Goal: Task Accomplishment & Management: Use online tool/utility

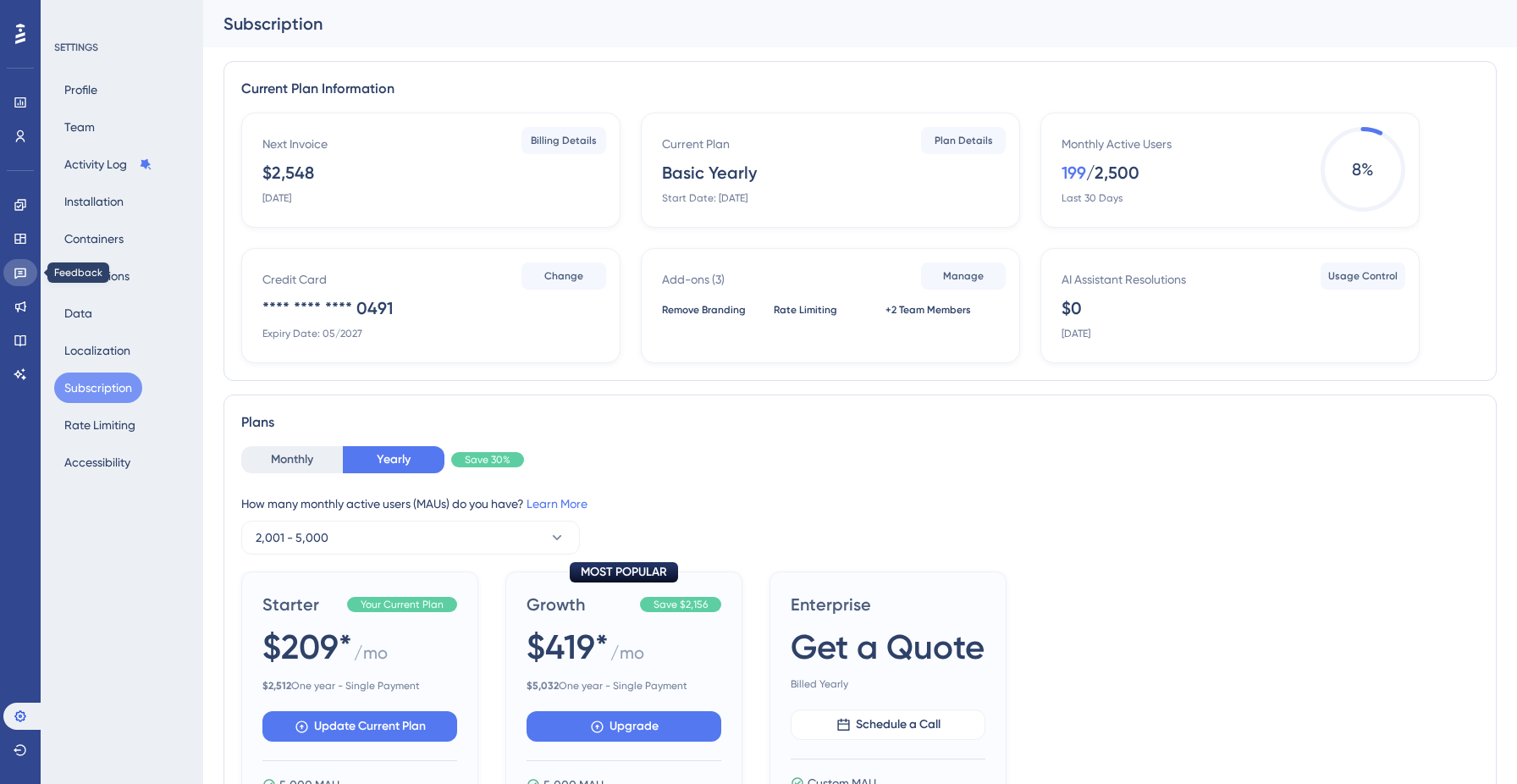
click at [19, 284] on link at bounding box center [20, 272] width 33 height 27
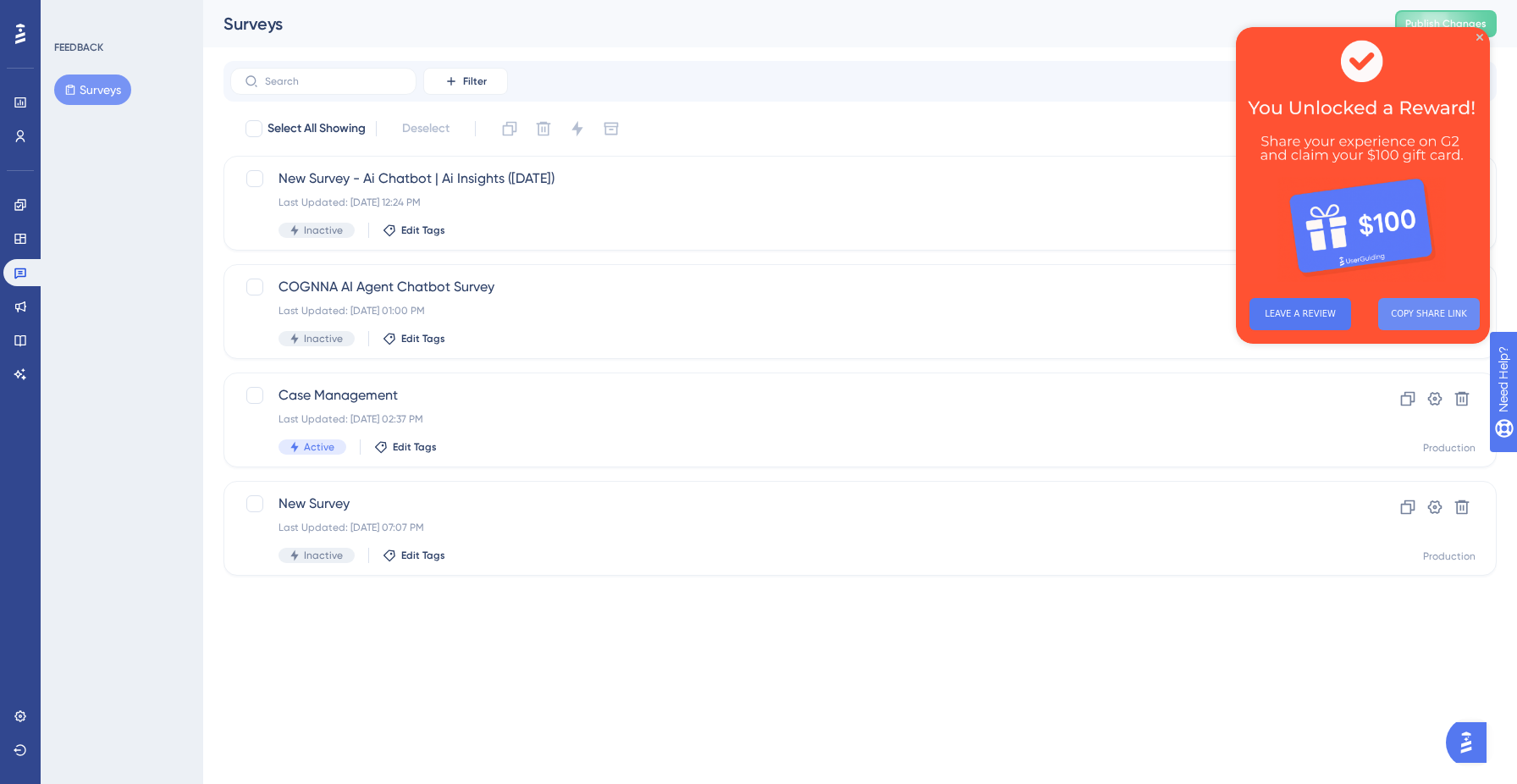
click at [1420, 314] on button "COPY SHARE LINK" at bounding box center [1429, 314] width 101 height 32
click at [1478, 37] on icon "Close Preview" at bounding box center [1480, 36] width 6 height 6
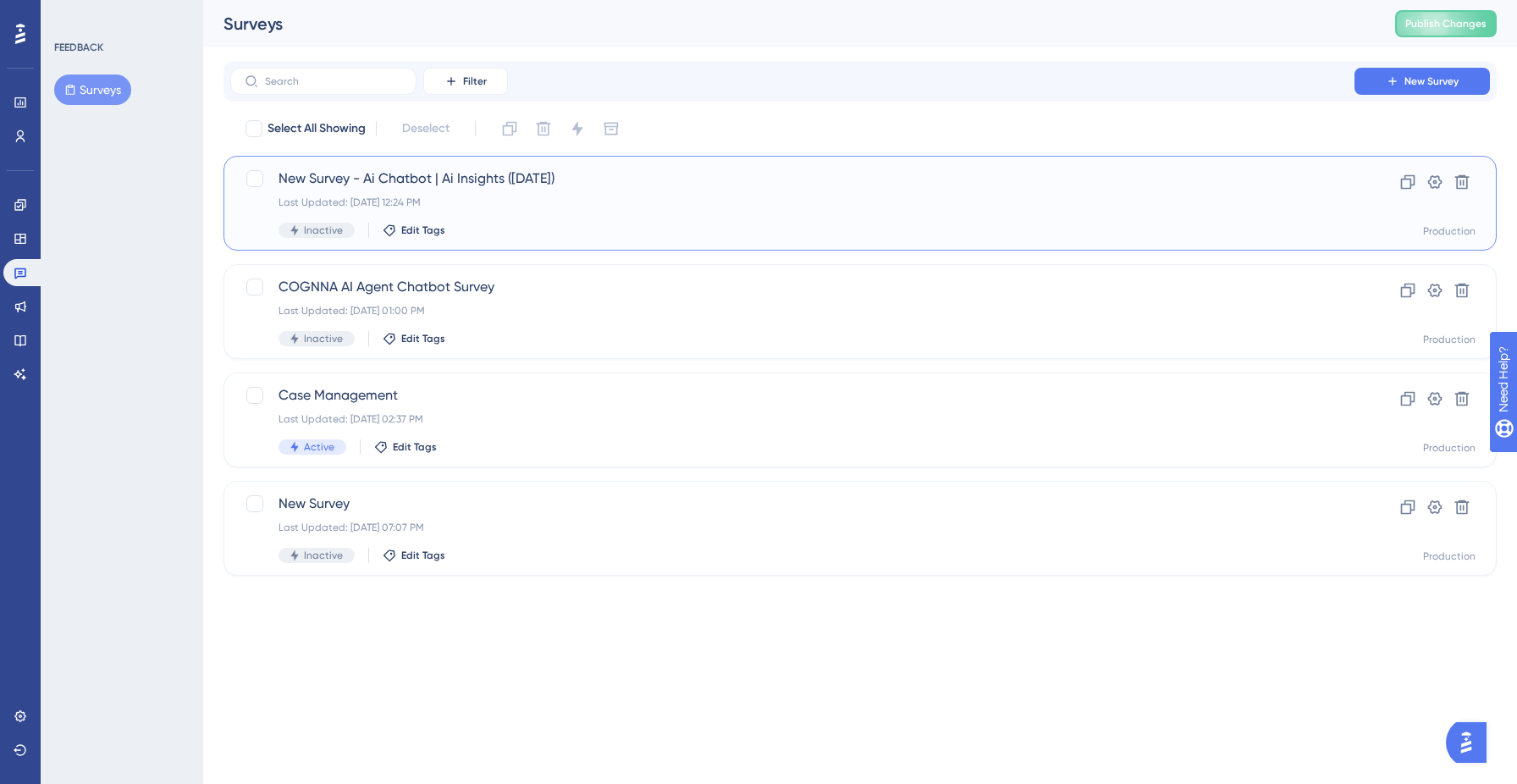
click at [620, 219] on div "New Survey - Ai Chatbot | Ai Insights ([DATE]) Last Updated: [DATE] 12:24 PM In…" at bounding box center [792, 202] width 1028 height 70
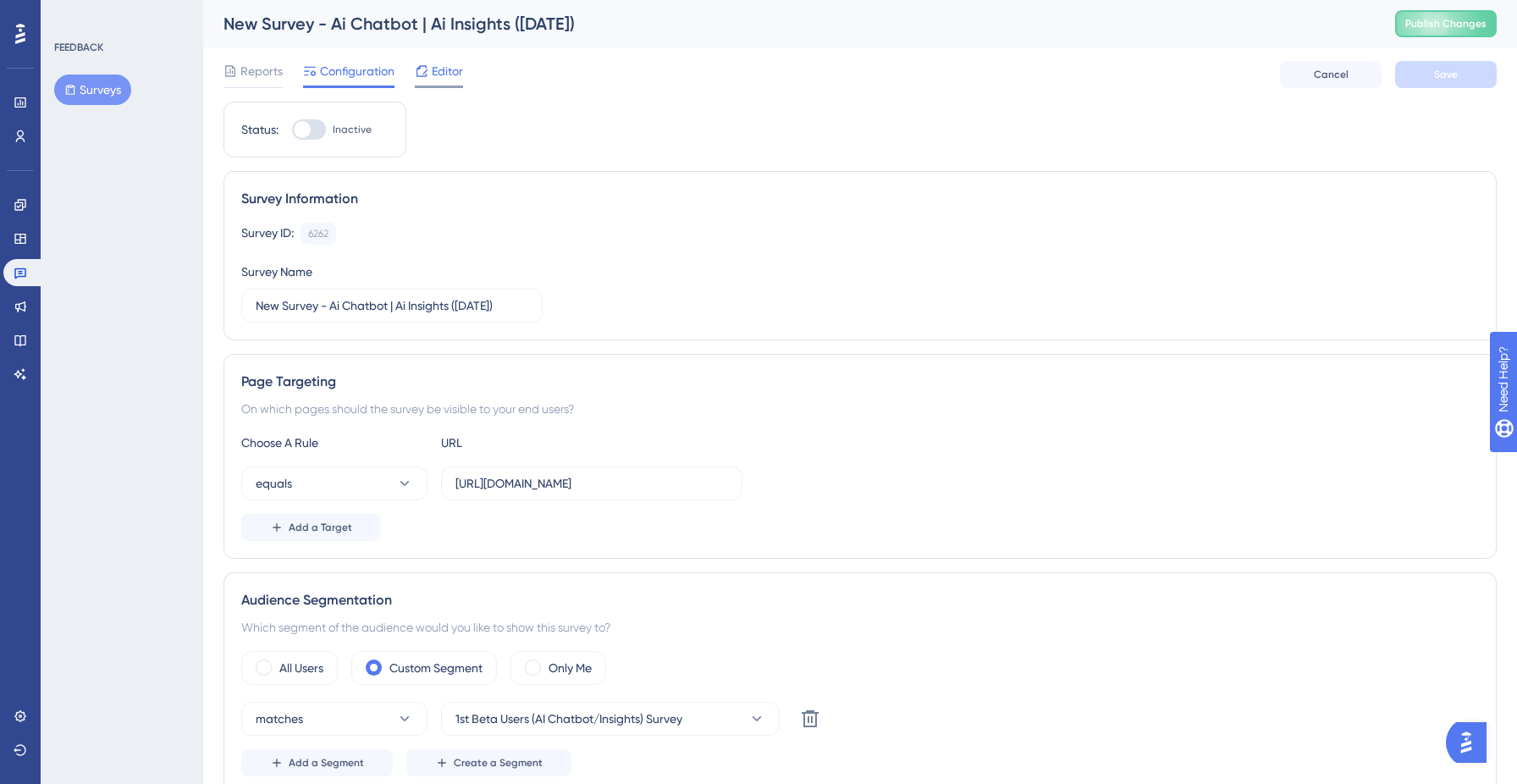
click at [436, 66] on span "Editor" at bounding box center [447, 71] width 32 height 20
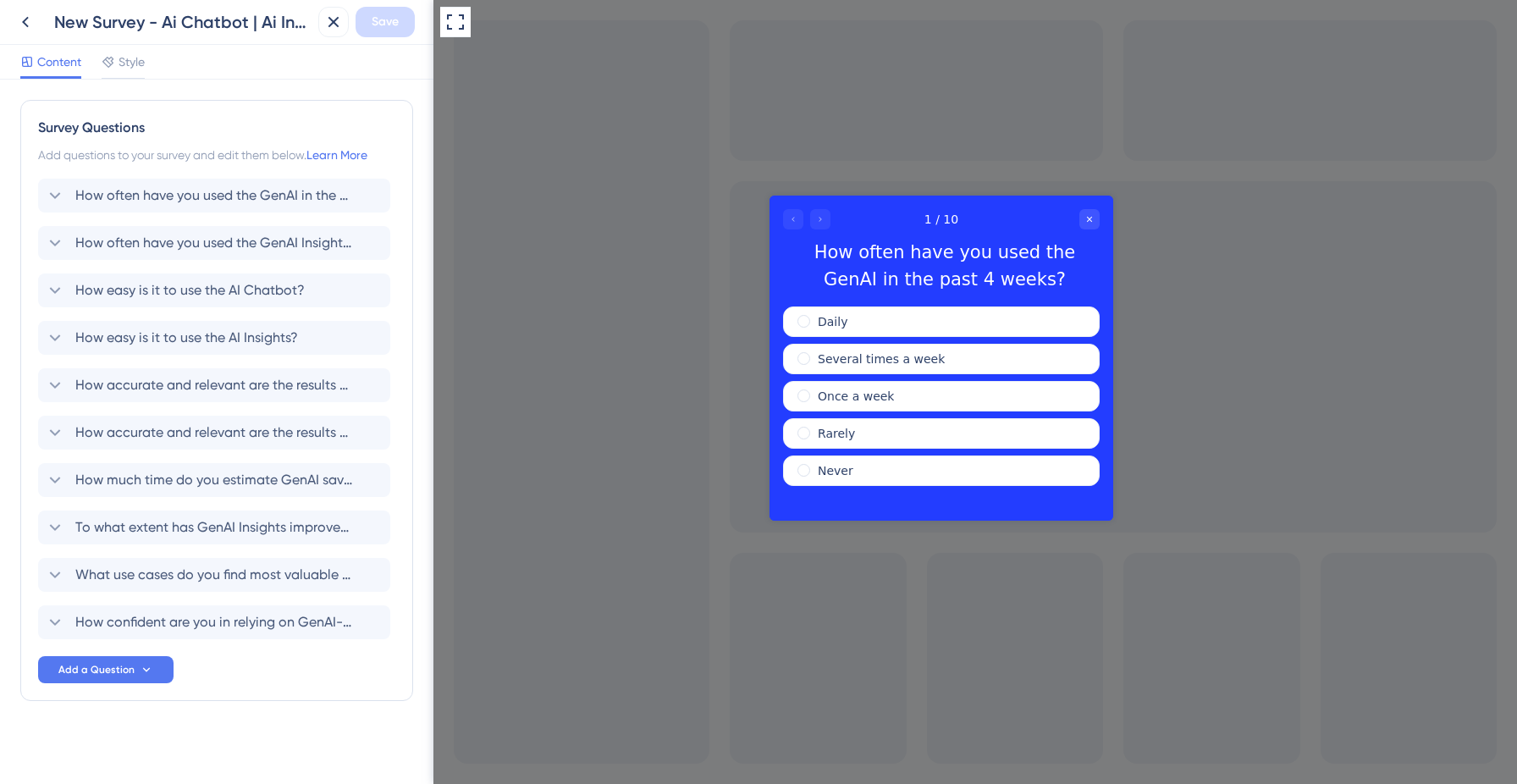
click at [817, 217] on div at bounding box center [807, 219] width 47 height 20
click at [138, 240] on span "How often have you used the GenAI Insights feature?" at bounding box center [214, 243] width 279 height 20
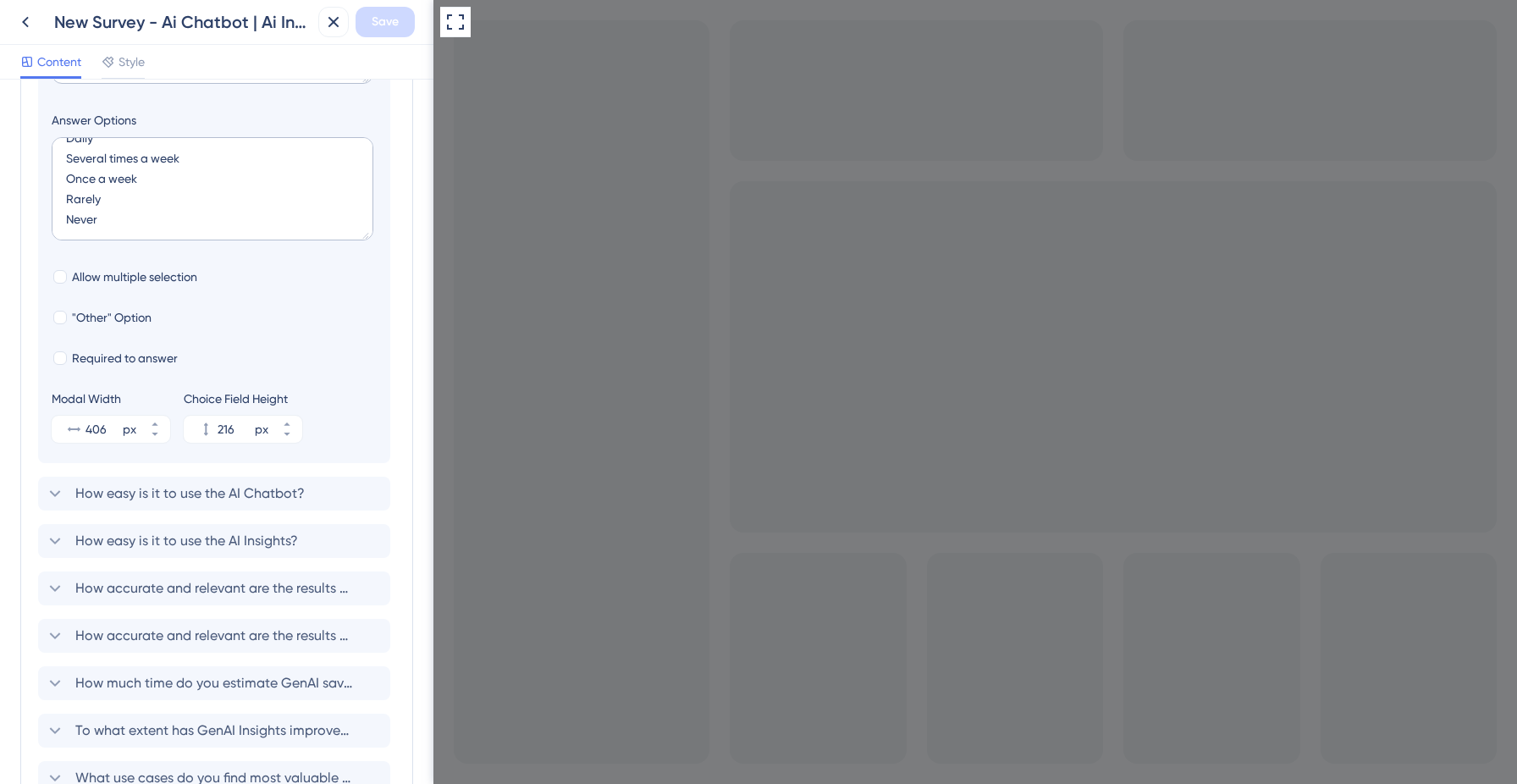
scroll to position [422, 0]
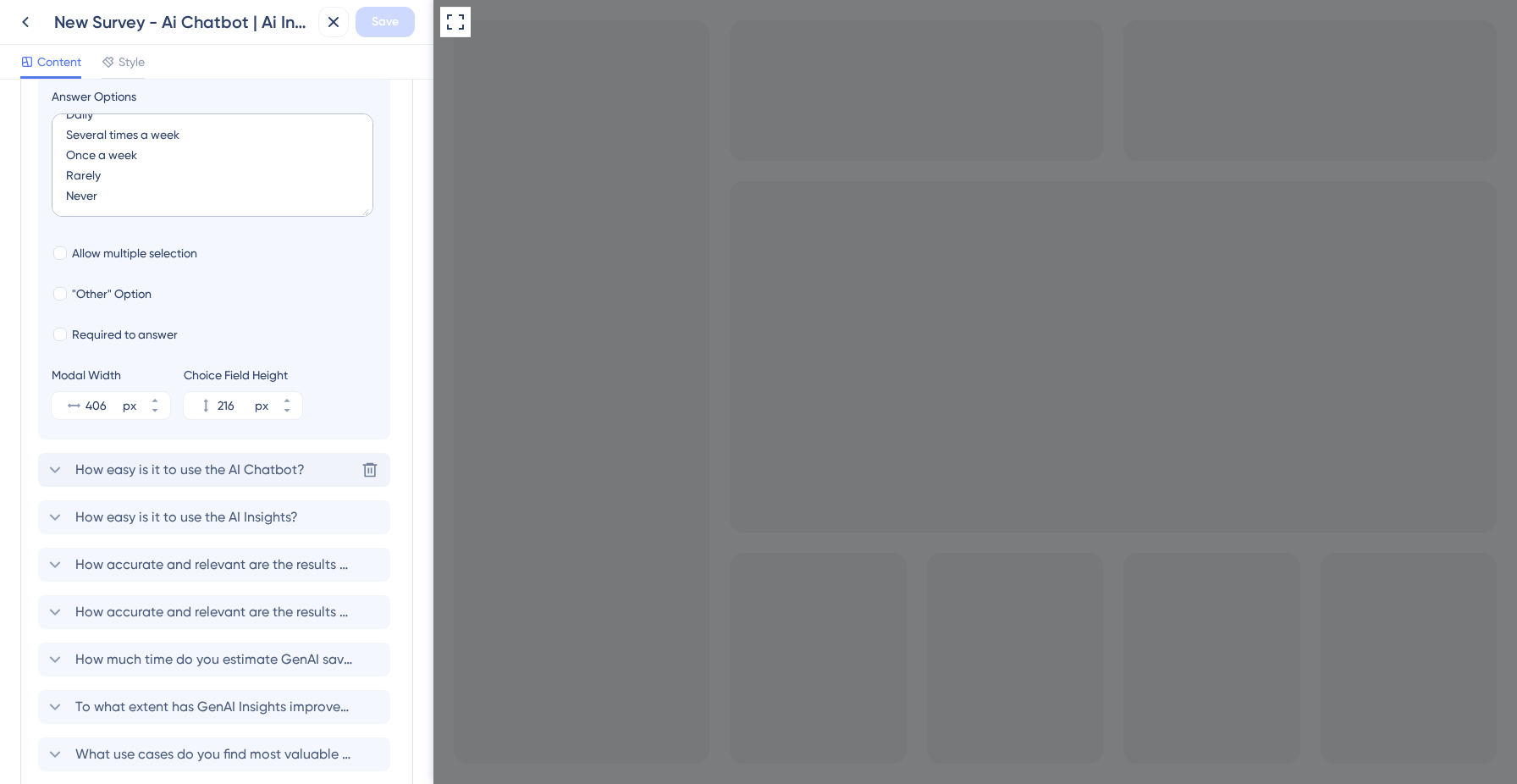
click at [213, 481] on div "How easy is it to use the AI Chatbot? [GEOGRAPHIC_DATA]" at bounding box center [214, 469] width 352 height 33
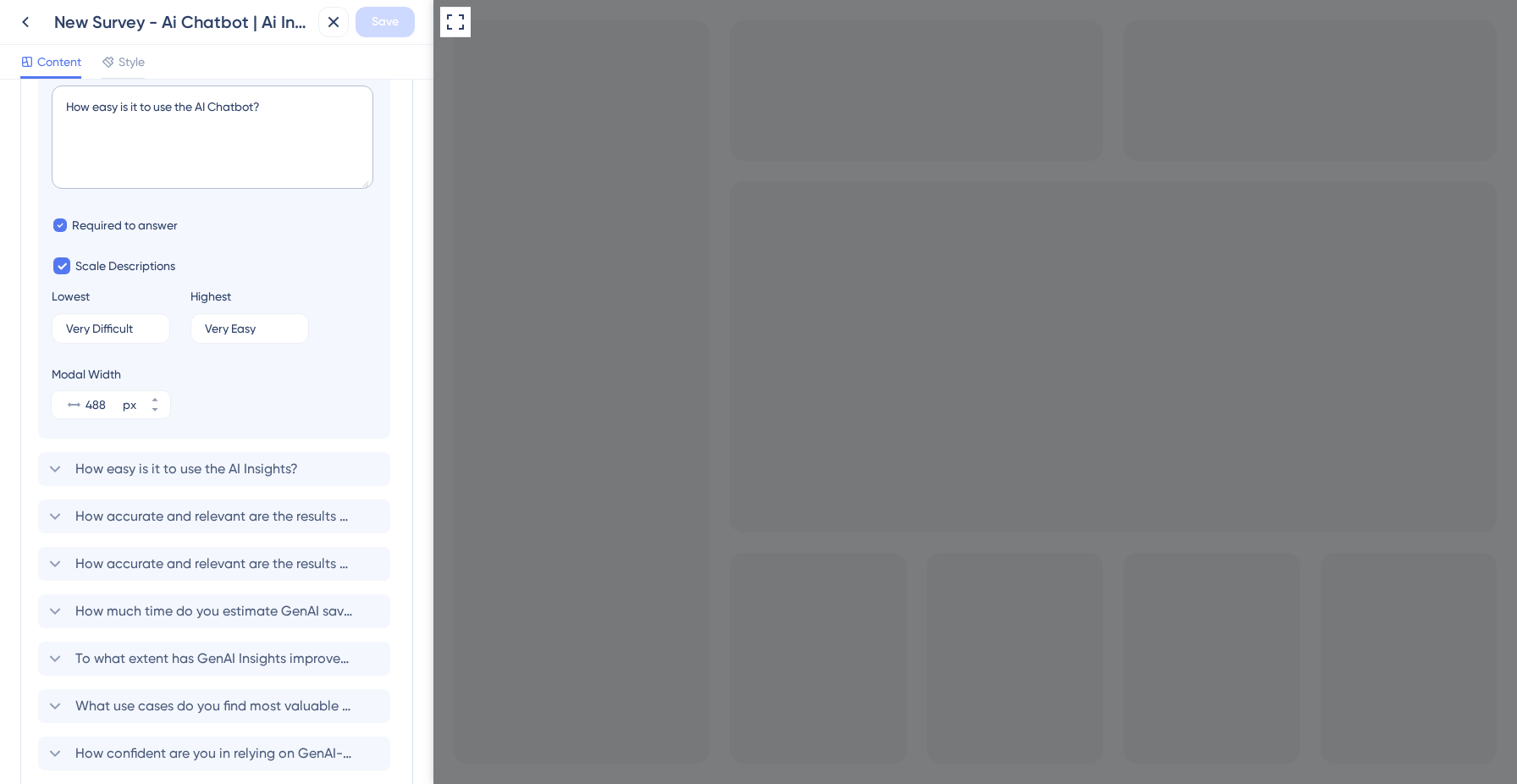
scroll to position [367, 0]
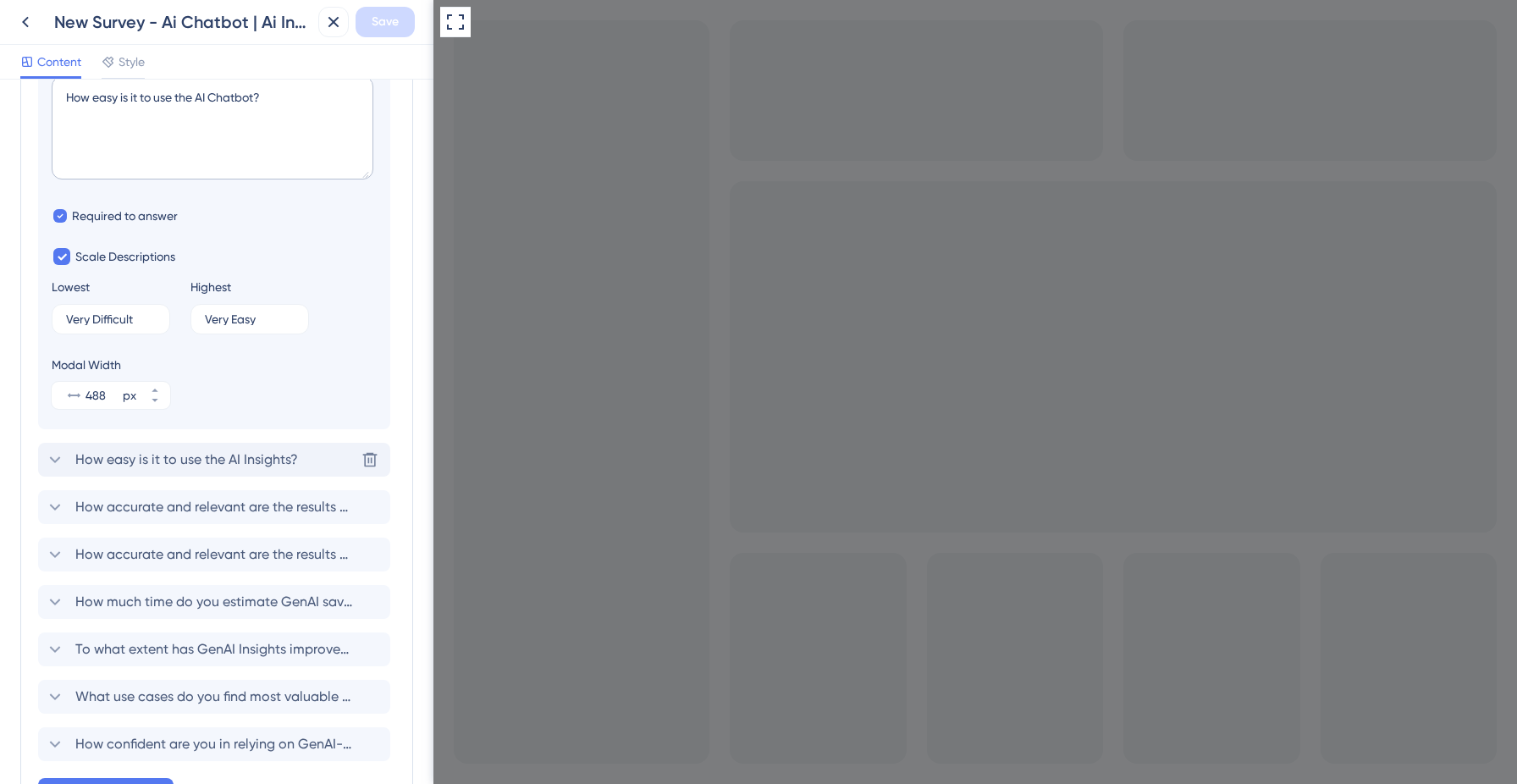
click at [191, 467] on span "How easy is it to use the AI Insights?" at bounding box center [187, 459] width 223 height 20
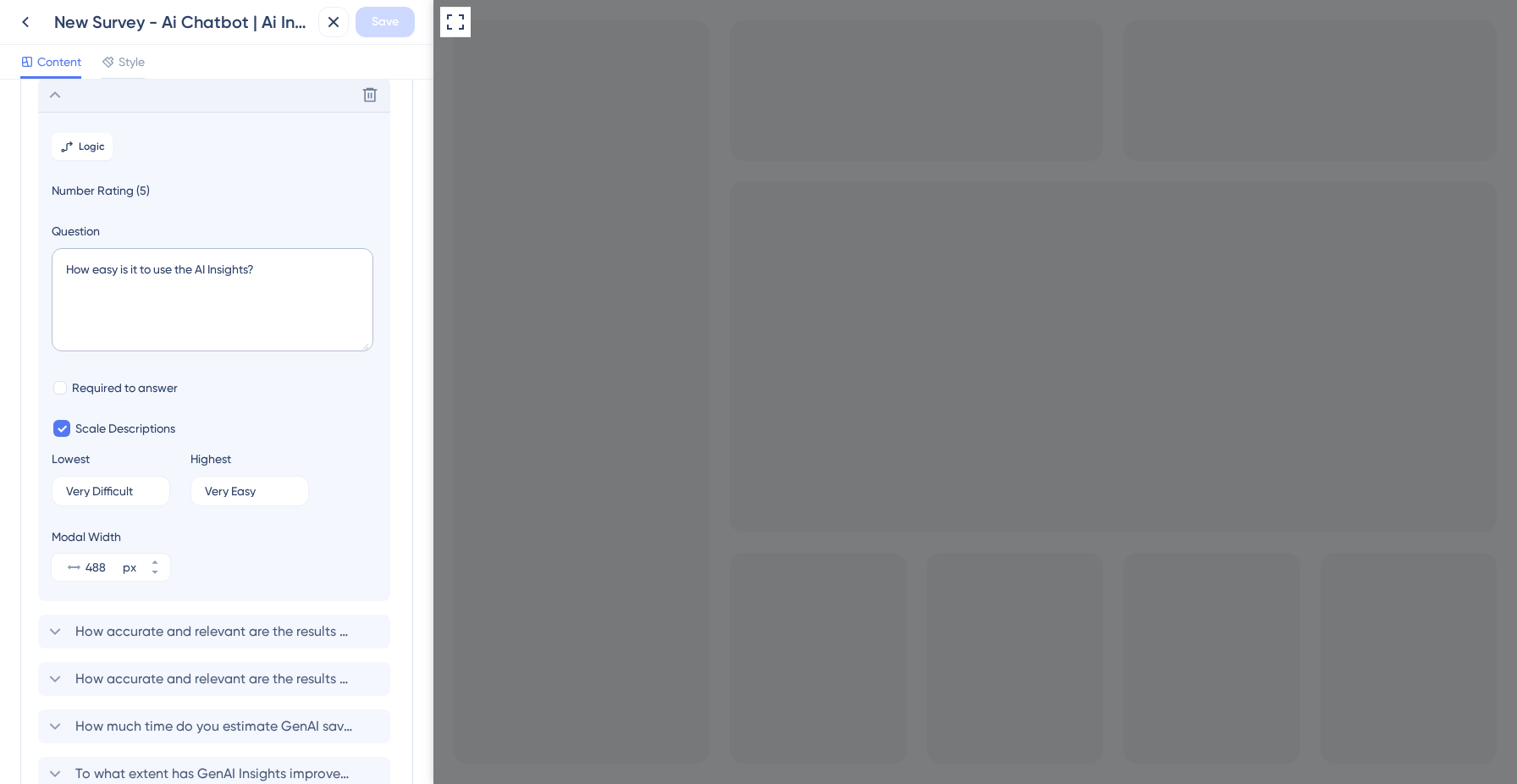
scroll to position [241, 0]
click at [227, 637] on span "How accurate and relevant are the results provided by AI Chatbot?" at bounding box center [214, 633] width 279 height 20
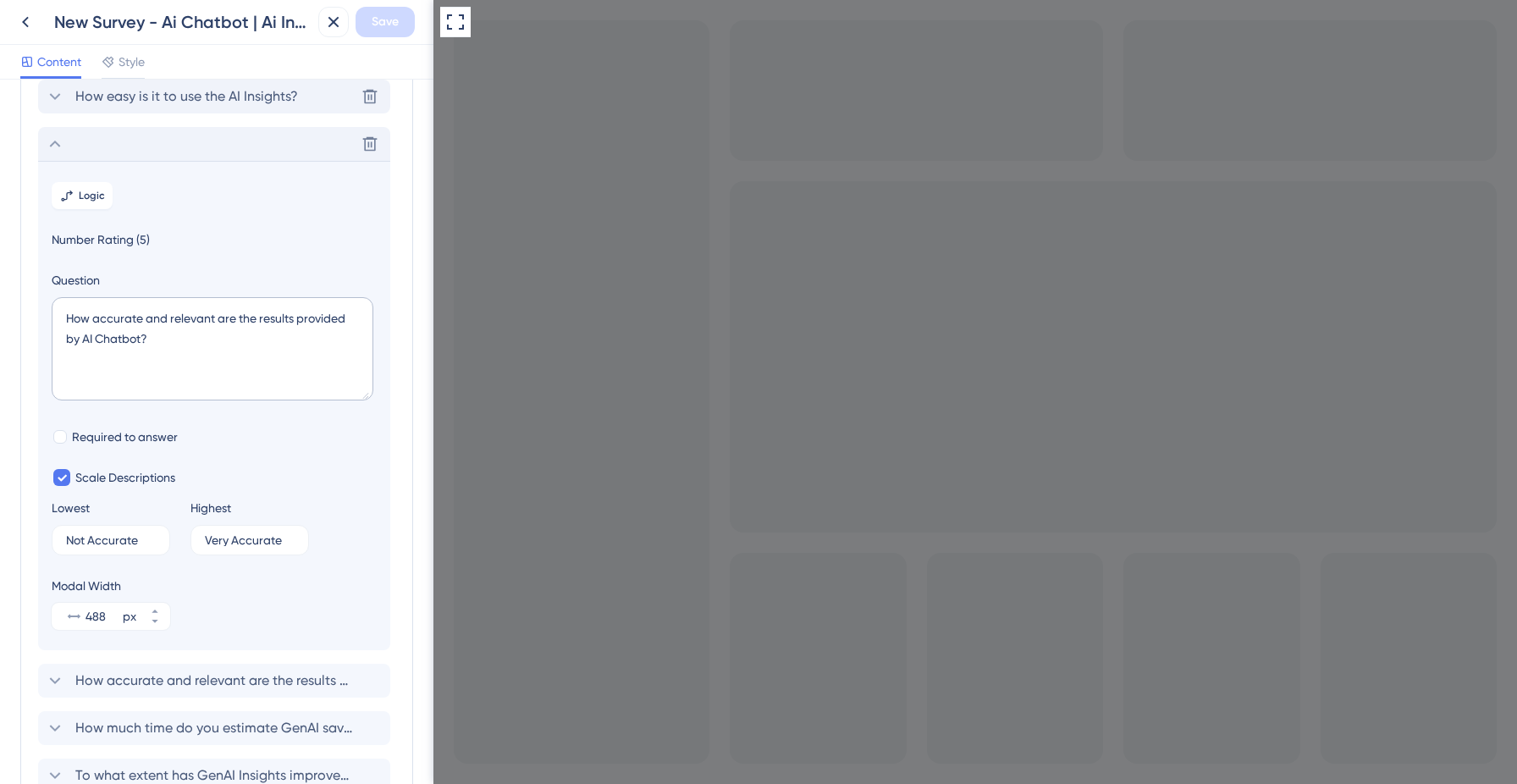
scroll to position [289, 0]
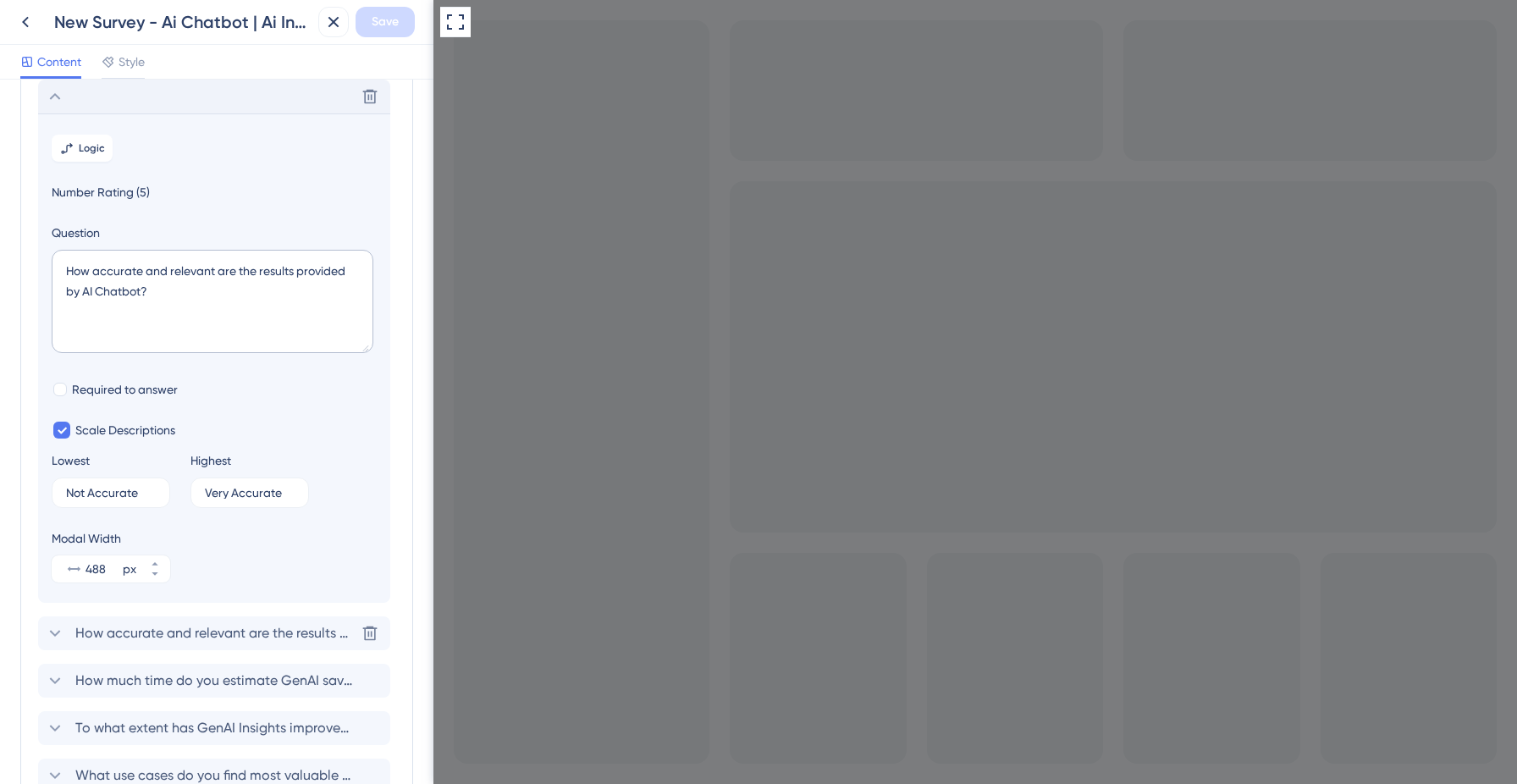
click at [227, 637] on span "How accurate and relevant are the results provided by AI Insights?" at bounding box center [214, 633] width 279 height 20
click at [227, 637] on span "How much time do you estimate GenAI saves you per week compared to traditional …" at bounding box center [214, 633] width 279 height 20
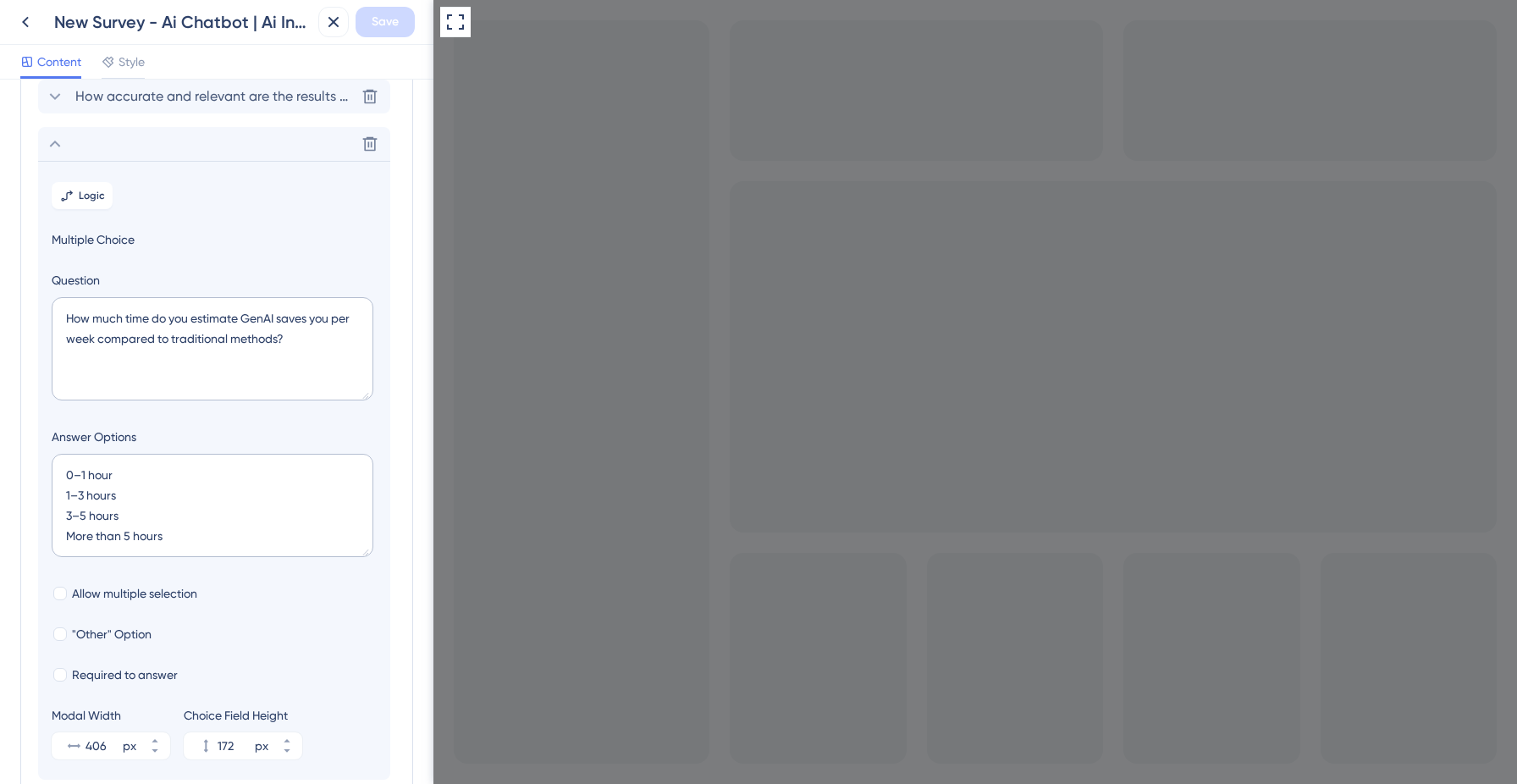
scroll to position [383, 0]
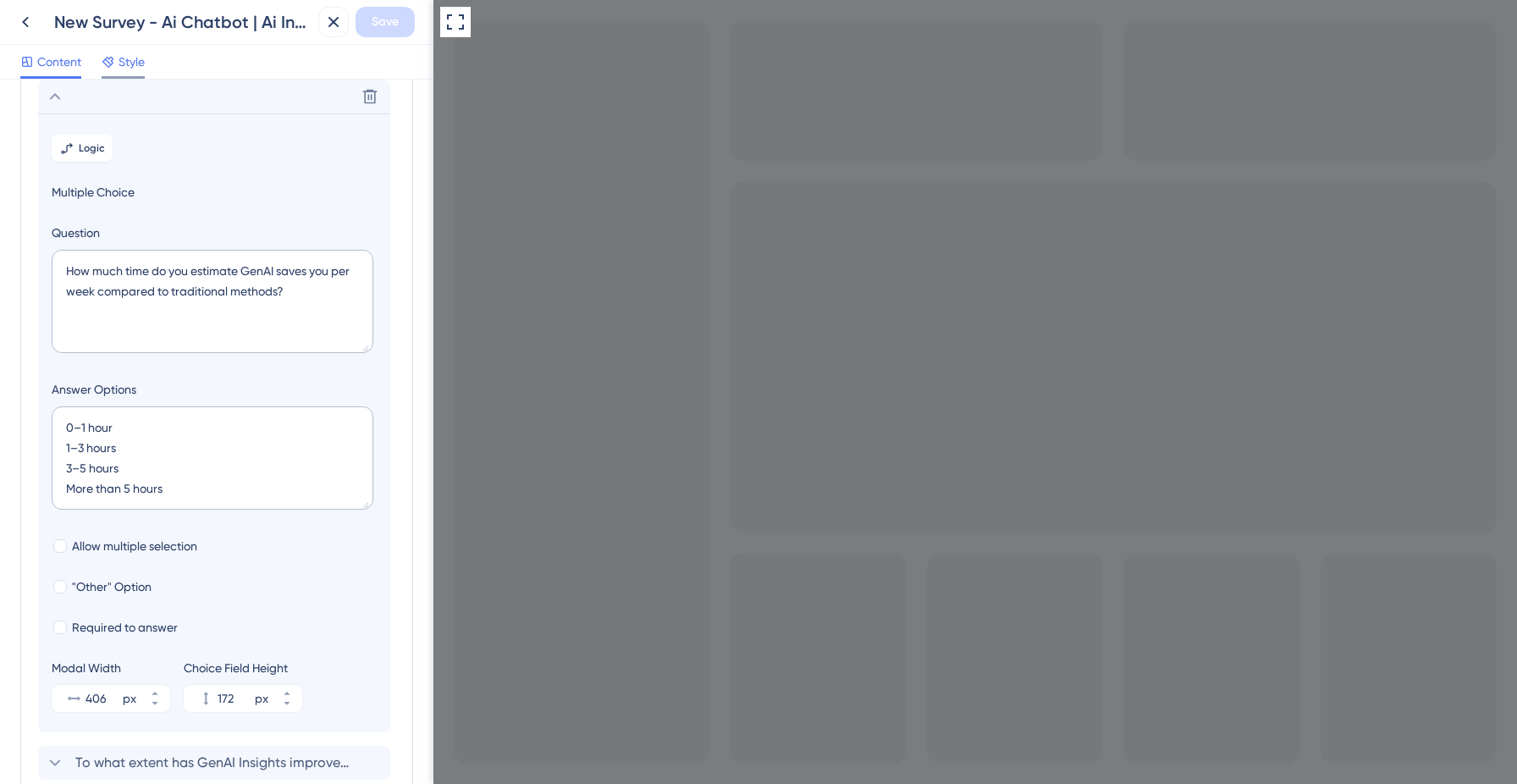
click at [124, 68] on span "Style" at bounding box center [132, 62] width 26 height 20
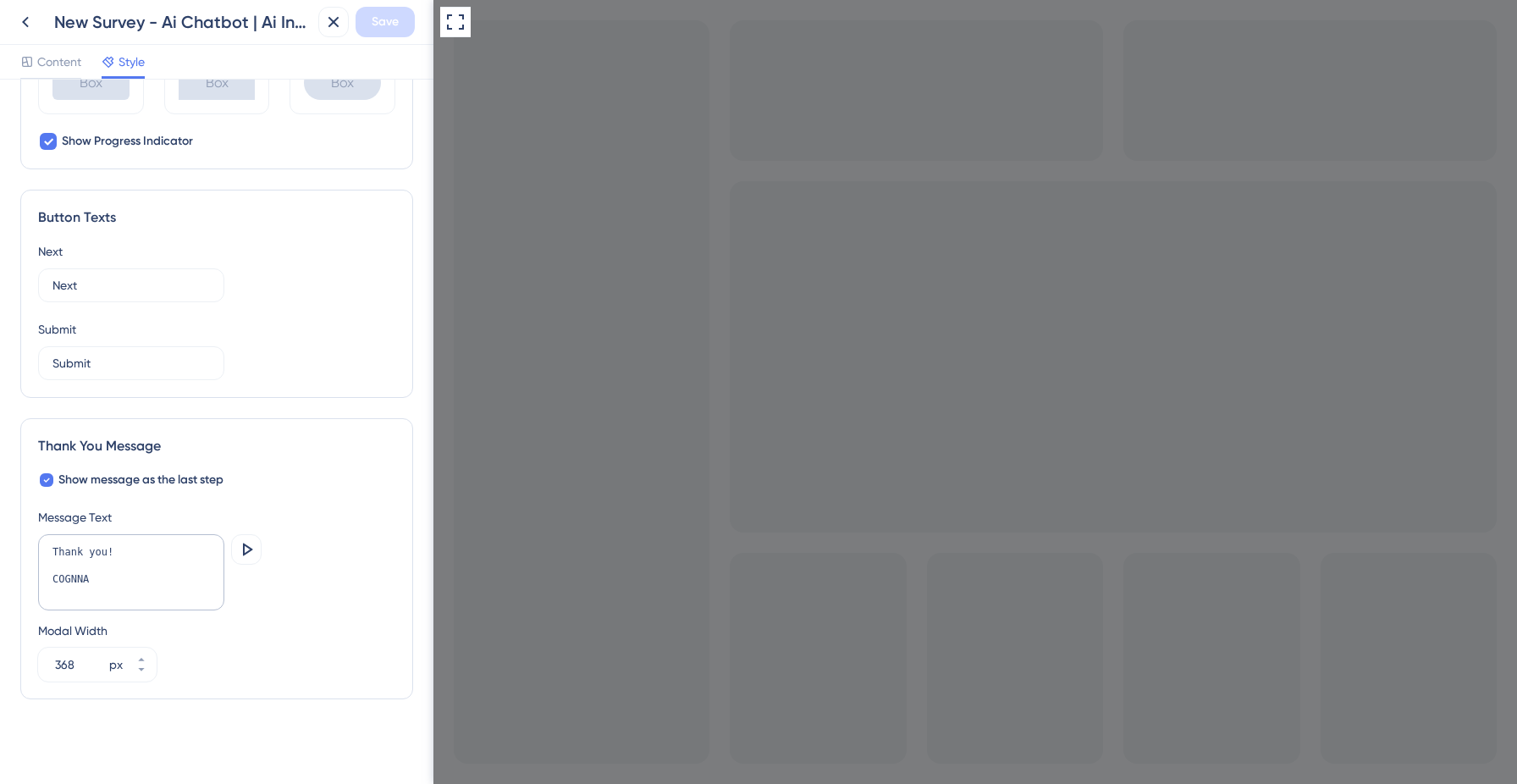
scroll to position [986, 0]
click at [151, 649] on button "368 px" at bounding box center [141, 652] width 31 height 17
click at [151, 649] on button "369 px" at bounding box center [141, 652] width 31 height 17
click at [151, 649] on button "370 px" at bounding box center [141, 652] width 31 height 17
click at [151, 649] on button "371 px" at bounding box center [141, 652] width 31 height 17
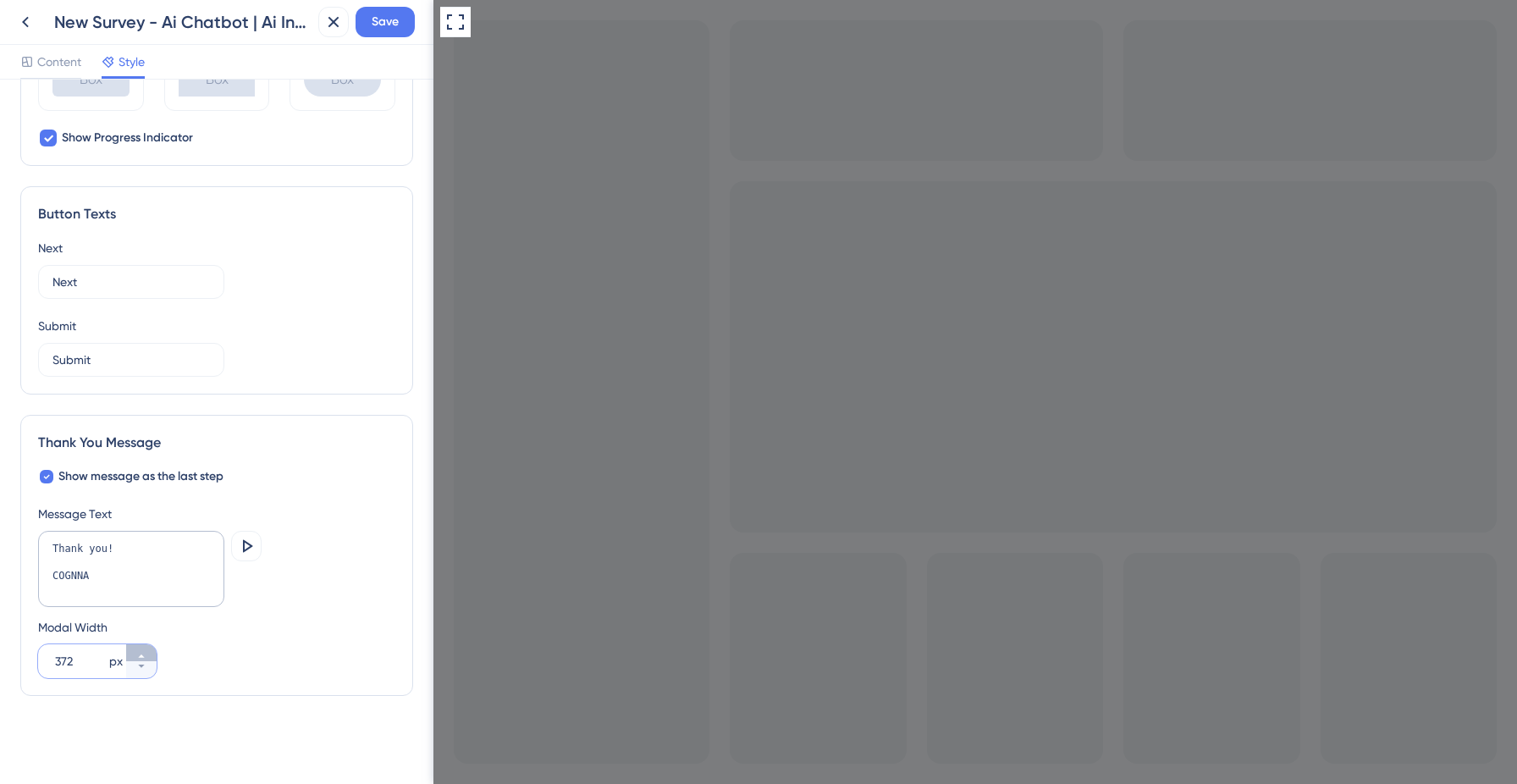
click at [151, 649] on button "372 px" at bounding box center [141, 652] width 31 height 17
click at [151, 649] on button "373 px" at bounding box center [141, 652] width 31 height 17
click at [151, 649] on button "374 px" at bounding box center [141, 652] width 31 height 17
click at [151, 649] on button "396 px" at bounding box center [141, 652] width 31 height 17
click at [151, 649] on button "397 px" at bounding box center [141, 652] width 31 height 17
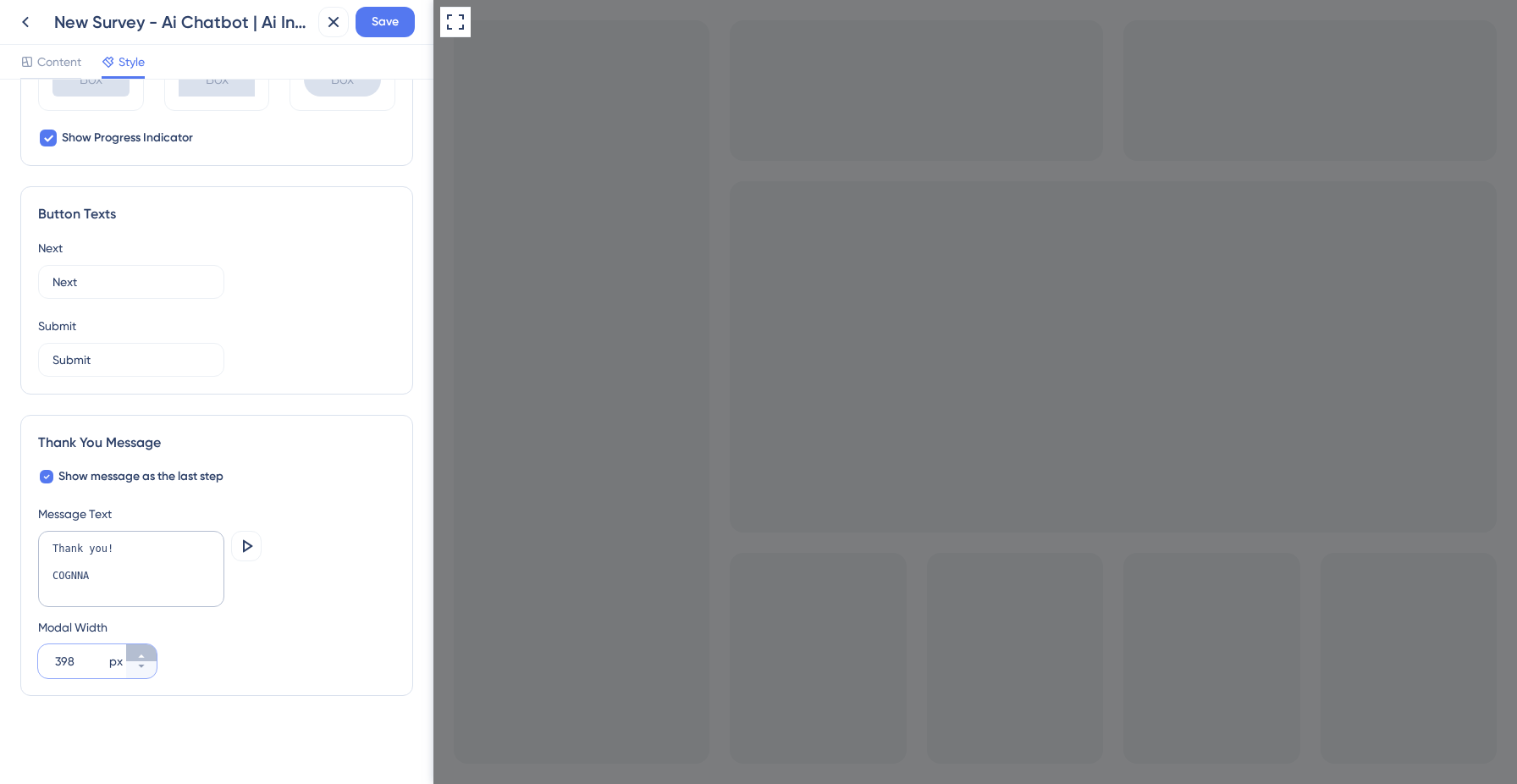
click at [151, 649] on button "398 px" at bounding box center [141, 652] width 31 height 17
click at [151, 649] on button "399 px" at bounding box center [141, 652] width 31 height 17
click at [151, 649] on button "400 px" at bounding box center [141, 652] width 31 height 17
click at [145, 672] on button "401 px" at bounding box center [141, 669] width 31 height 17
click at [53, 659] on div "400 px" at bounding box center [82, 661] width 88 height 33
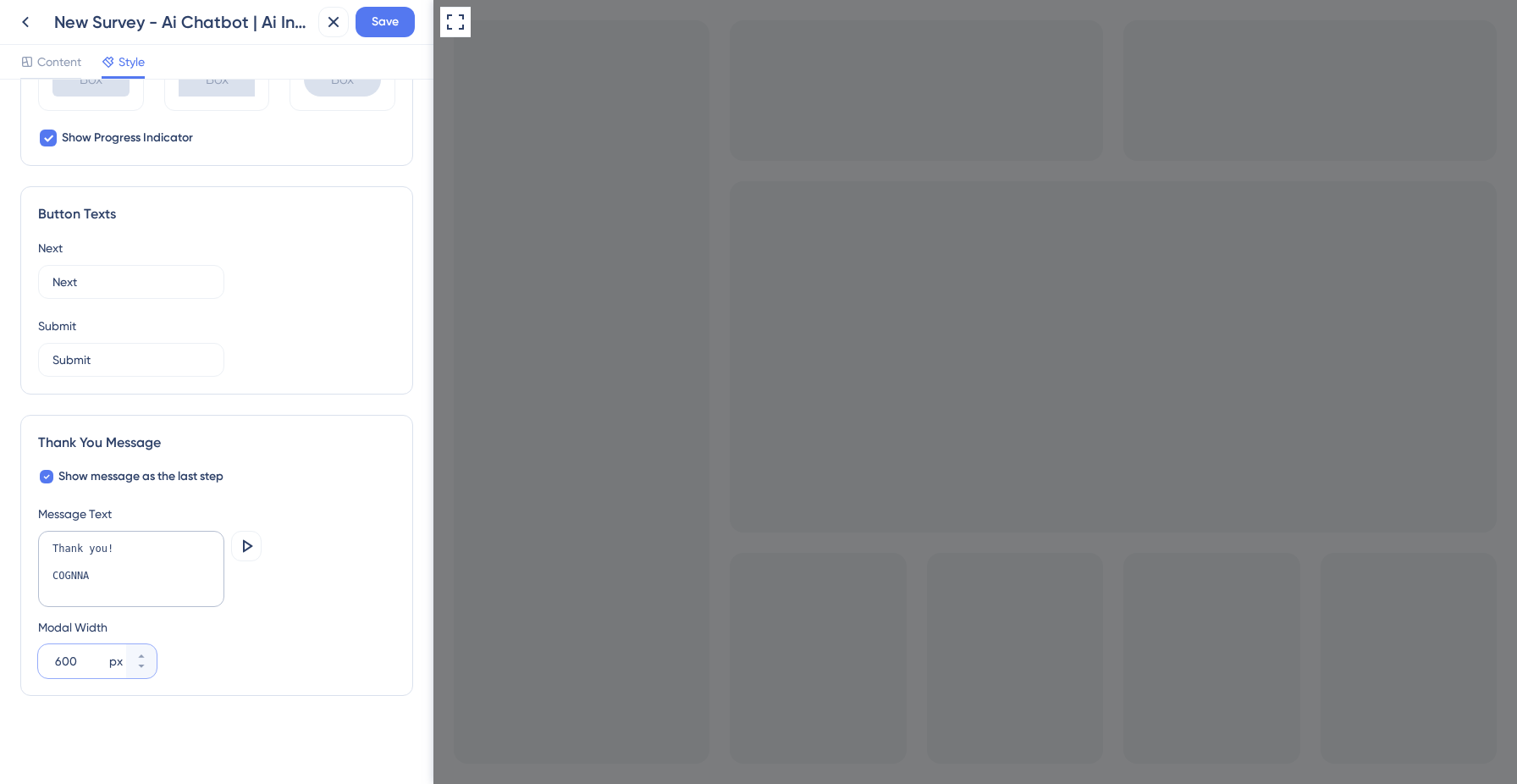
type input "600"
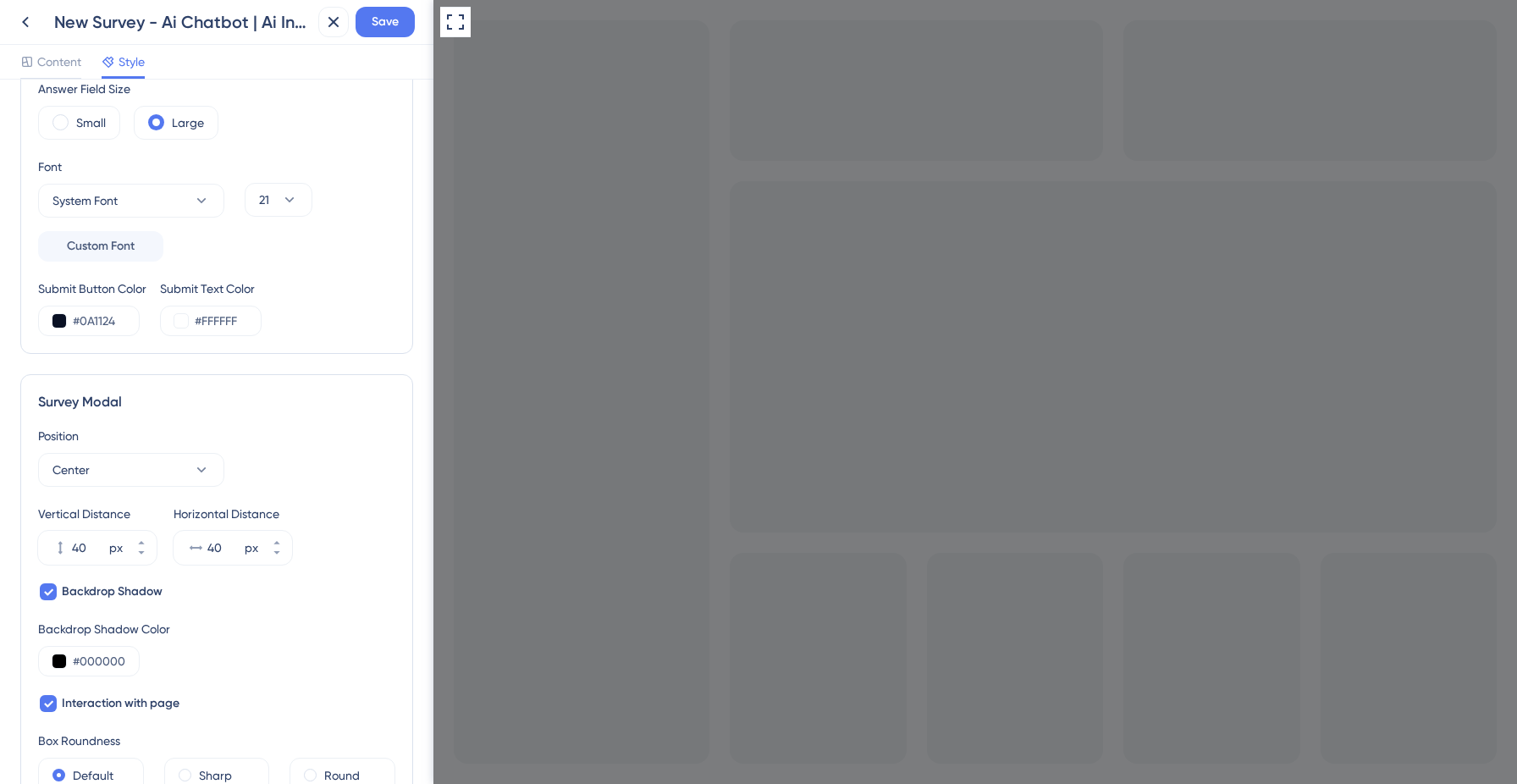
scroll to position [245, 0]
click at [132, 537] on button "40 px" at bounding box center [141, 535] width 31 height 17
drag, startPoint x: 86, startPoint y: 544, endPoint x: 72, endPoint y: 544, distance: 14.0
click at [72, 544] on input "41" at bounding box center [89, 545] width 33 height 20
type input "60"
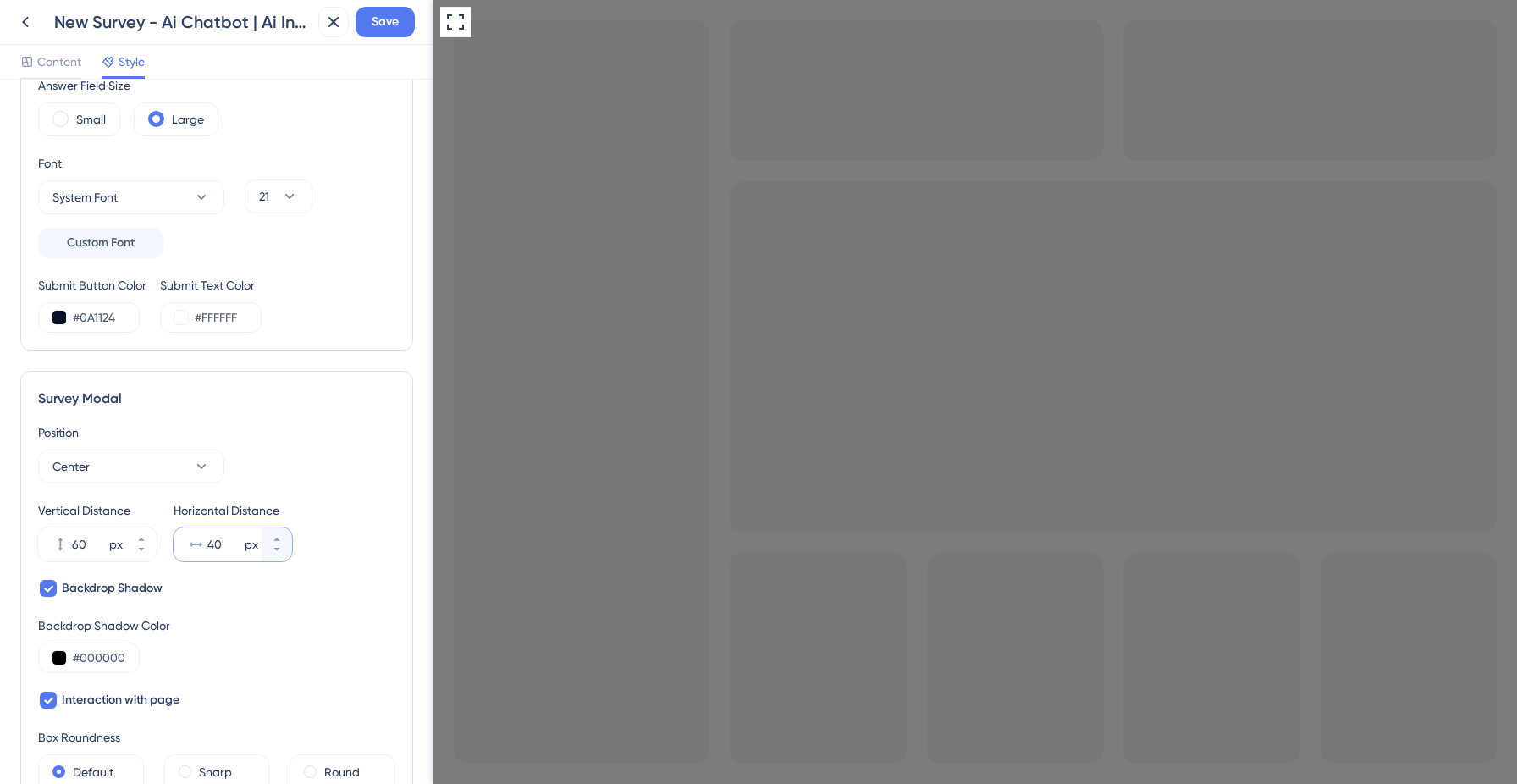
click at [224, 536] on input "40" at bounding box center [224, 545] width 33 height 20
type input "60"
click at [139, 544] on icon at bounding box center [141, 539] width 10 height 10
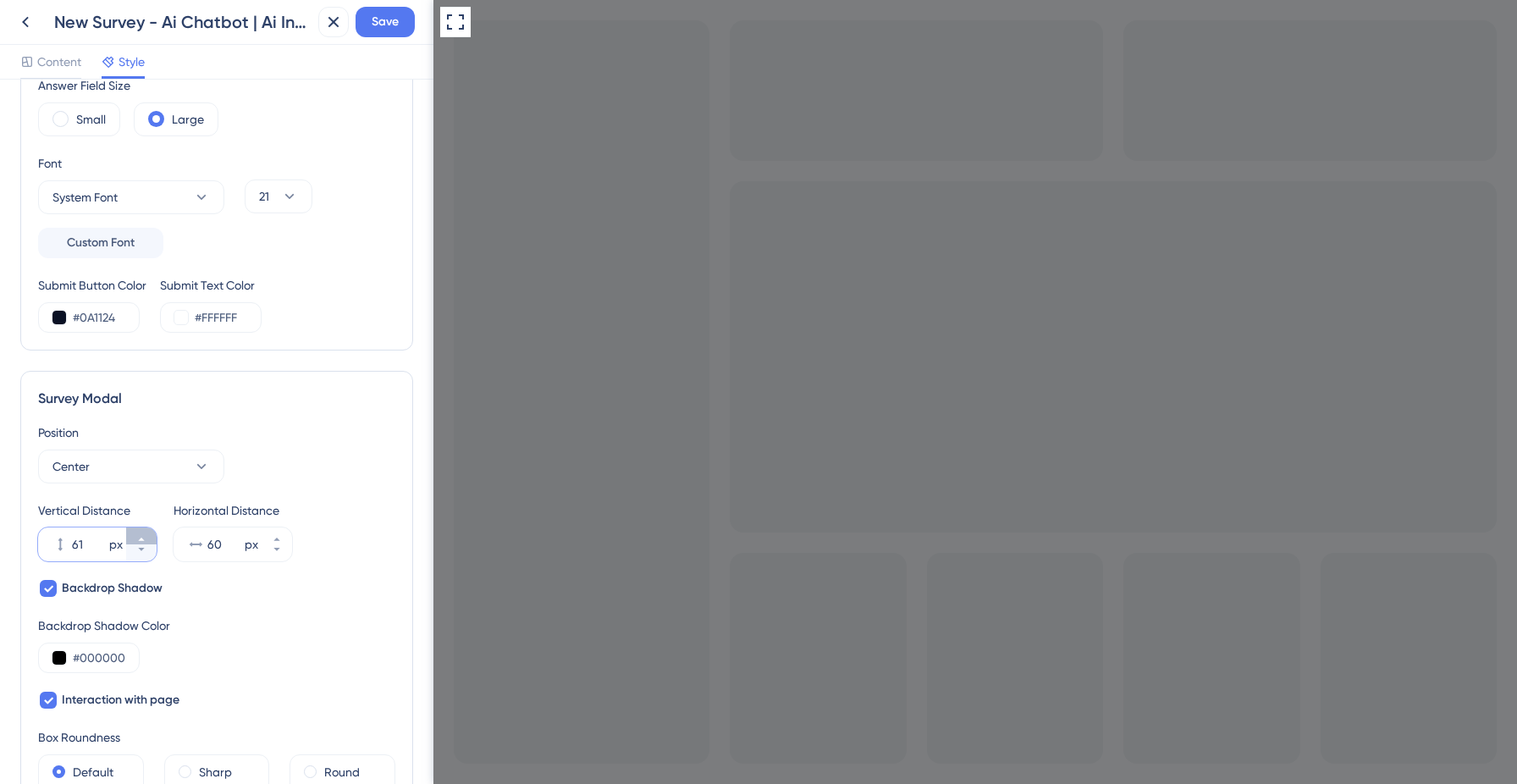
click at [139, 544] on icon at bounding box center [141, 539] width 10 height 10
click at [145, 554] on button "62 px" at bounding box center [141, 552] width 31 height 17
click at [145, 554] on button "61 px" at bounding box center [141, 552] width 31 height 17
type input "60"
click at [272, 532] on button "94 px" at bounding box center [277, 535] width 31 height 17
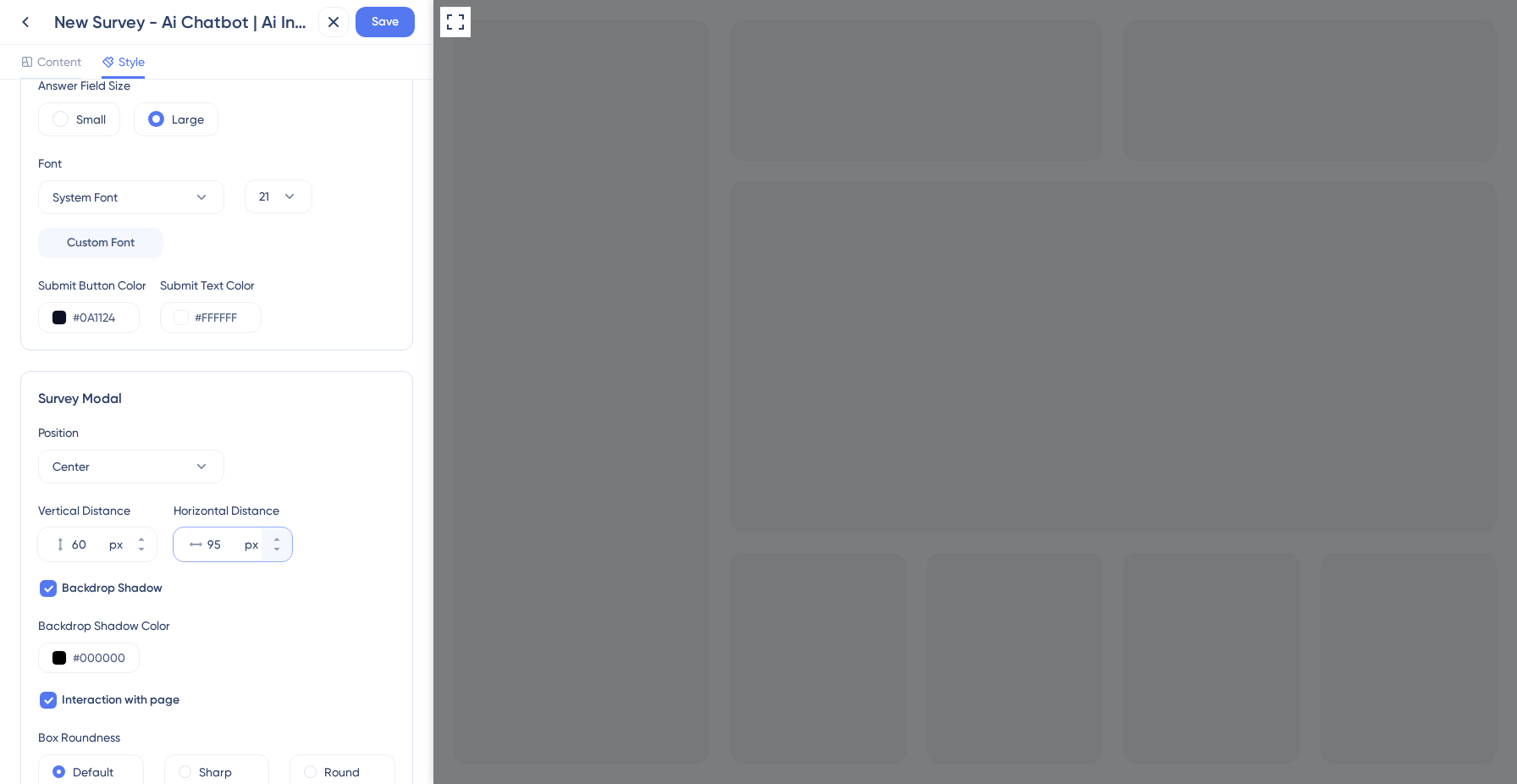
drag, startPoint x: 220, startPoint y: 545, endPoint x: 210, endPoint y: 545, distance: 10.0
click at [210, 545] on input "95" at bounding box center [224, 545] width 33 height 20
type input "40"
drag, startPoint x: 91, startPoint y: 543, endPoint x: 68, endPoint y: 543, distance: 23.0
click at [68, 543] on div "60 px" at bounding box center [82, 544] width 88 height 33
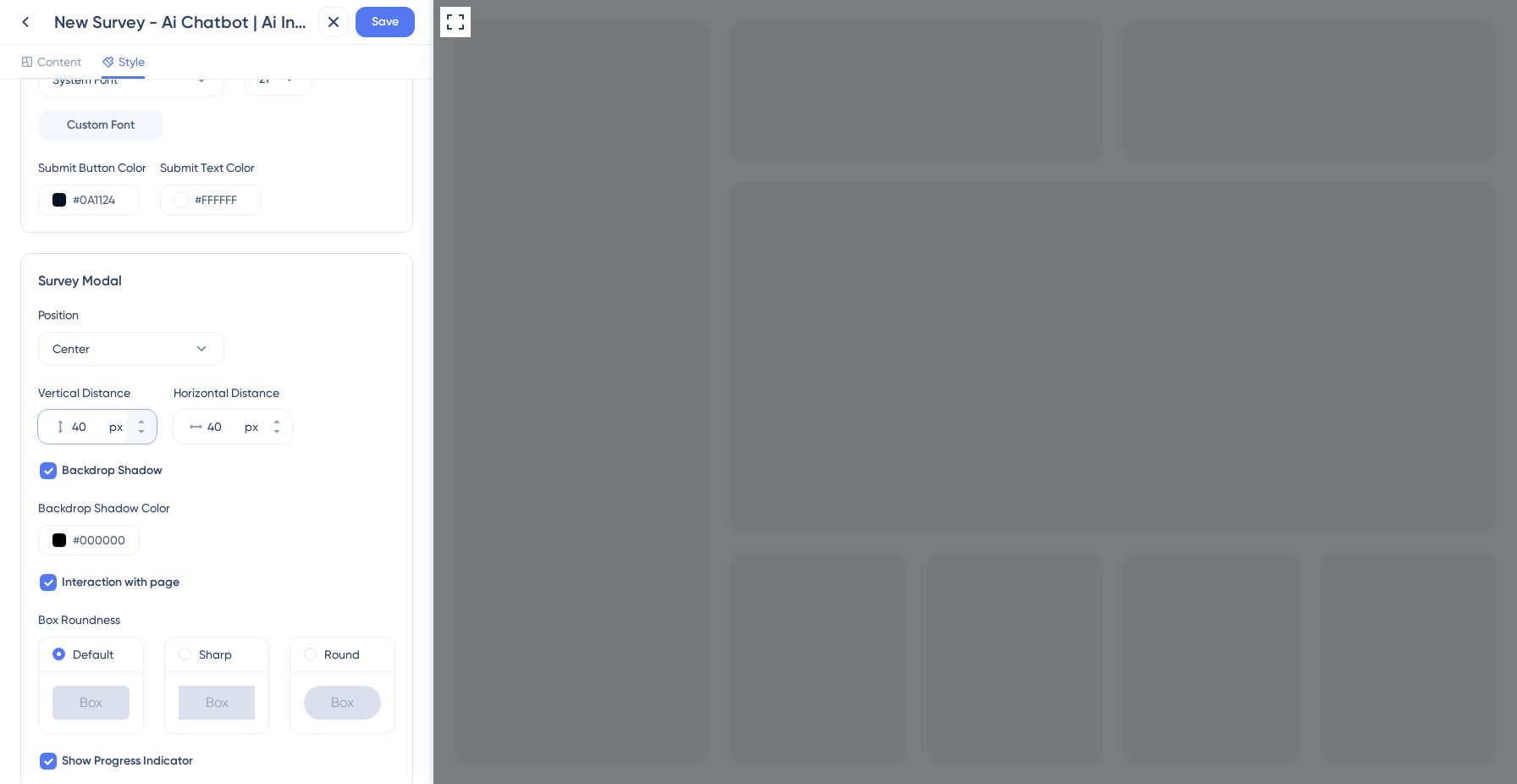
scroll to position [372, 0]
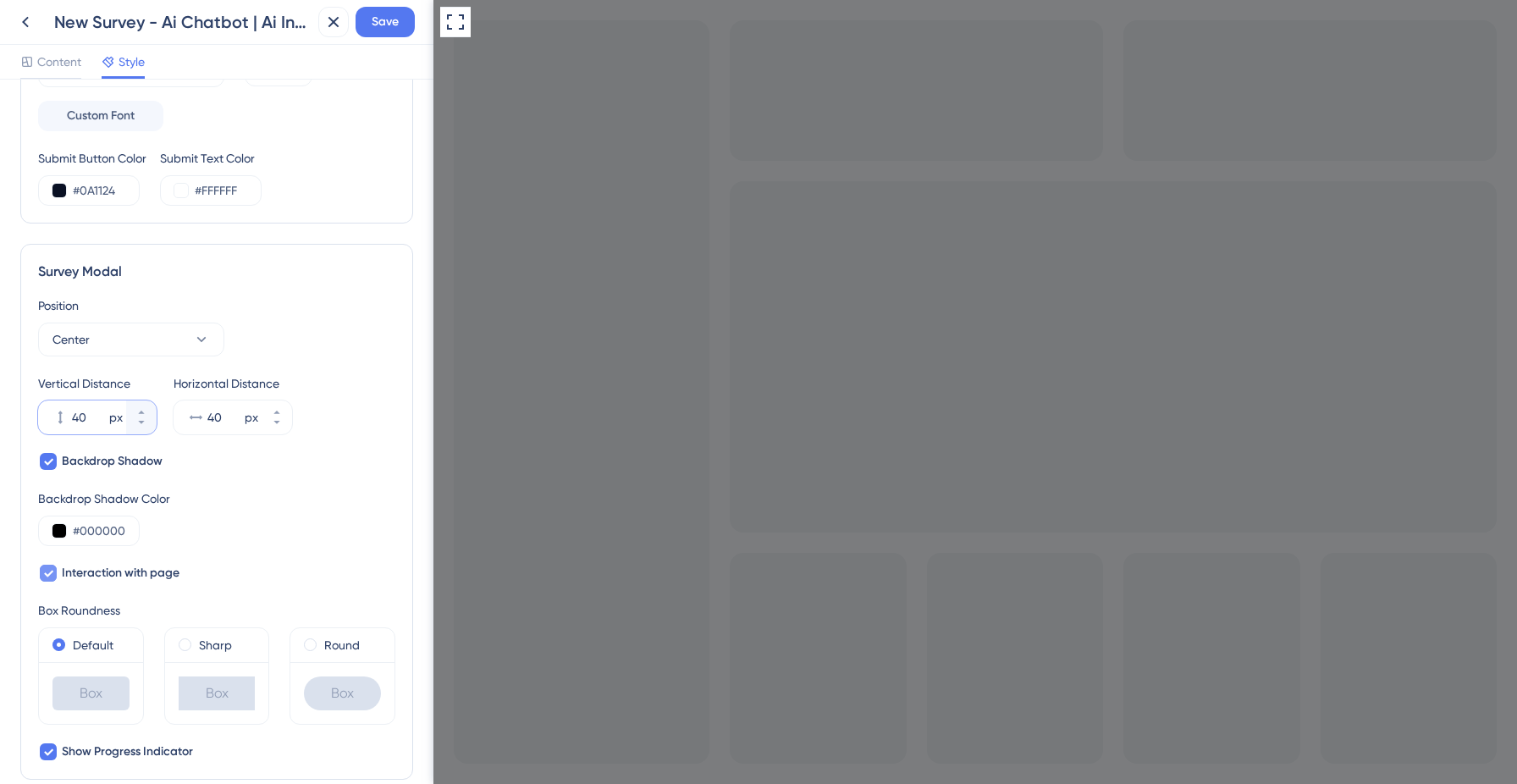
type input "40"
click at [47, 579] on icon at bounding box center [48, 572] width 10 height 14
checkbox input "false"
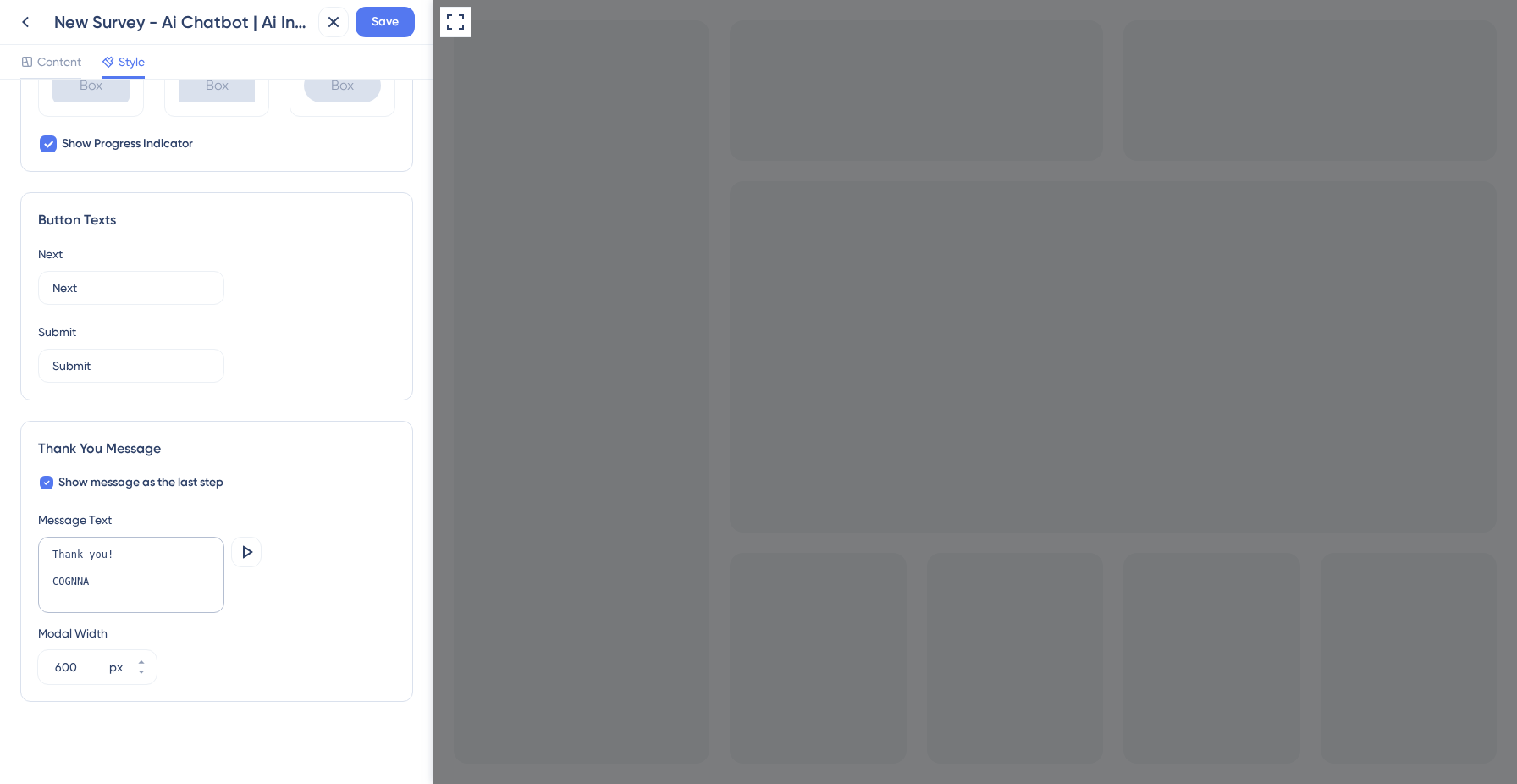
scroll to position [985, 0]
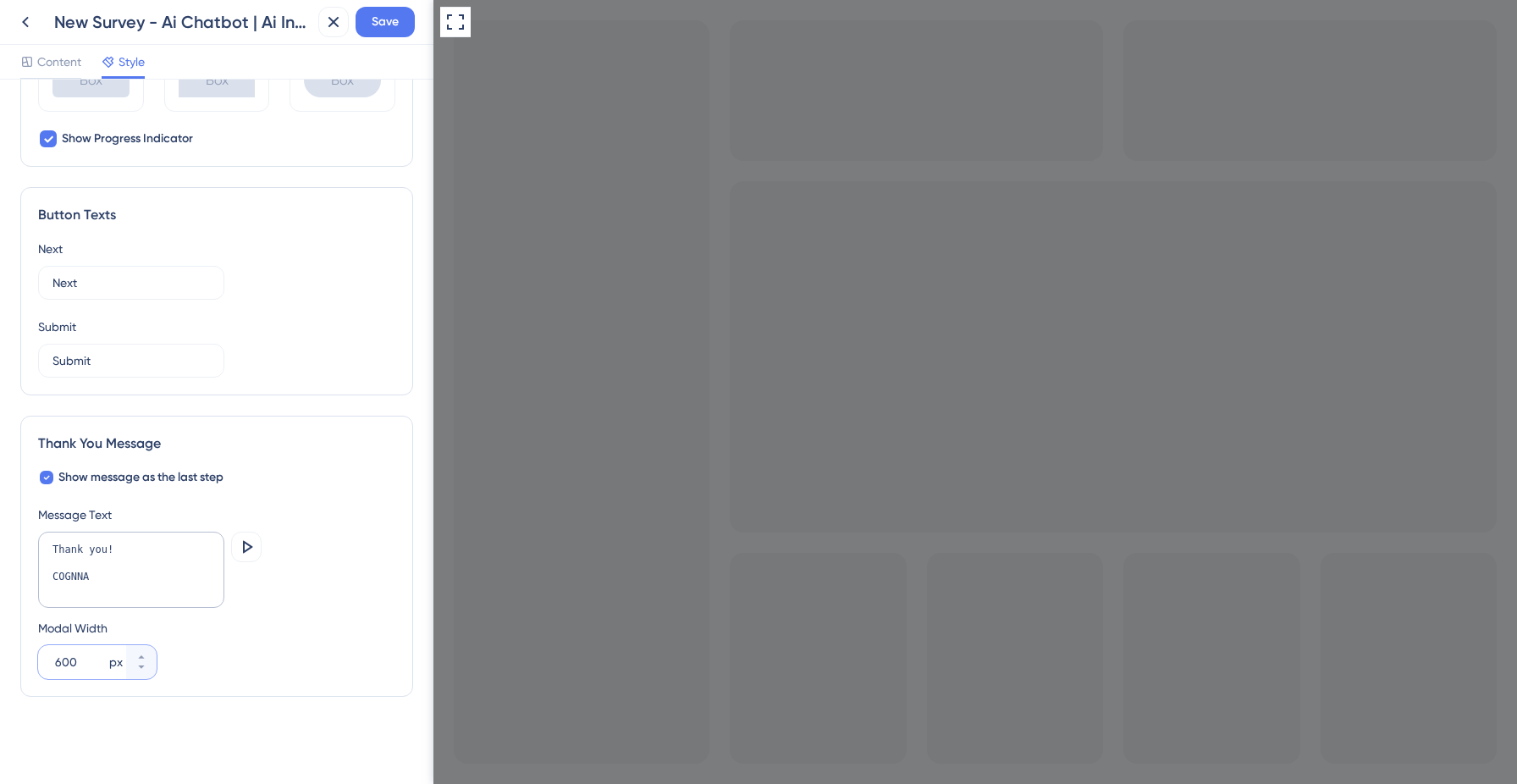
drag, startPoint x: 62, startPoint y: 660, endPoint x: 53, endPoint y: 660, distance: 9.0
click at [53, 660] on div "600 px" at bounding box center [82, 662] width 88 height 33
type input "400"
click at [249, 649] on div "Modal Width 400 px" at bounding box center [216, 649] width 357 height 61
click at [249, 536] on icon at bounding box center [246, 546] width 20 height 20
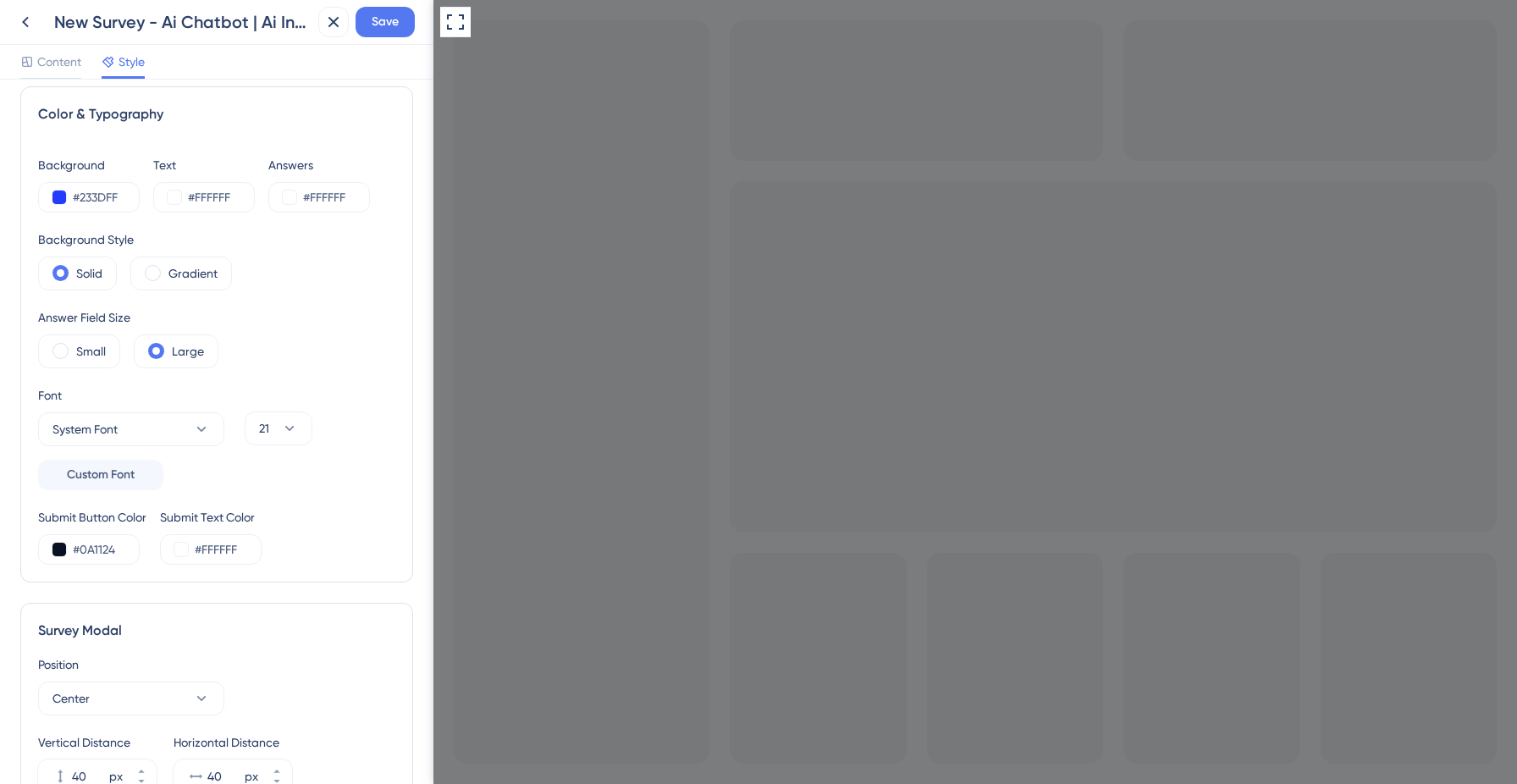
scroll to position [0, 0]
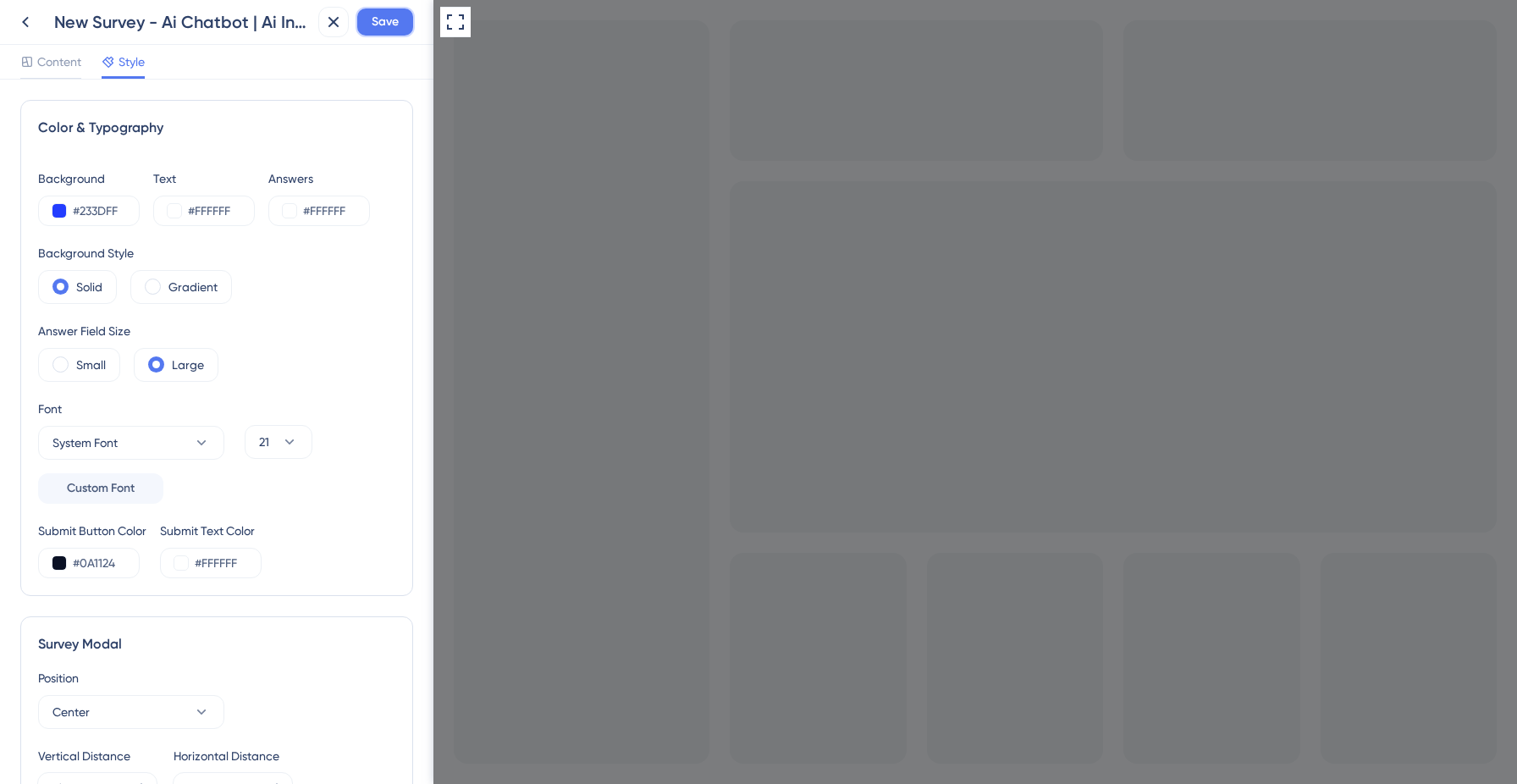
click at [381, 24] on span "Save" at bounding box center [384, 22] width 27 height 20
click at [44, 65] on span "Content" at bounding box center [58, 62] width 44 height 20
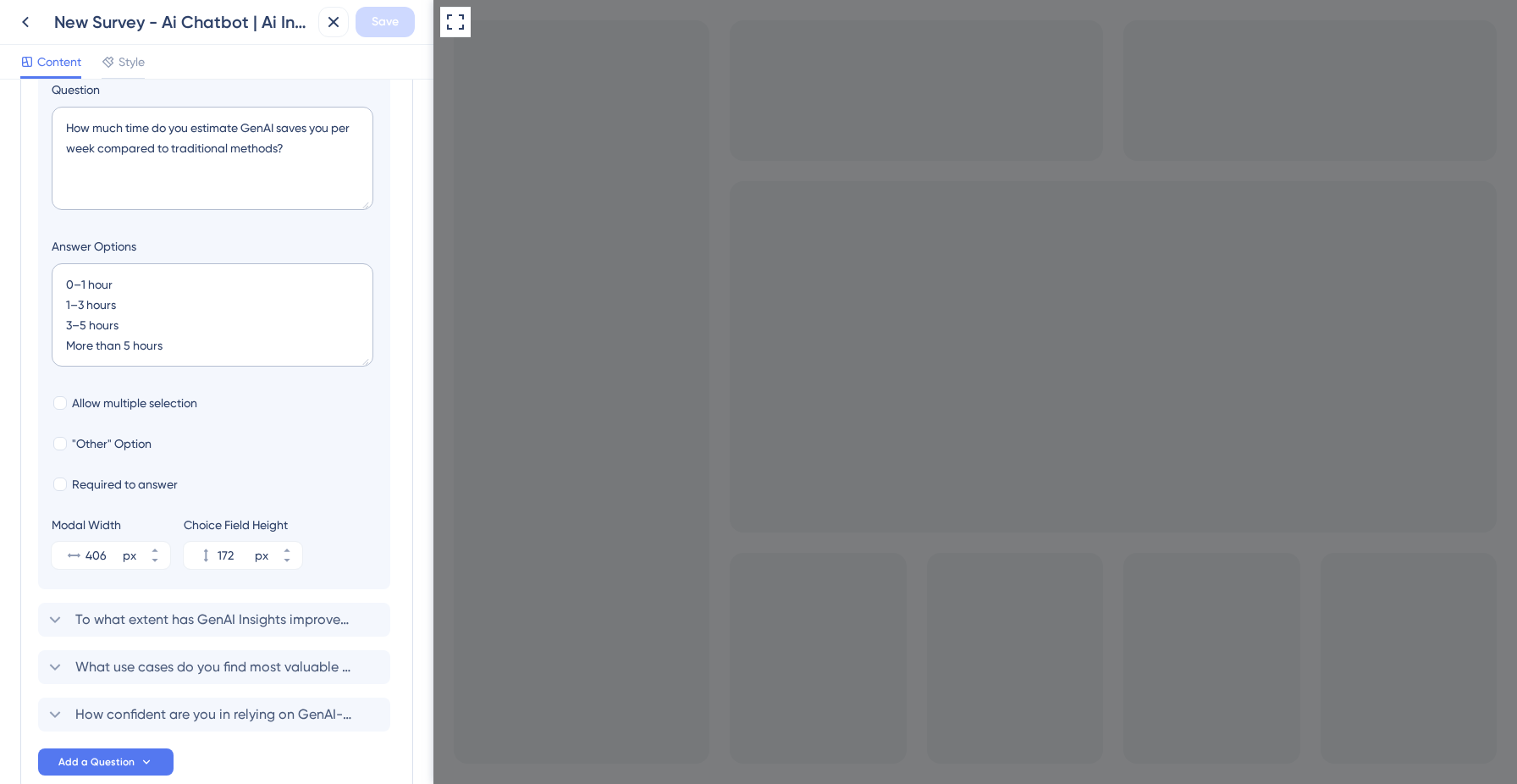
scroll to position [624, 0]
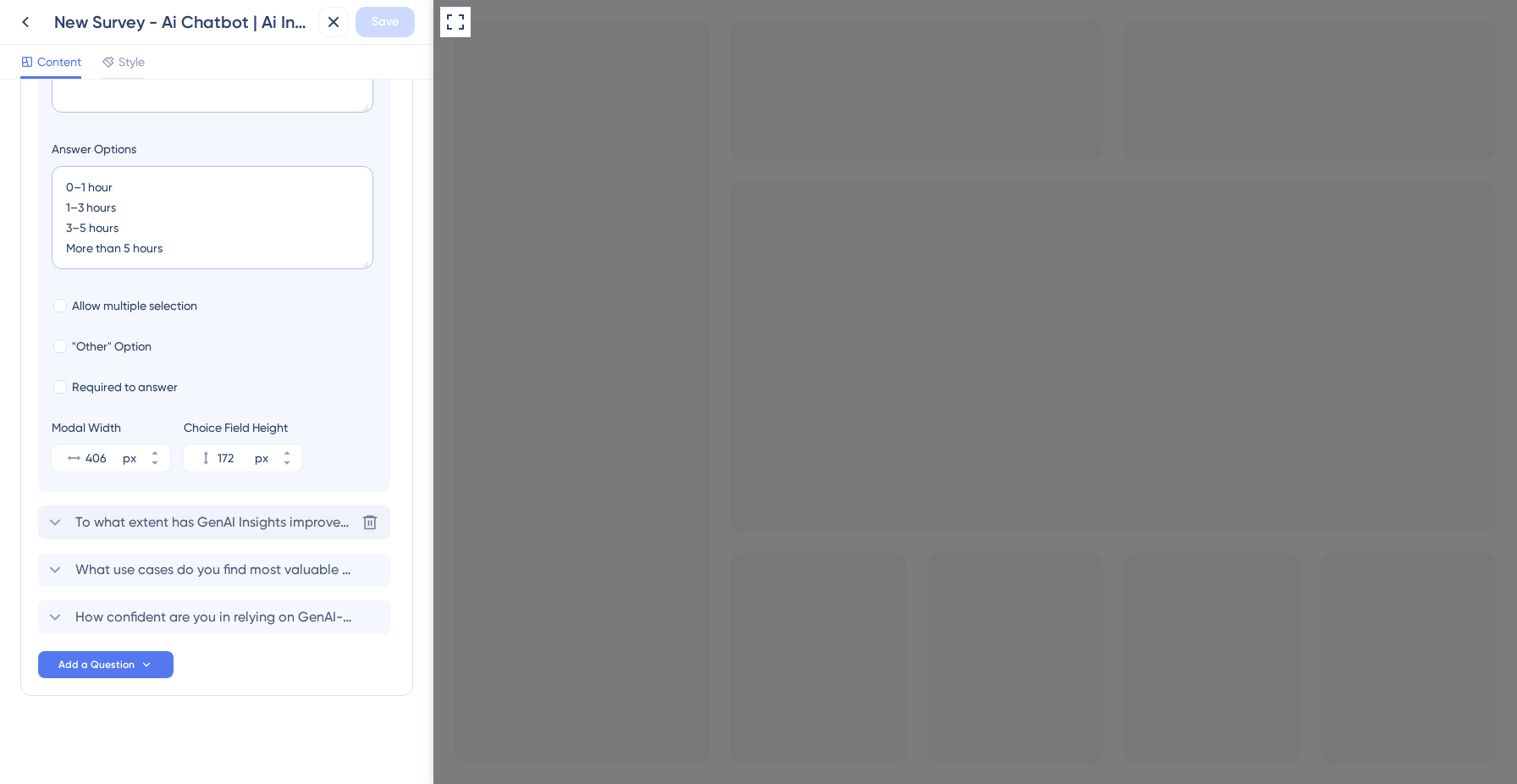
click at [233, 535] on div "To what extent has GenAI Insights improved your ability to make faster, data-dr…" at bounding box center [214, 521] width 352 height 33
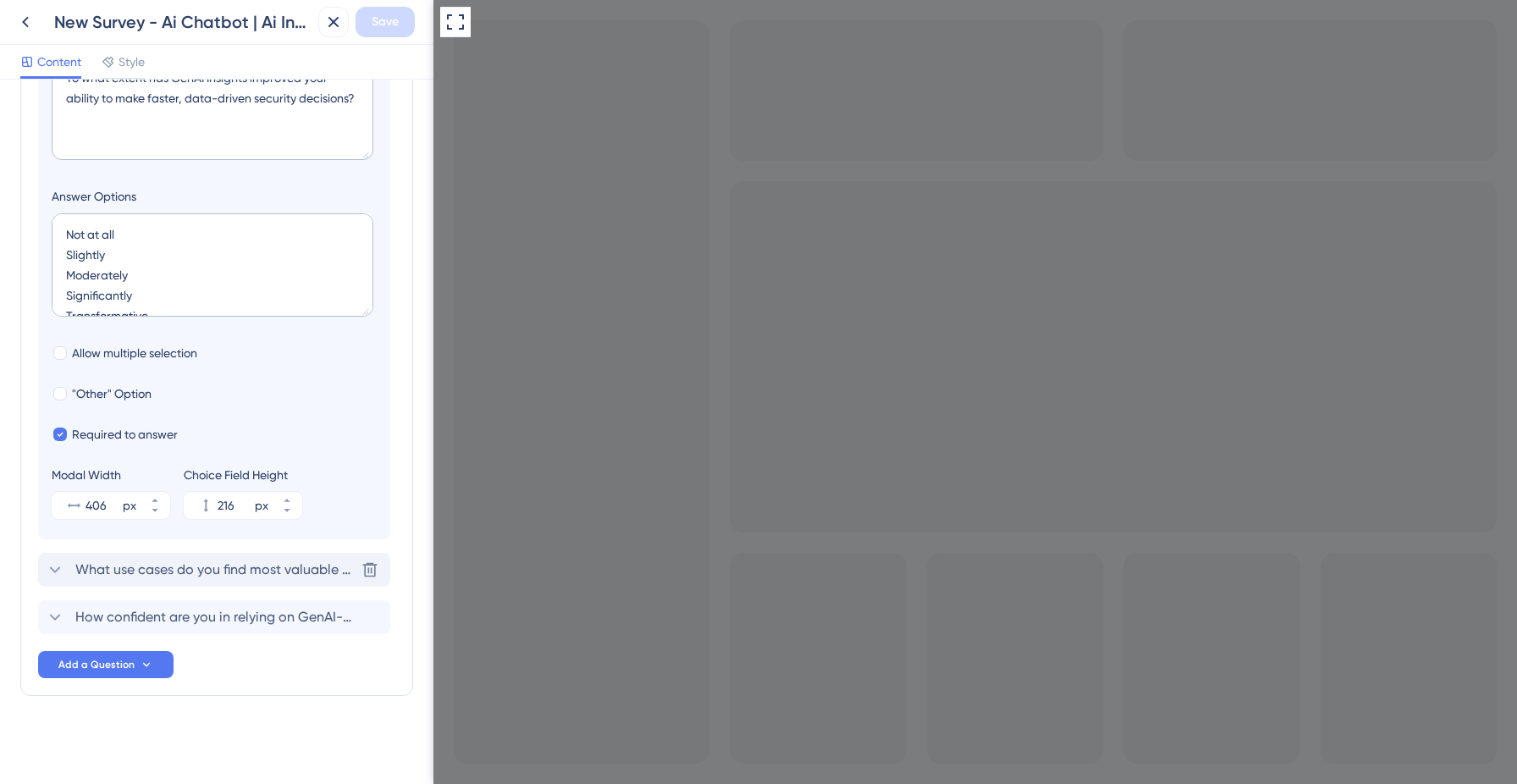
click at [208, 569] on span "What use cases do you find most valuable with GenAI? (Select all that apply)" at bounding box center [214, 570] width 279 height 20
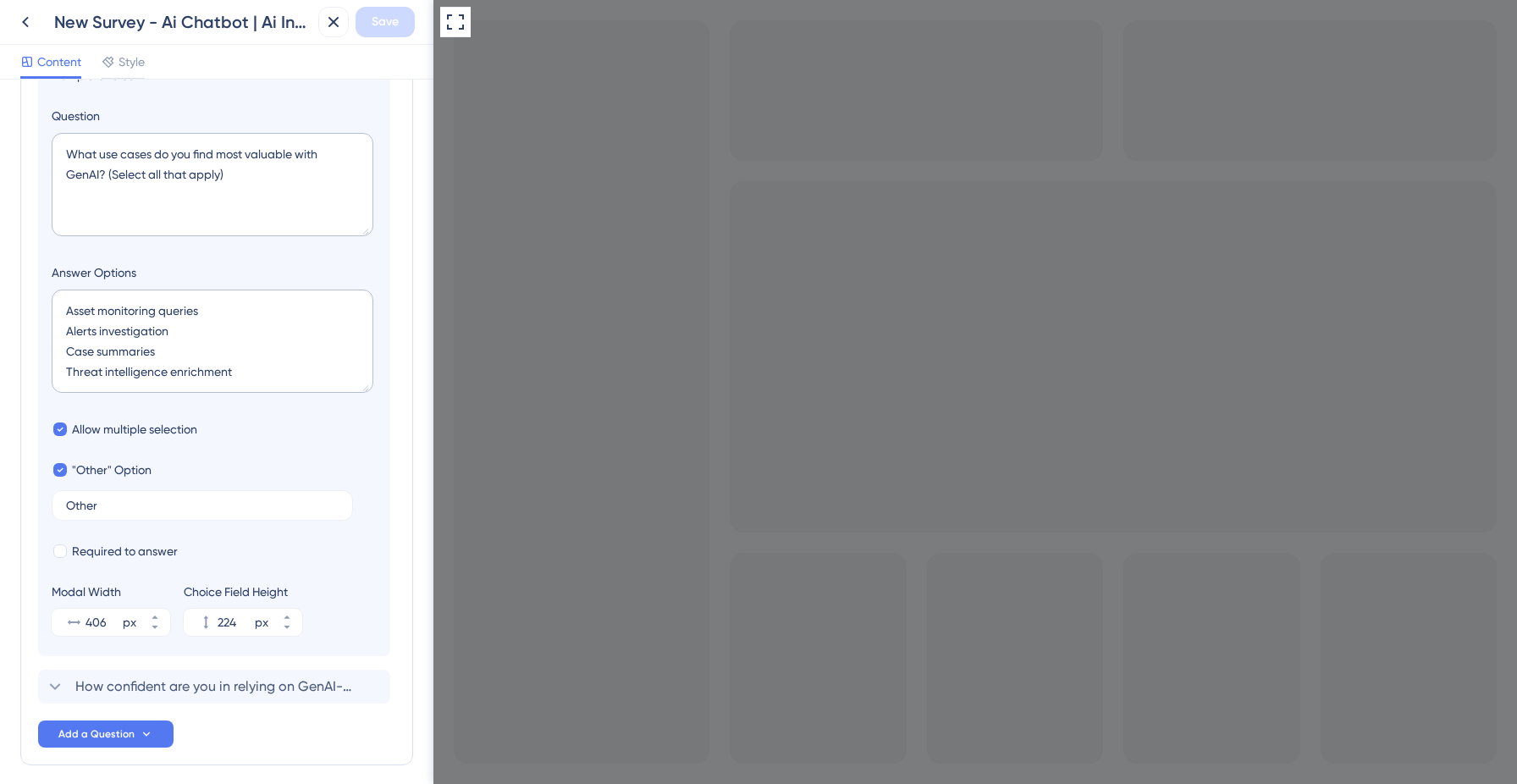
scroll to position [599, 0]
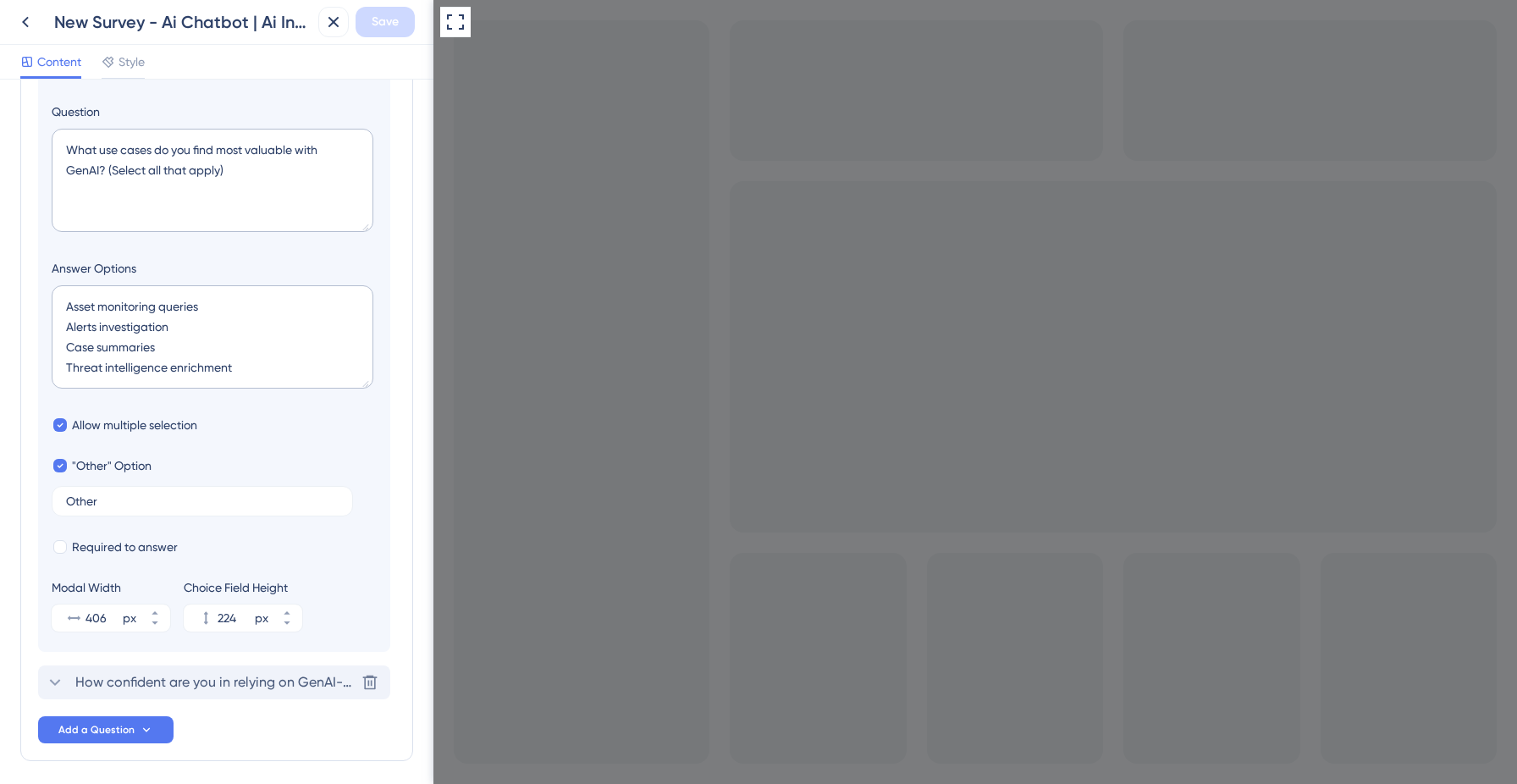
click at [226, 669] on div "How confident are you in relying on GenAI-generated insights for executive or o…" at bounding box center [214, 682] width 352 height 33
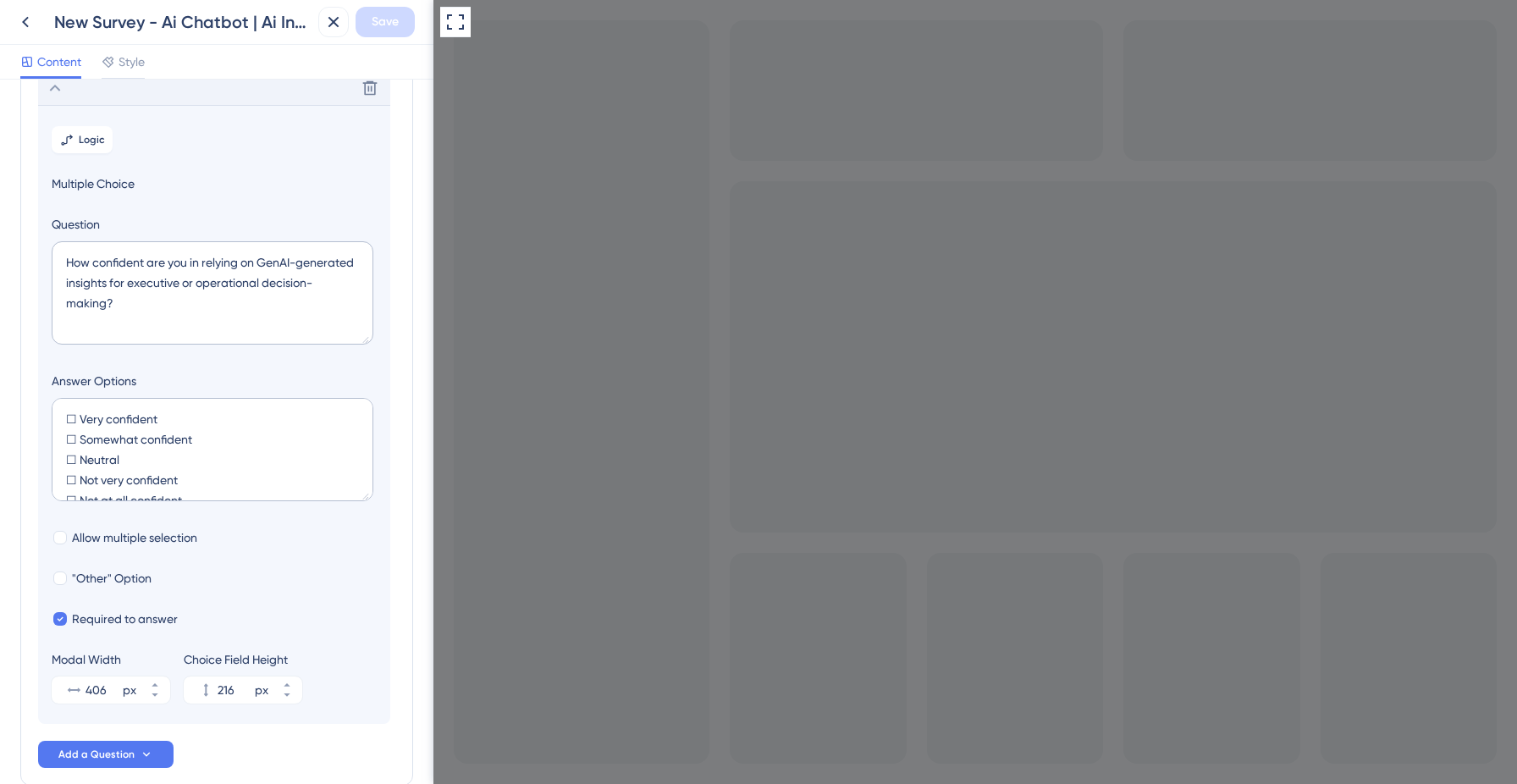
scroll to position [525, 0]
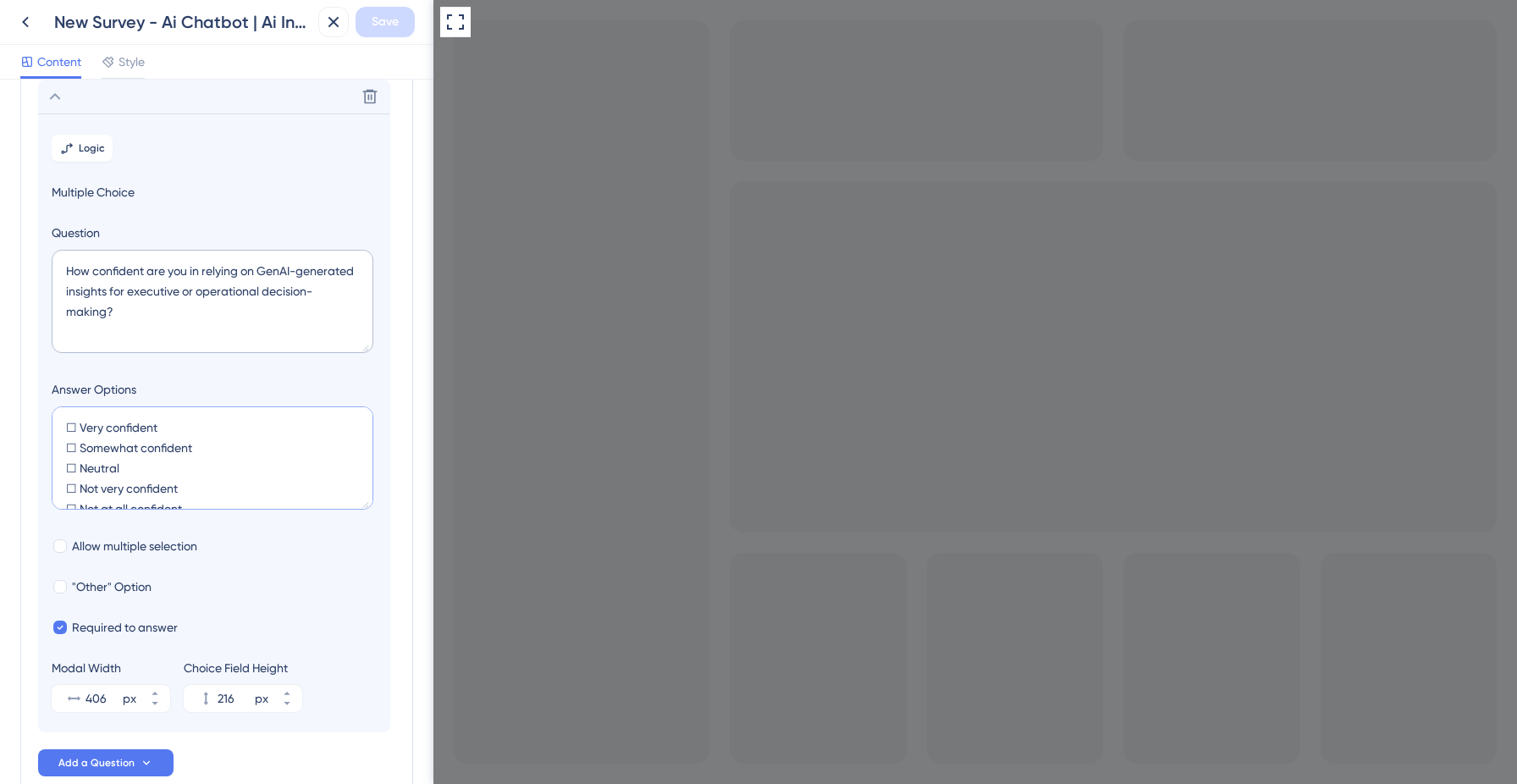
drag, startPoint x: 81, startPoint y: 425, endPoint x: 59, endPoint y: 425, distance: 22.0
click at [59, 425] on textarea "☐ Very confident ☐ Somewhat confident ☐ Neutral ☐ Not very confident ☐ Not at a…" at bounding box center [213, 457] width 322 height 103
click at [140, 491] on textarea "Very confident Somewhat confident Neutral Not very confident Not at all confide…" at bounding box center [213, 457] width 322 height 103
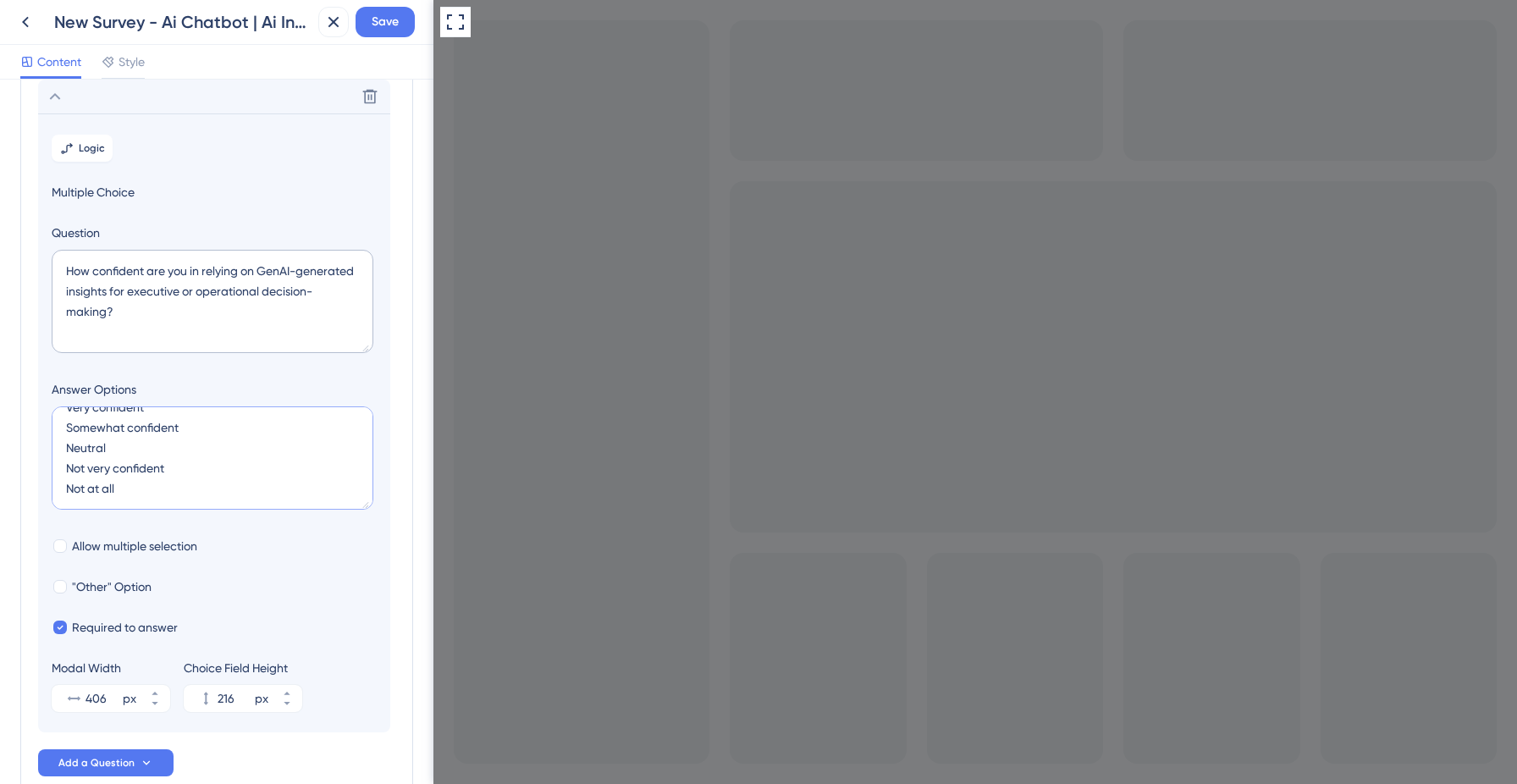
drag, startPoint x: 89, startPoint y: 488, endPoint x: 123, endPoint y: 495, distance: 34.7
click at [99, 488] on textarea "Very confident Somewhat confident Neutral Not very confident Not at all" at bounding box center [213, 457] width 322 height 103
paste textarea "confident"
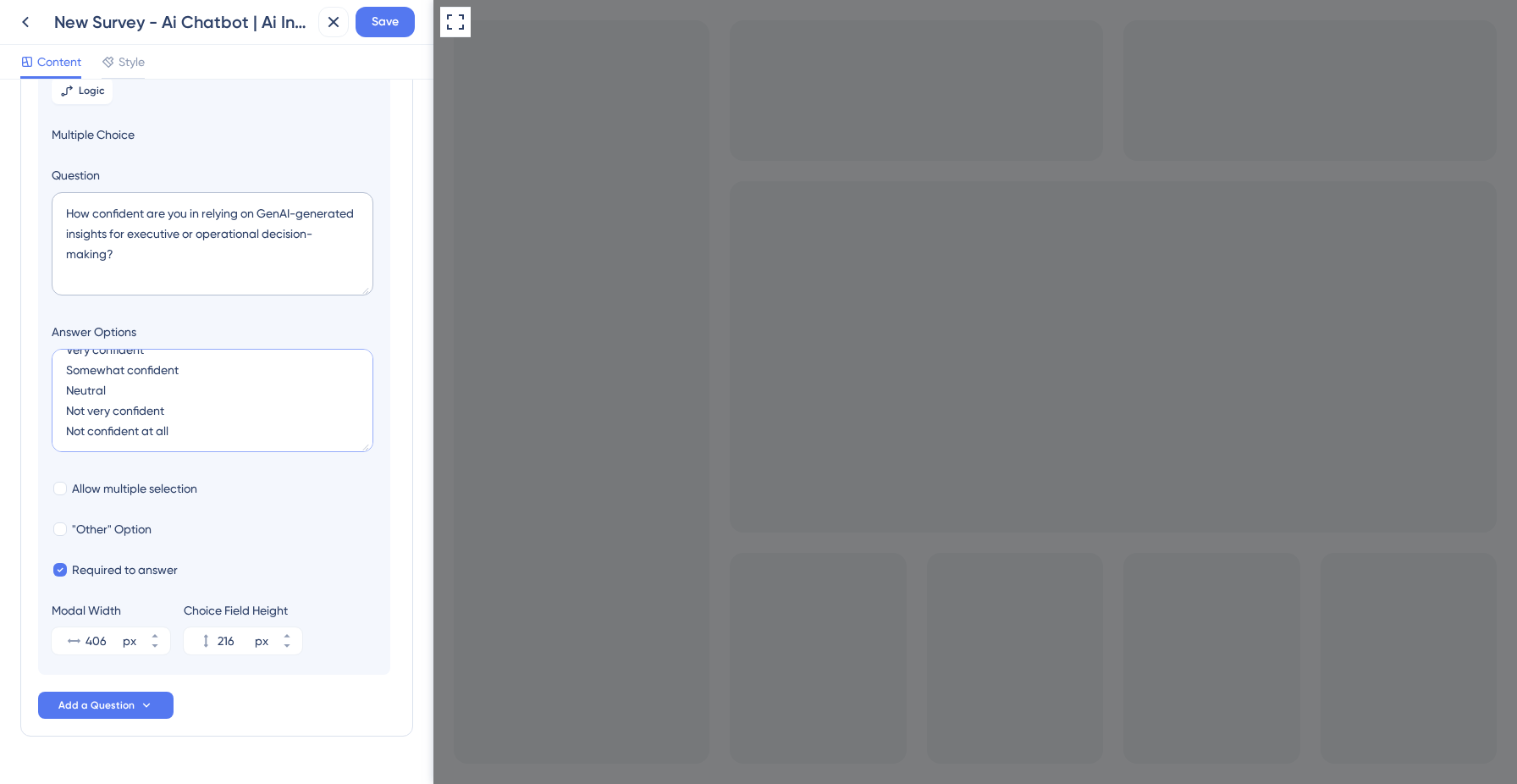
scroll to position [585, 0]
type textarea "Very confident Somewhat confident Neutral Not very confident Not confident at a…"
click at [166, 637] on button "406 px" at bounding box center [154, 631] width 31 height 14
click at [166, 637] on button "407 px" at bounding box center [154, 631] width 31 height 14
click at [166, 637] on button "525 px" at bounding box center [154, 631] width 31 height 14
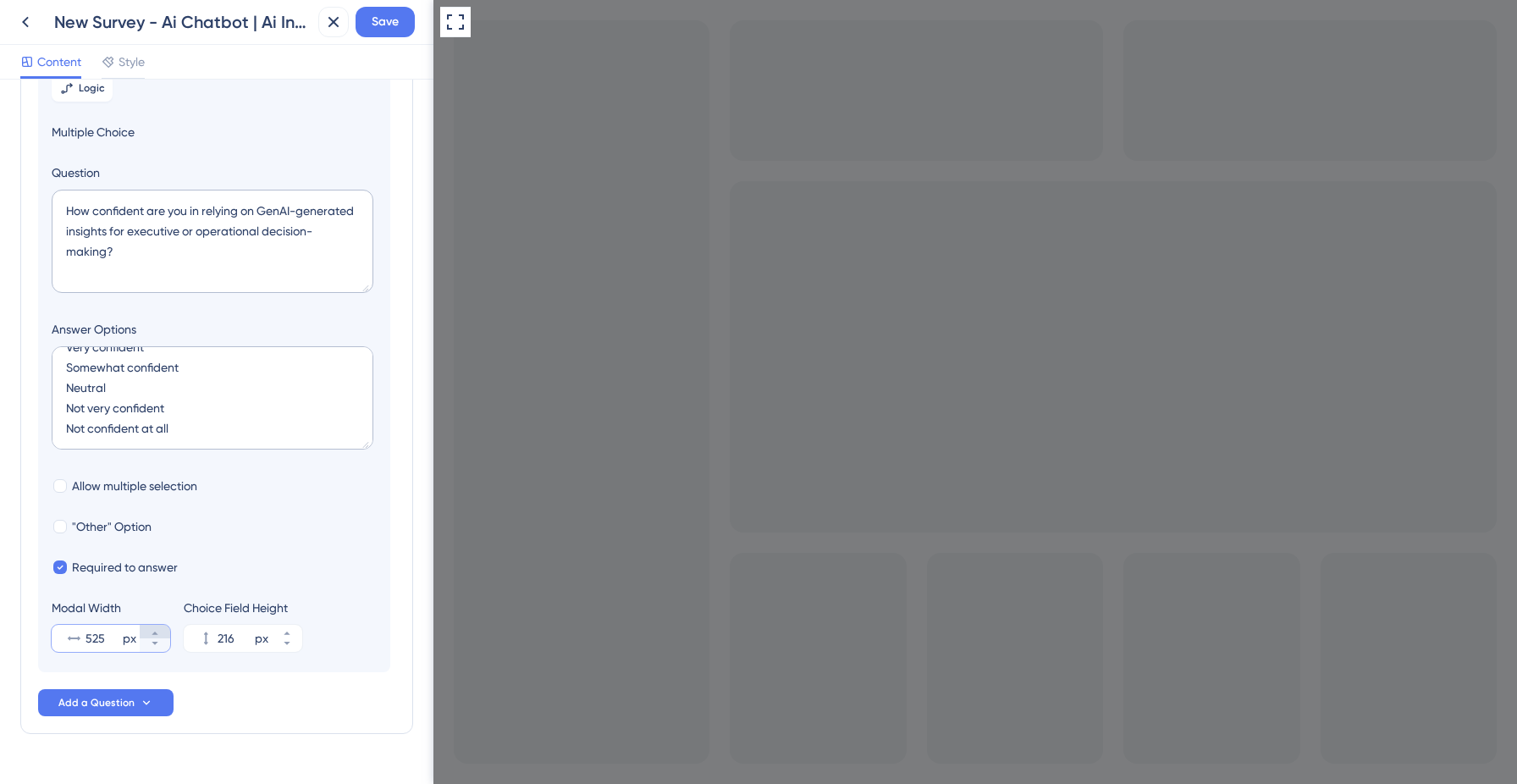
type input "526"
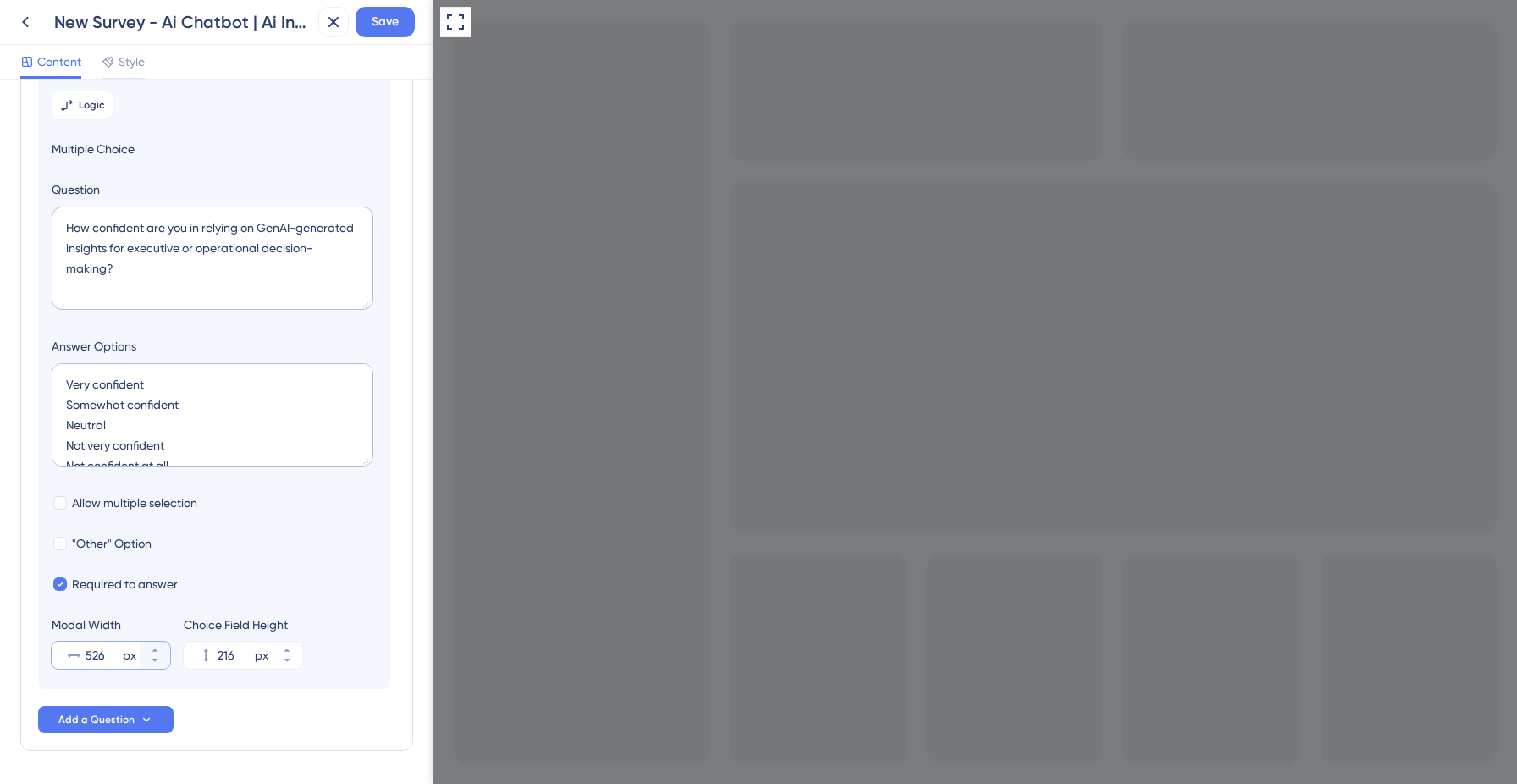
scroll to position [563, 0]
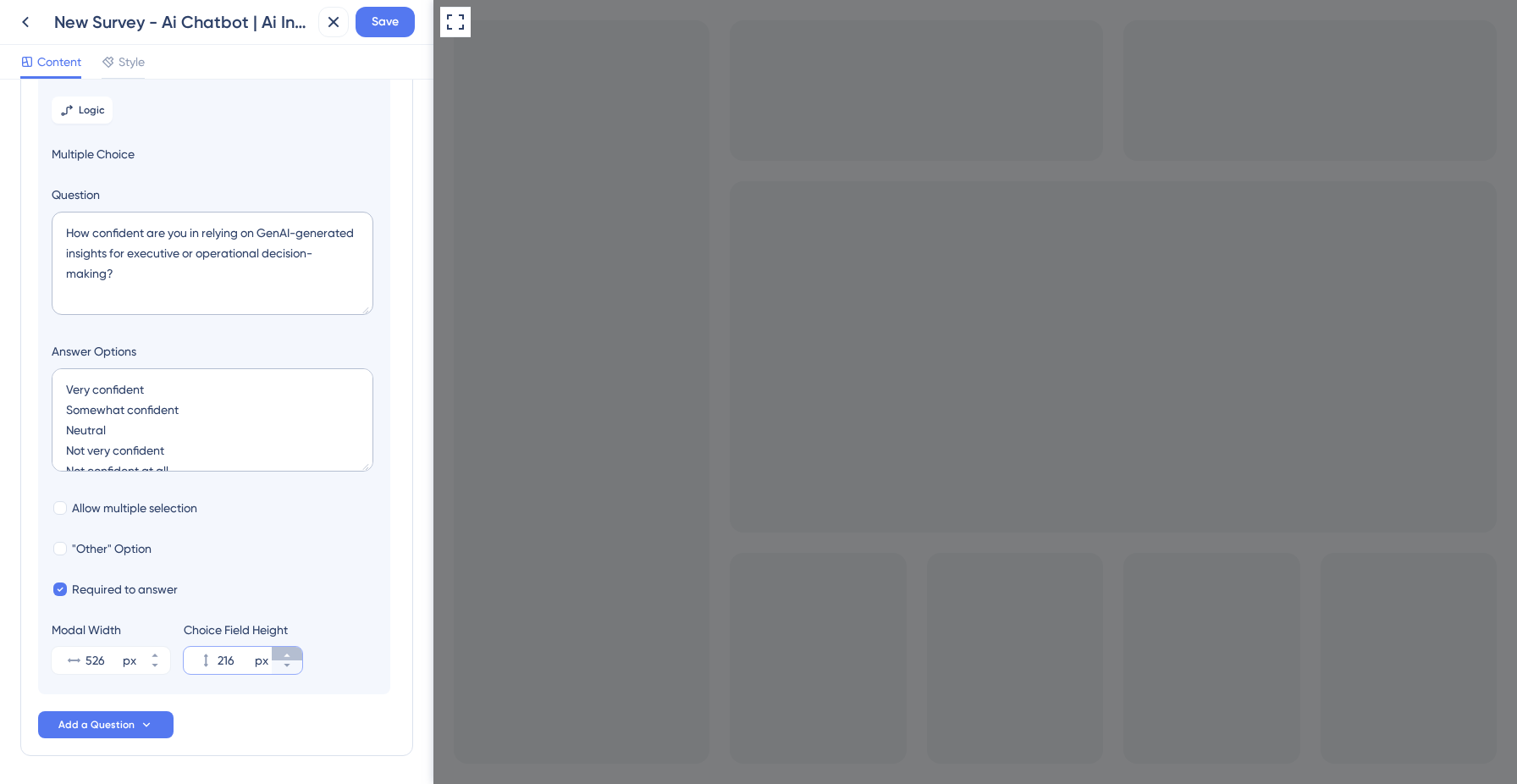
click at [290, 651] on icon at bounding box center [287, 654] width 10 height 10
type input "220"
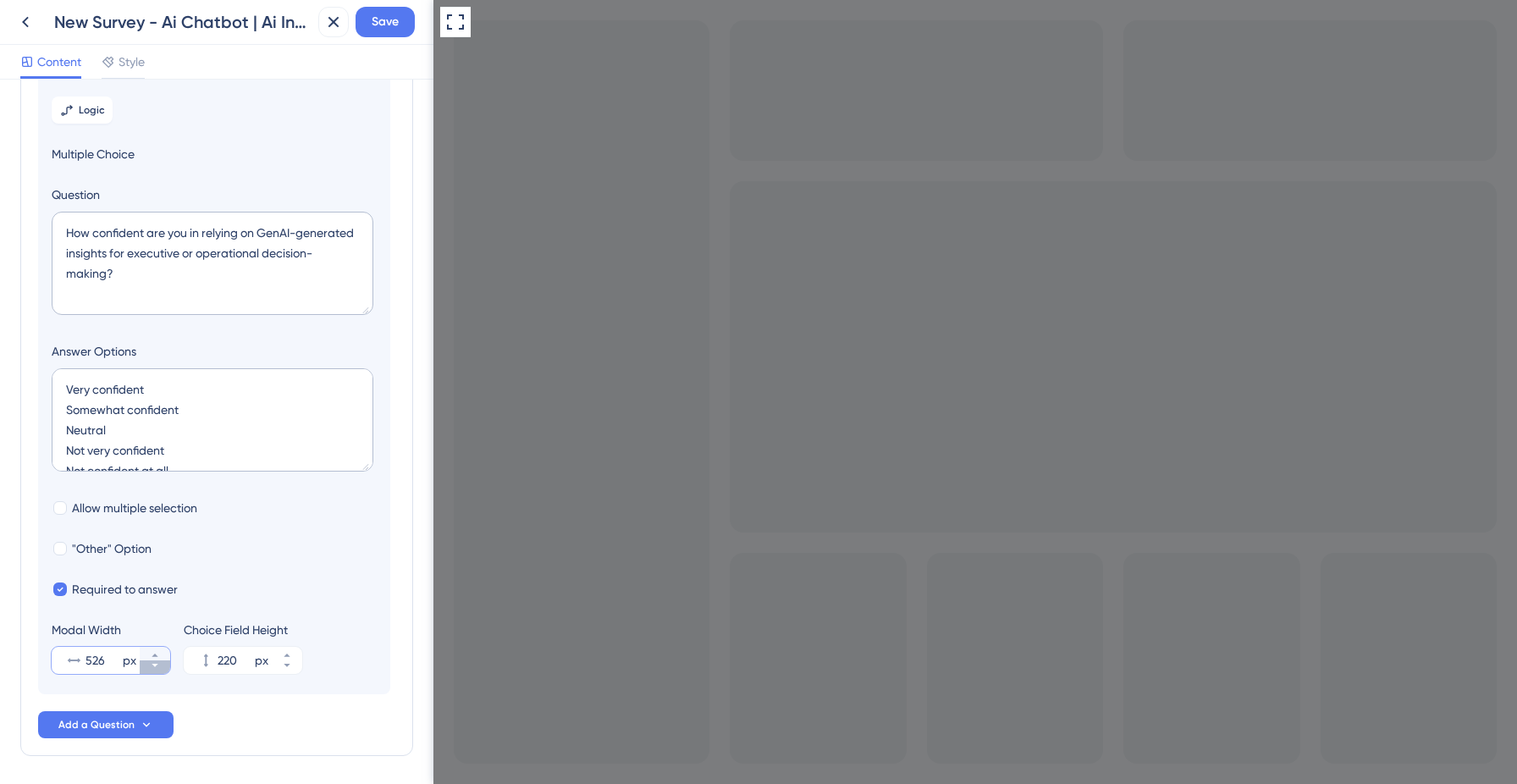
click at [162, 664] on button "526 px" at bounding box center [154, 666] width 31 height 14
click at [162, 664] on button "525 px" at bounding box center [154, 666] width 31 height 14
click at [162, 664] on button "524 px" at bounding box center [154, 666] width 31 height 14
click at [162, 664] on button "523 px" at bounding box center [154, 666] width 31 height 14
click at [162, 664] on button "522 px" at bounding box center [154, 666] width 31 height 14
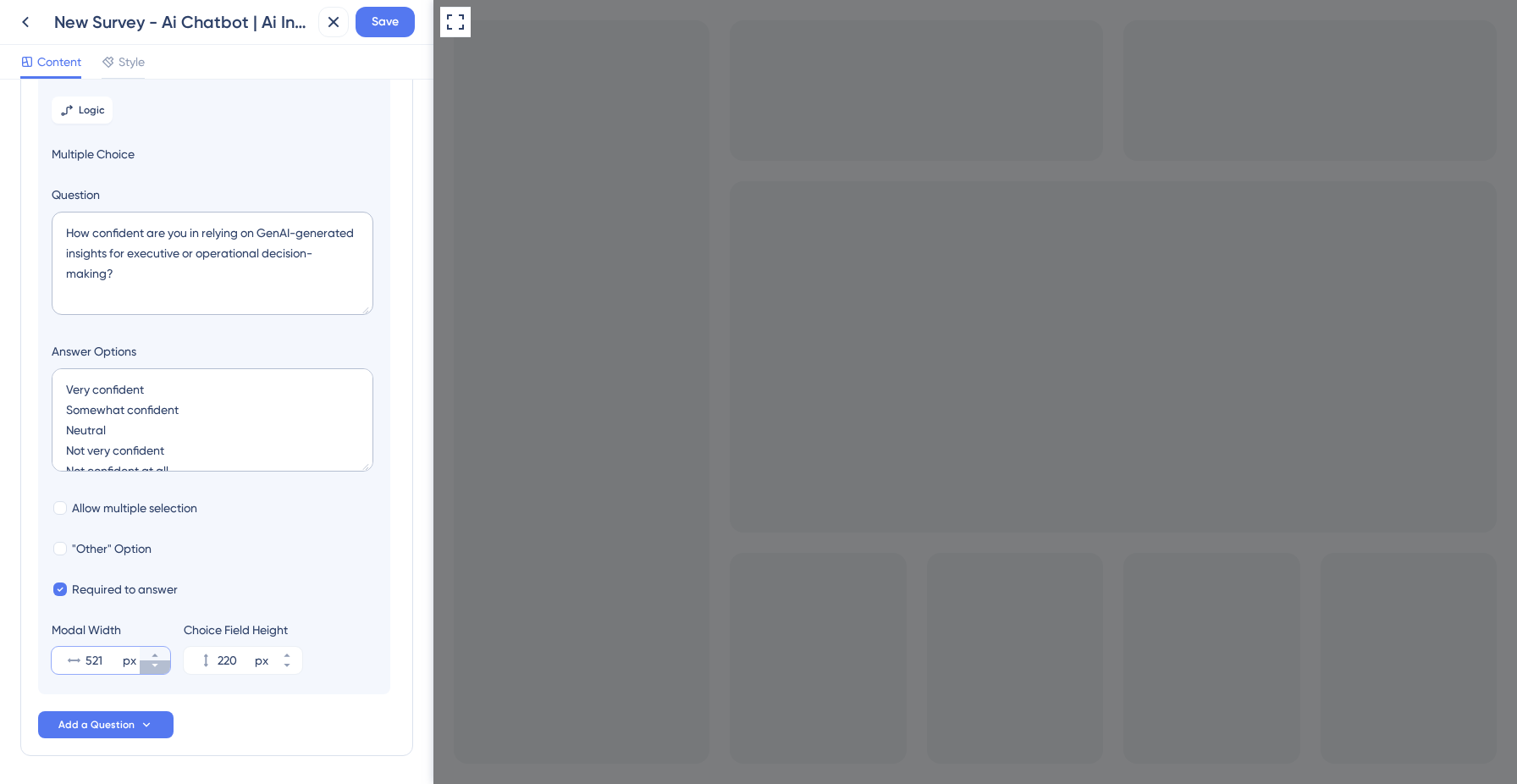
click at [162, 664] on button "521 px" at bounding box center [154, 666] width 31 height 14
click at [157, 652] on icon at bounding box center [154, 654] width 10 height 10
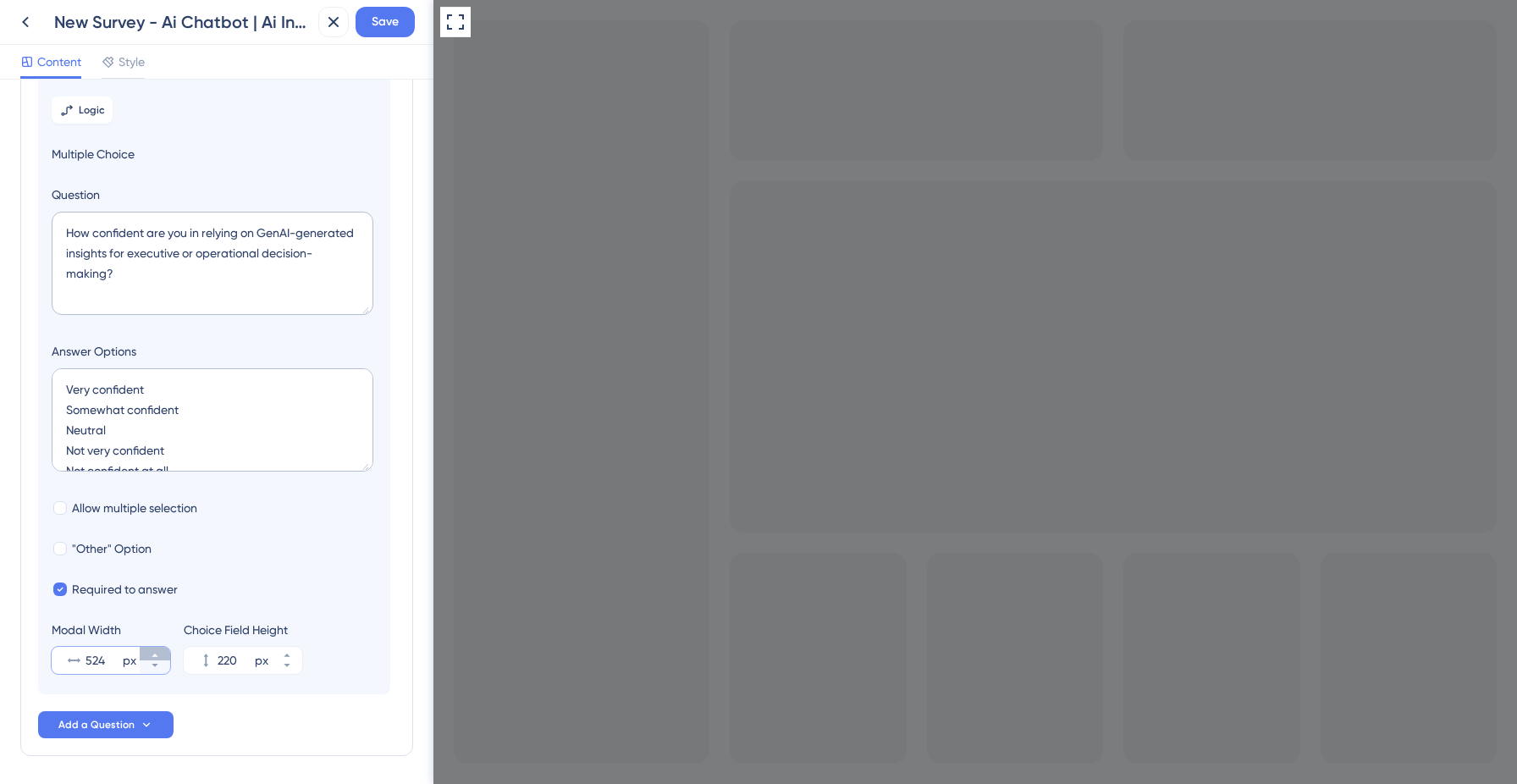
click at [157, 652] on icon at bounding box center [154, 654] width 10 height 10
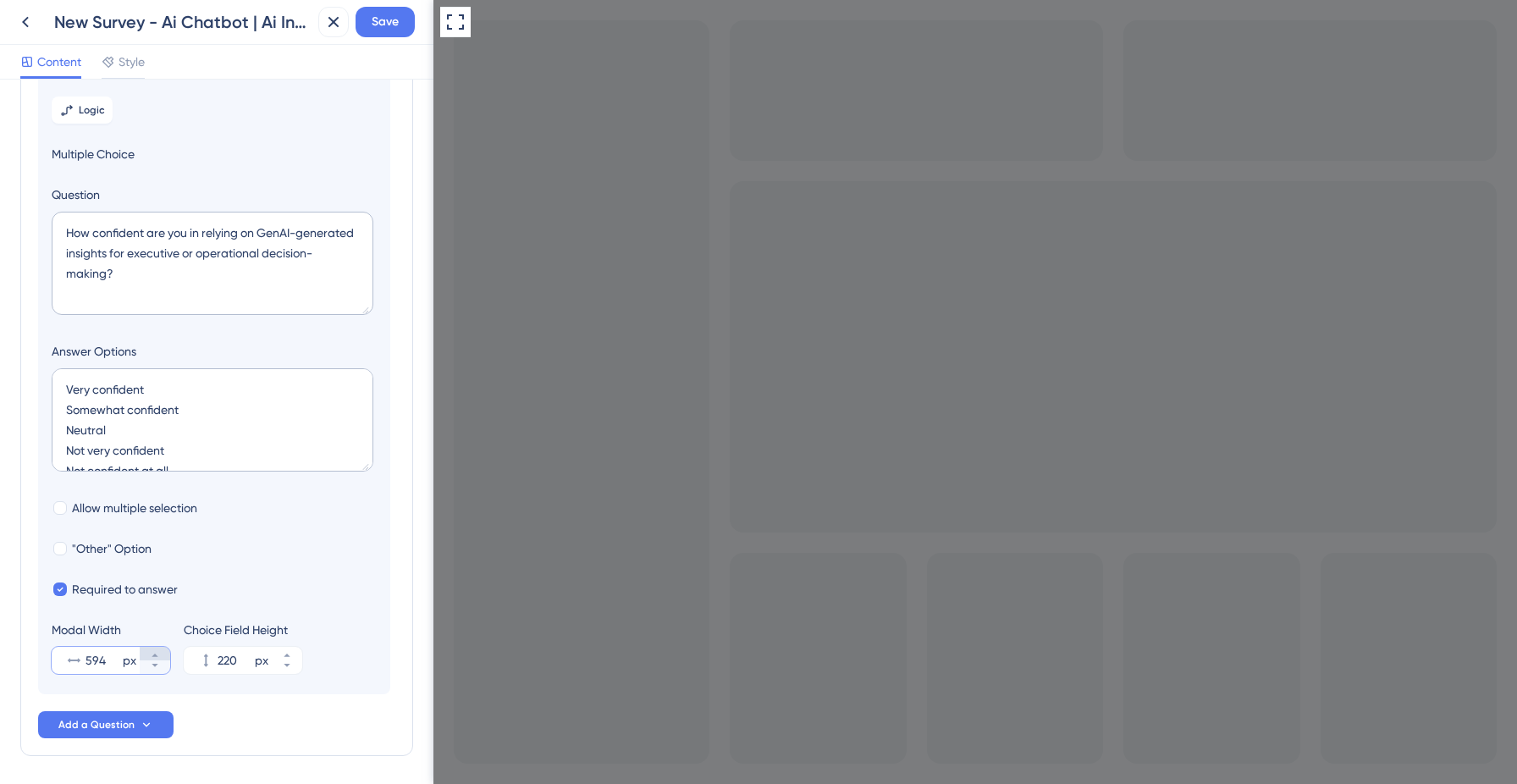
click at [157, 652] on icon at bounding box center [154, 654] width 10 height 10
click at [158, 669] on icon at bounding box center [154, 664] width 10 height 10
click at [158, 668] on icon at bounding box center [154, 664] width 10 height 10
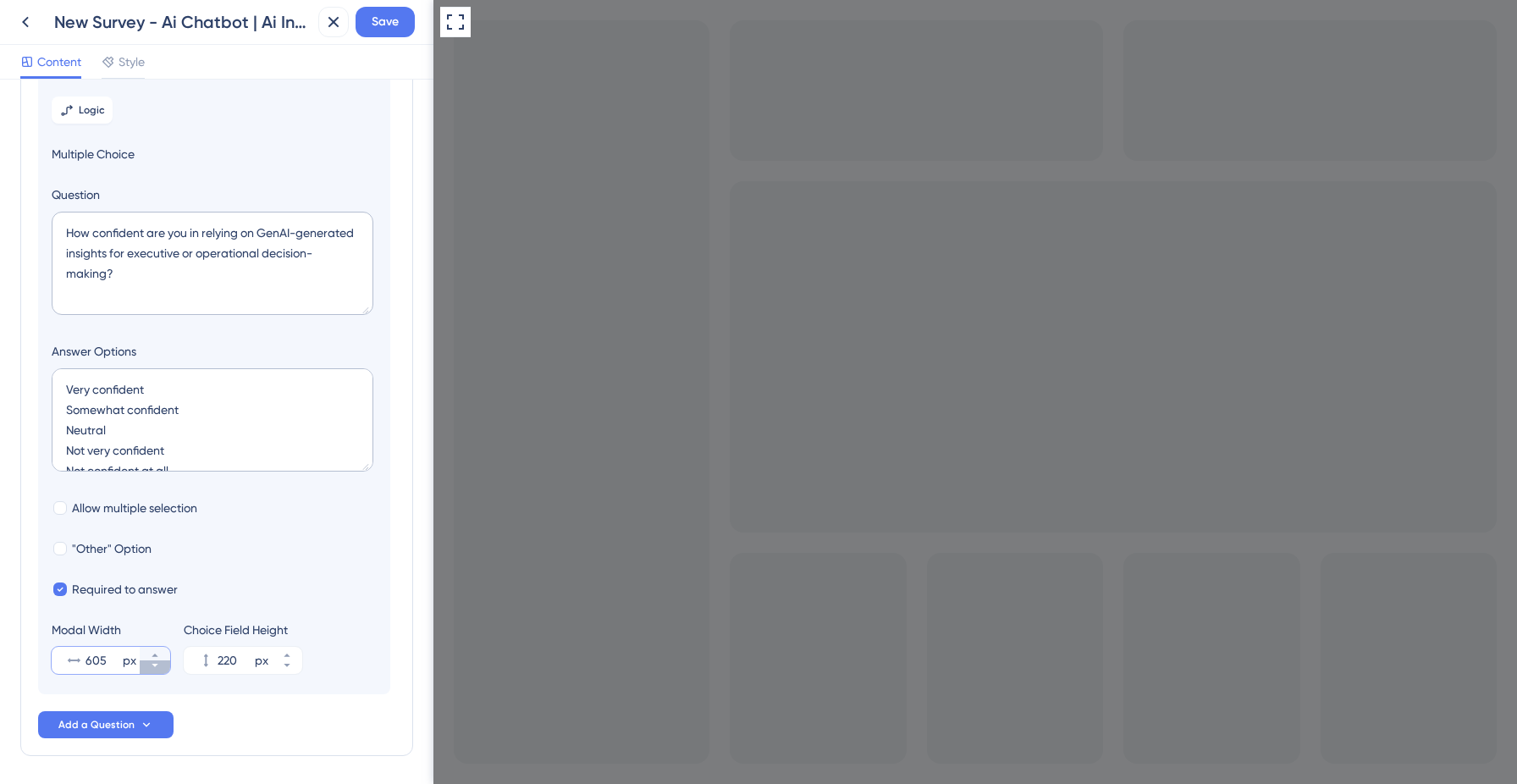
click at [158, 668] on icon at bounding box center [154, 664] width 10 height 10
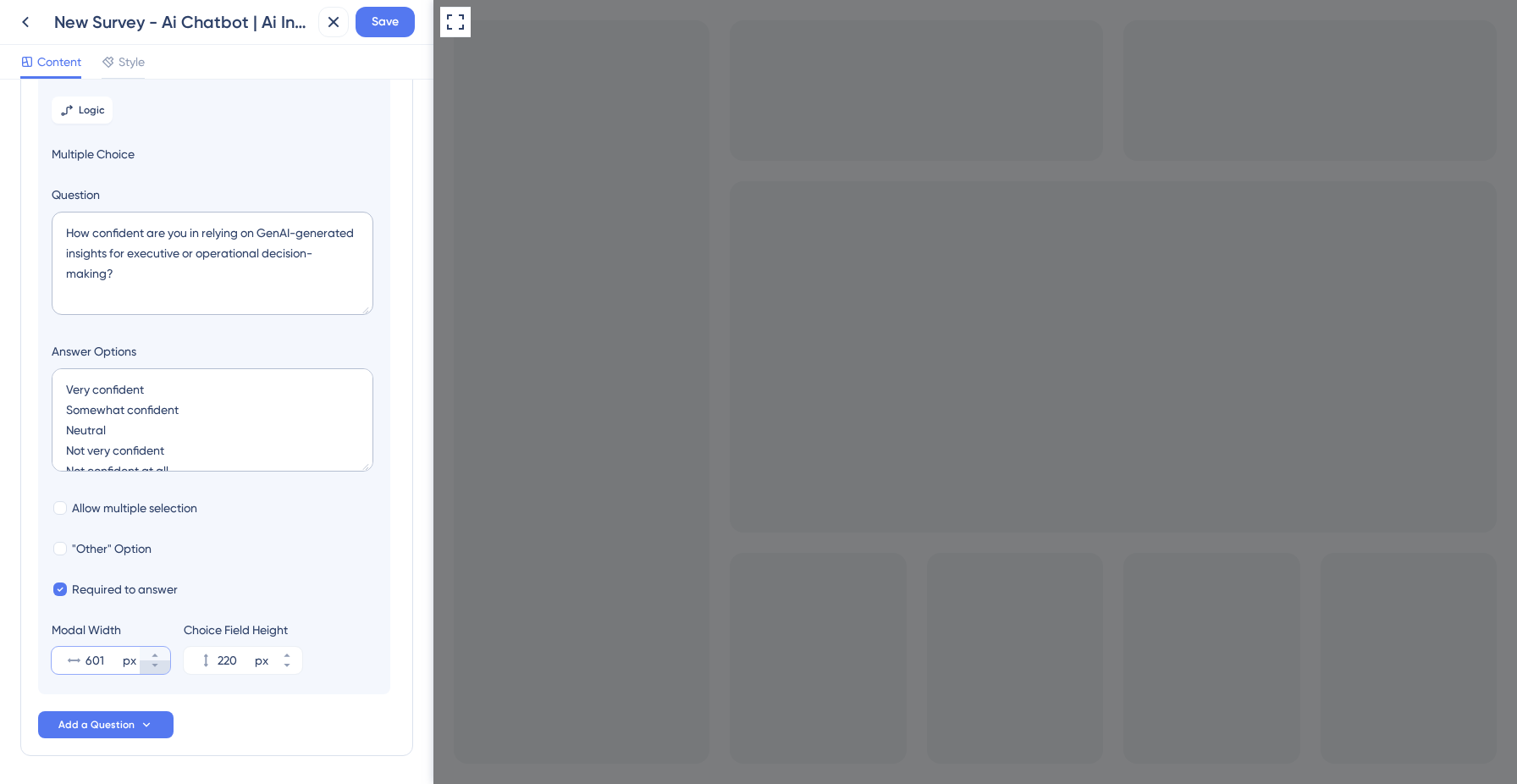
type input "600"
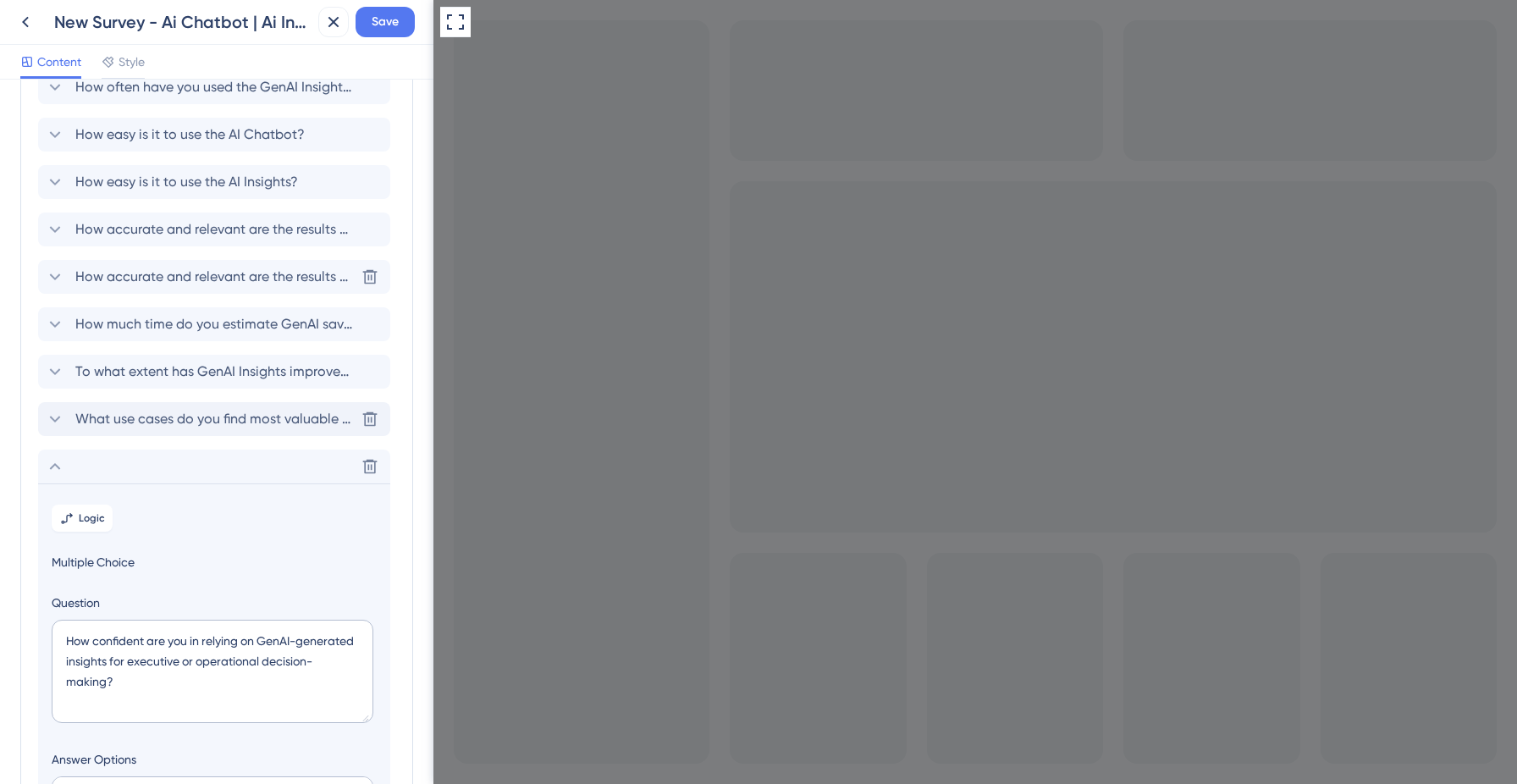
scroll to position [133, 0]
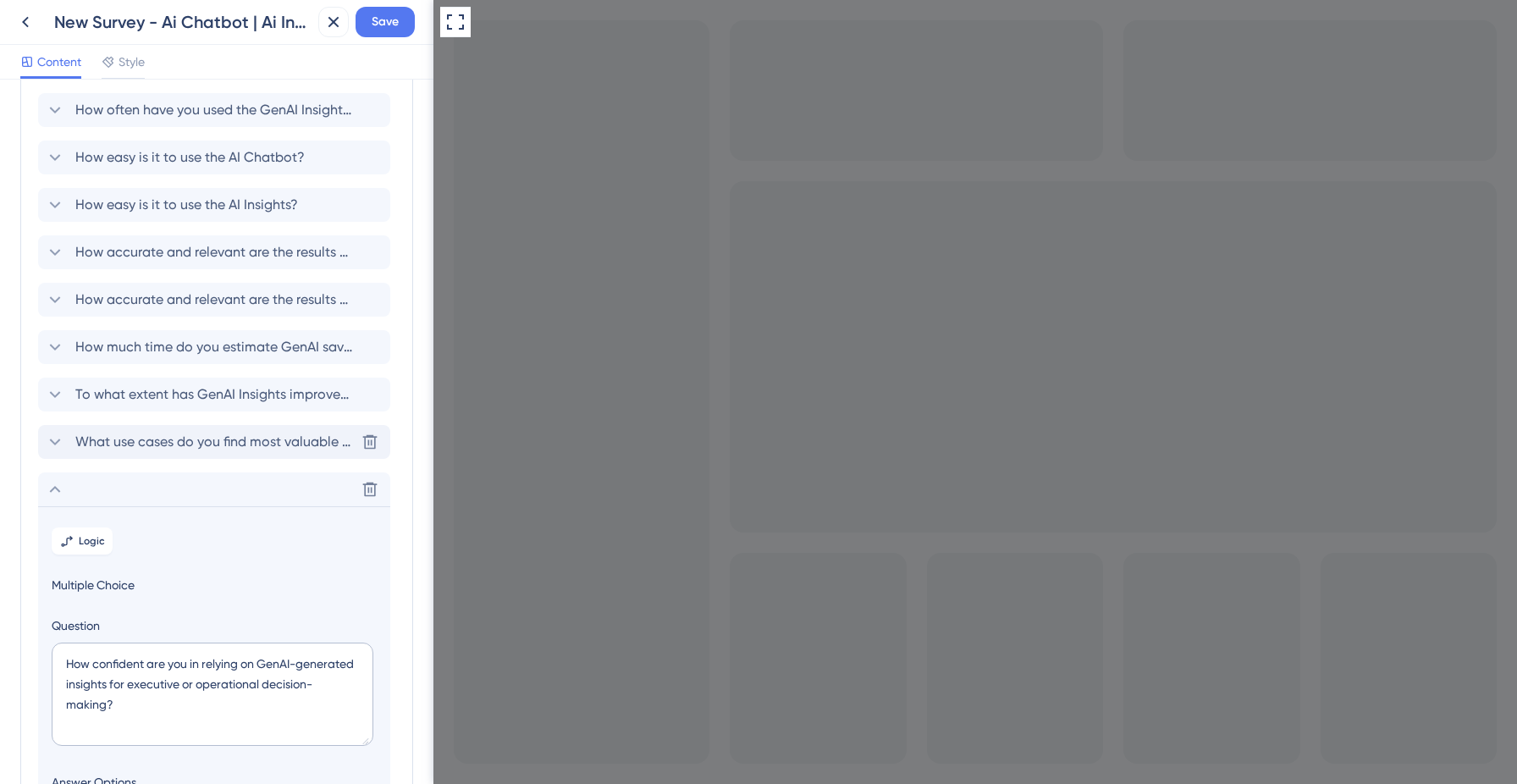
click at [174, 431] on span "What use cases do you find most valuable with GenAI? (Select all that apply)" at bounding box center [214, 442] width 279 height 20
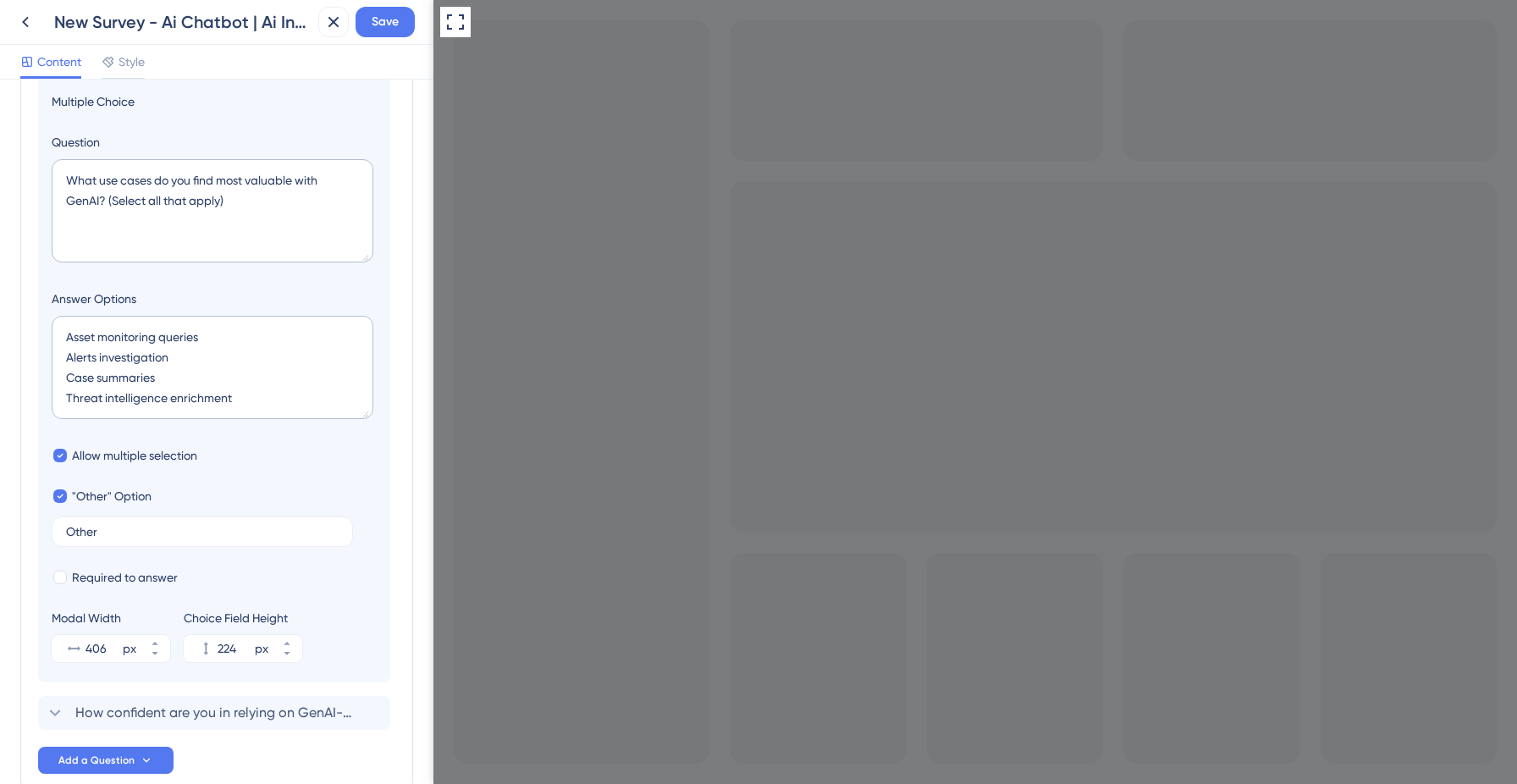
scroll to position [665, 0]
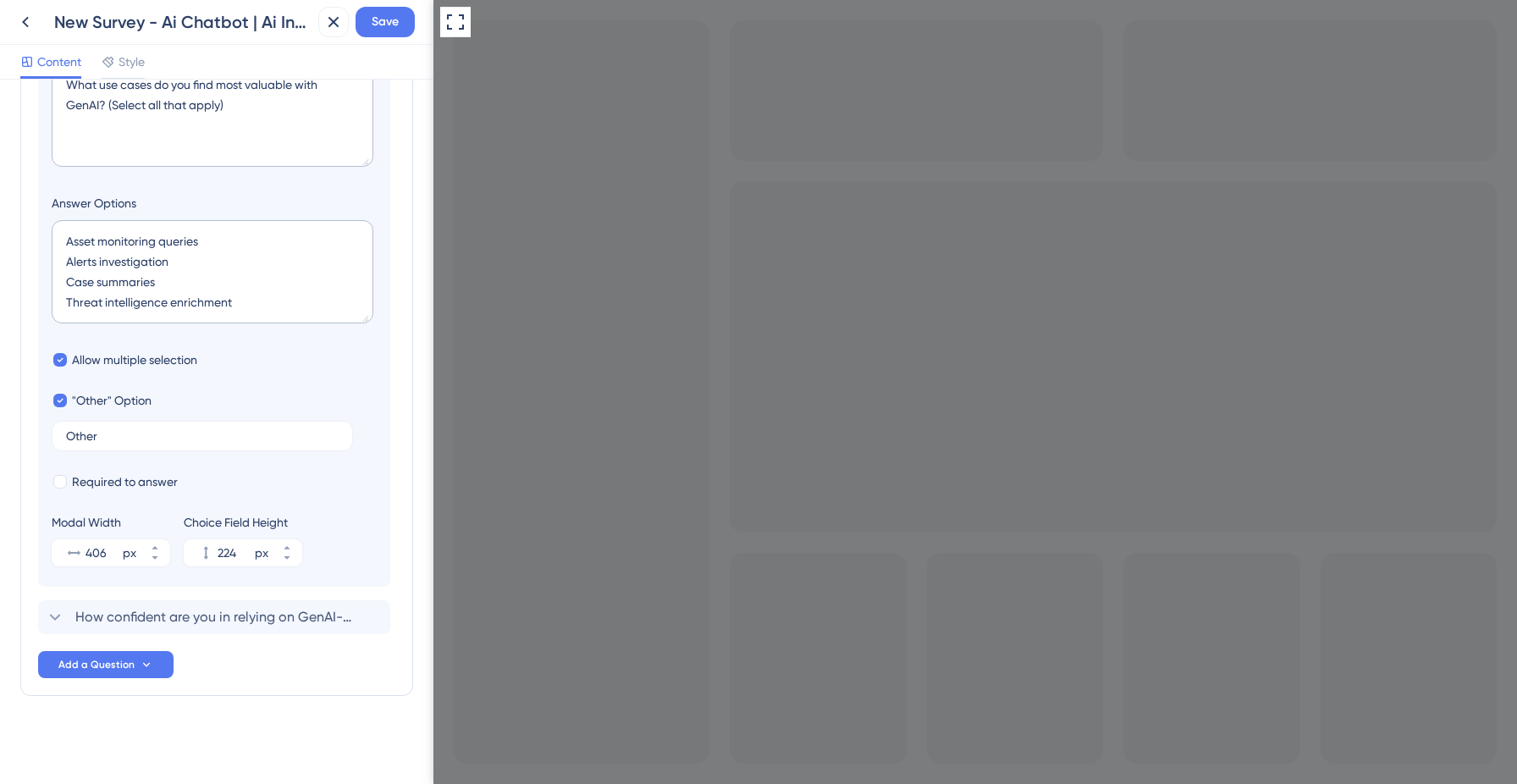
drag, startPoint x: 603, startPoint y: 1128, endPoint x: 525, endPoint y: 1120, distance: 78.4
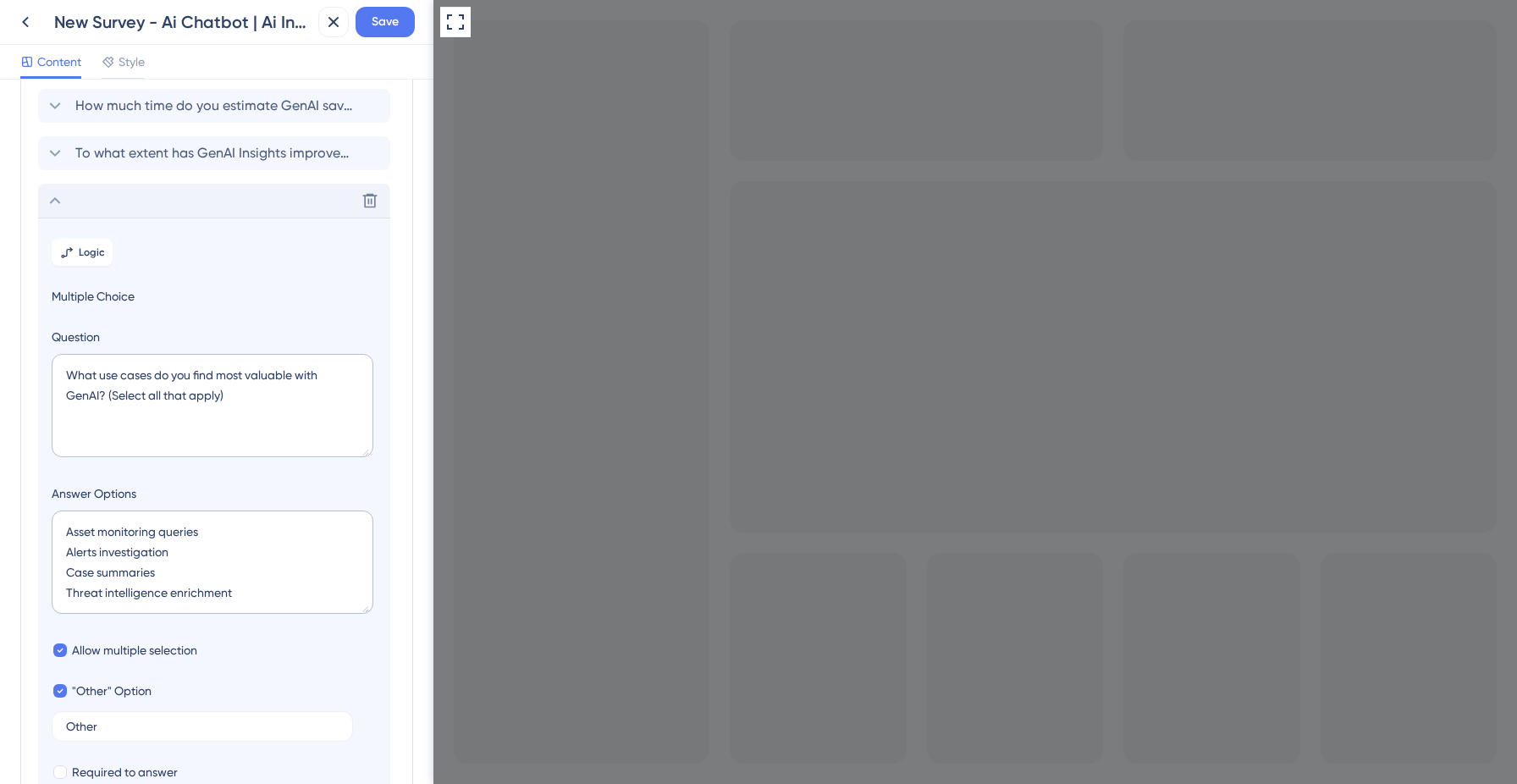
scroll to position [200, 0]
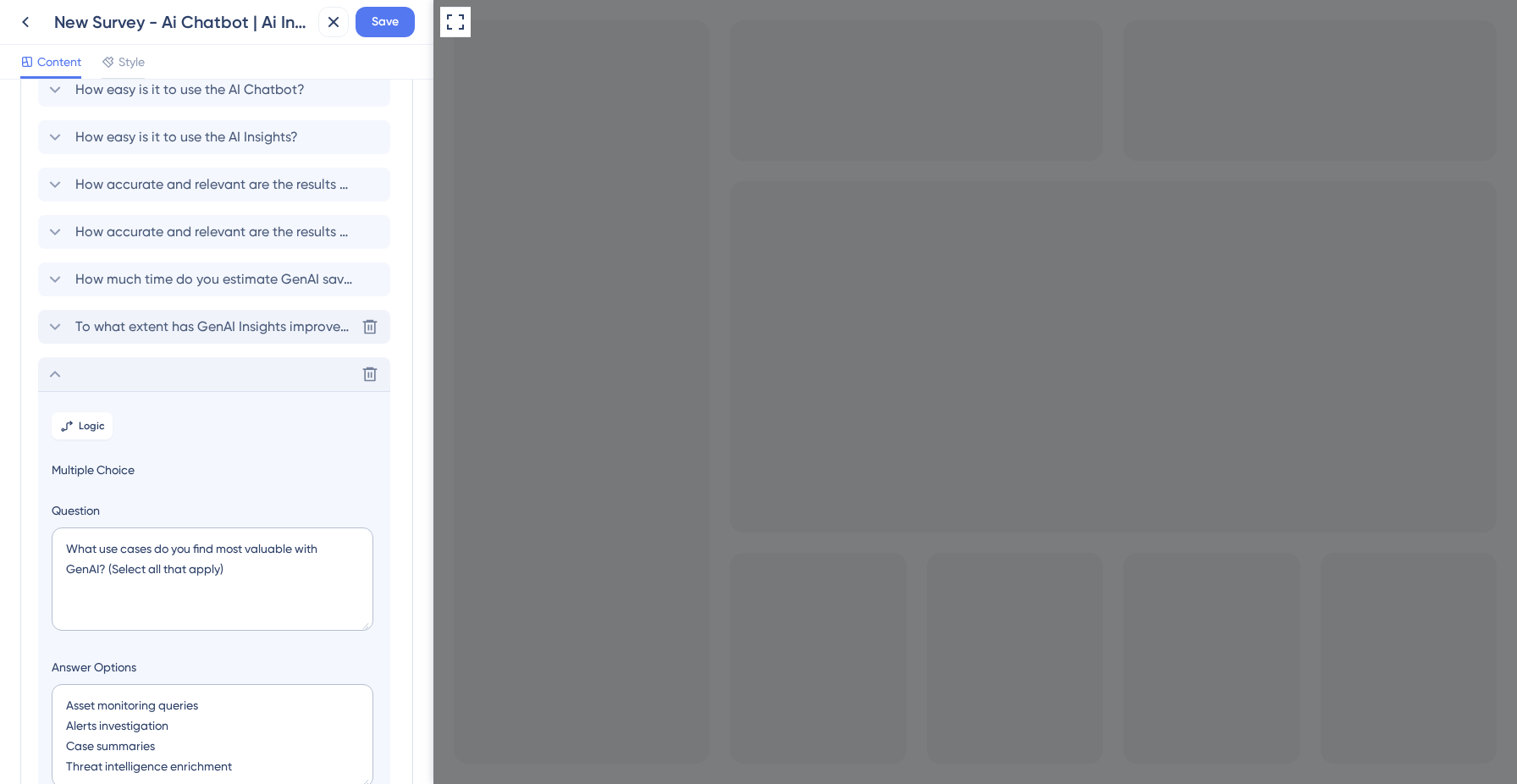
click at [161, 317] on span "To what extent has GenAI Insights improved your ability to make faster, data-dr…" at bounding box center [214, 327] width 279 height 20
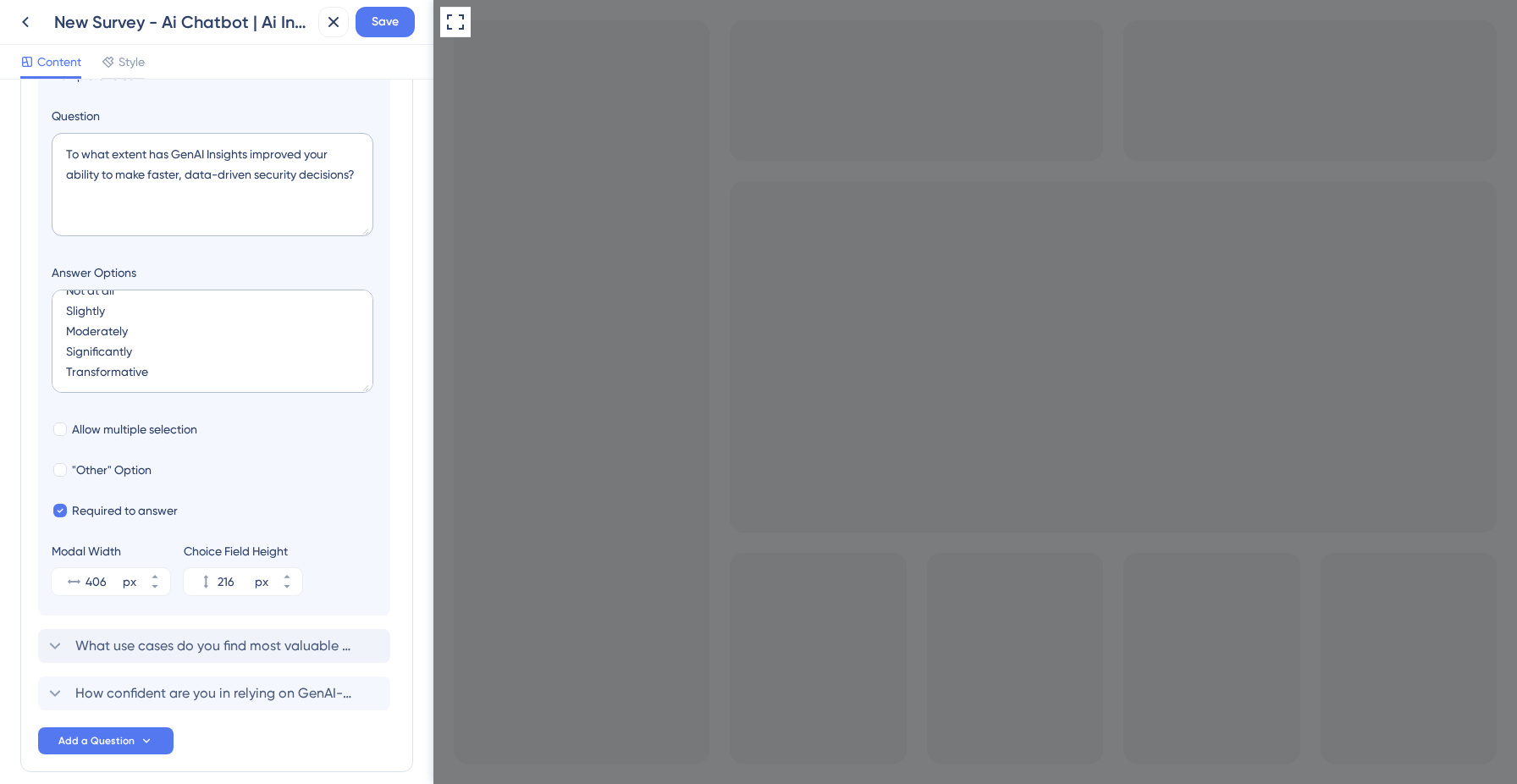
scroll to position [624, 0]
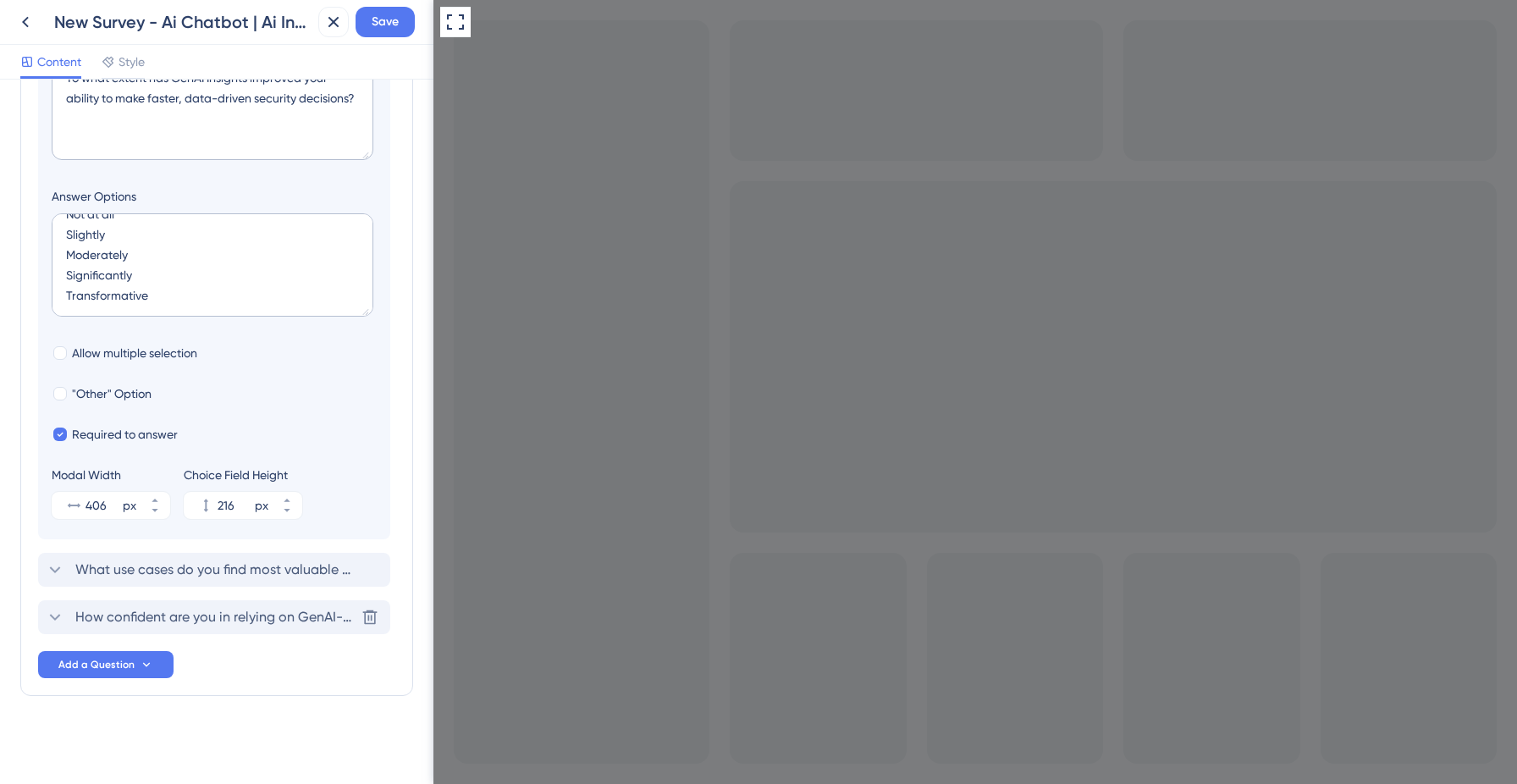
click at [199, 621] on span "How confident are you in relying on GenAI-generated insights for executive or o…" at bounding box center [214, 617] width 279 height 20
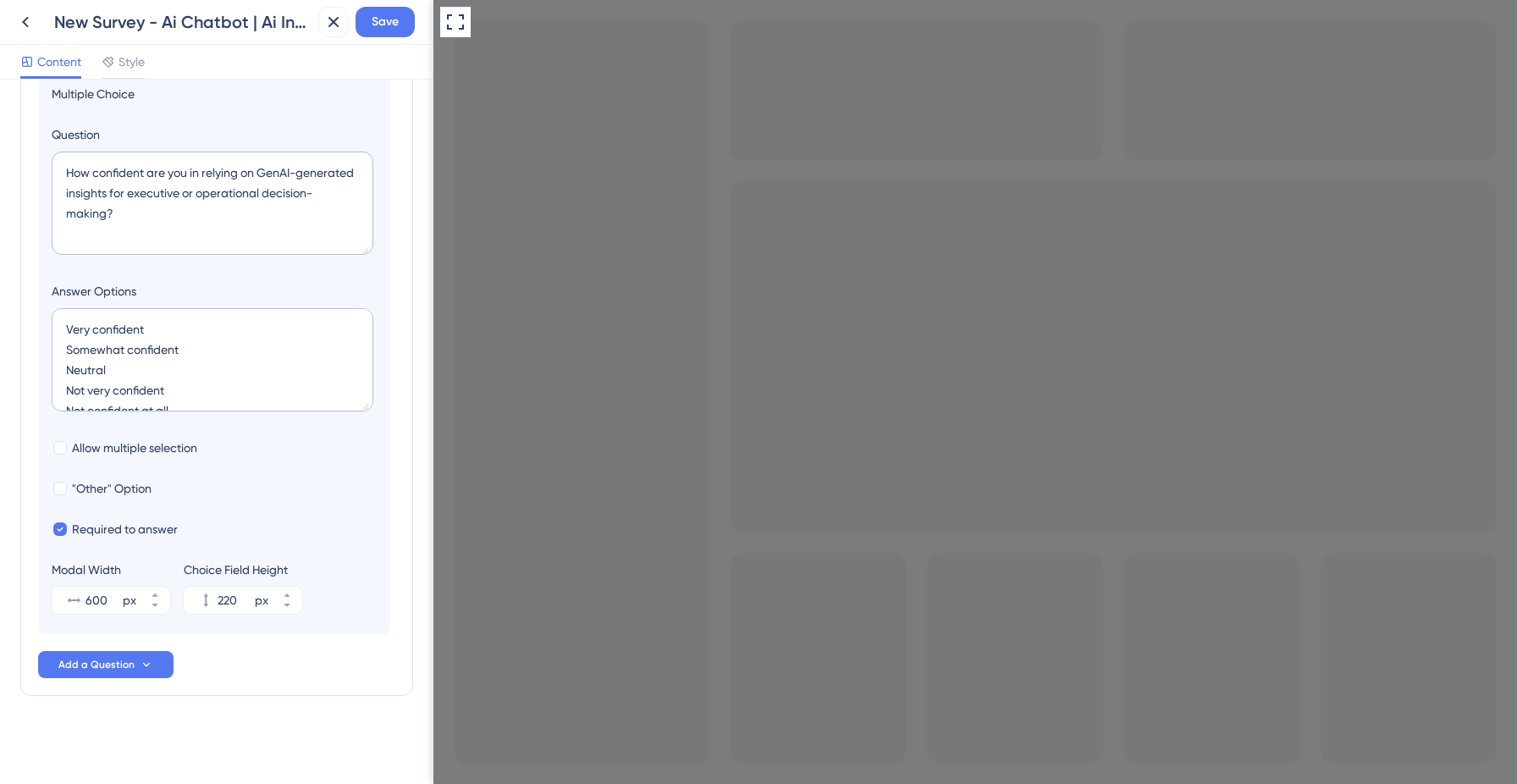
scroll to position [525, 0]
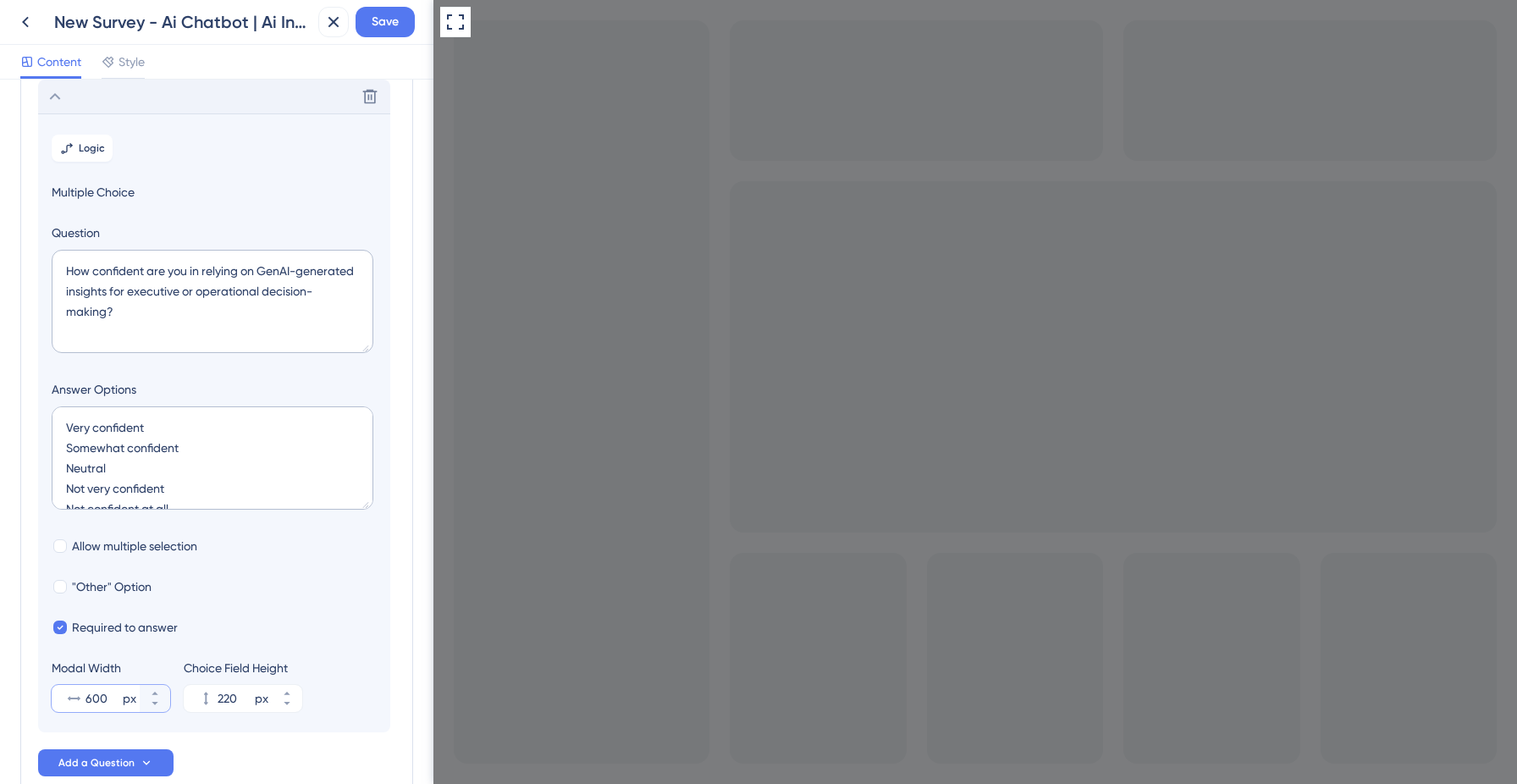
click at [97, 700] on input "600" at bounding box center [102, 698] width 33 height 20
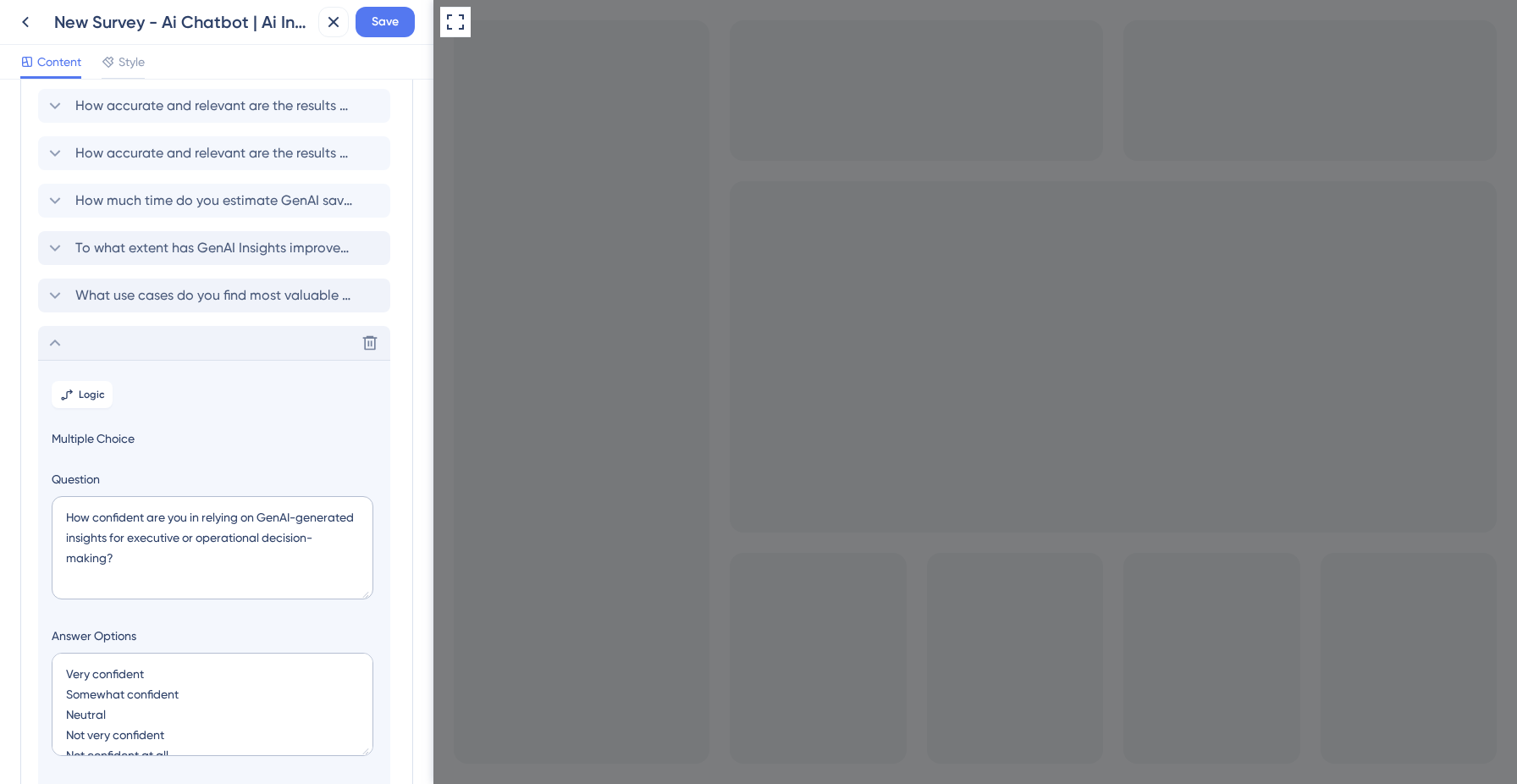
scroll to position [250, 0]
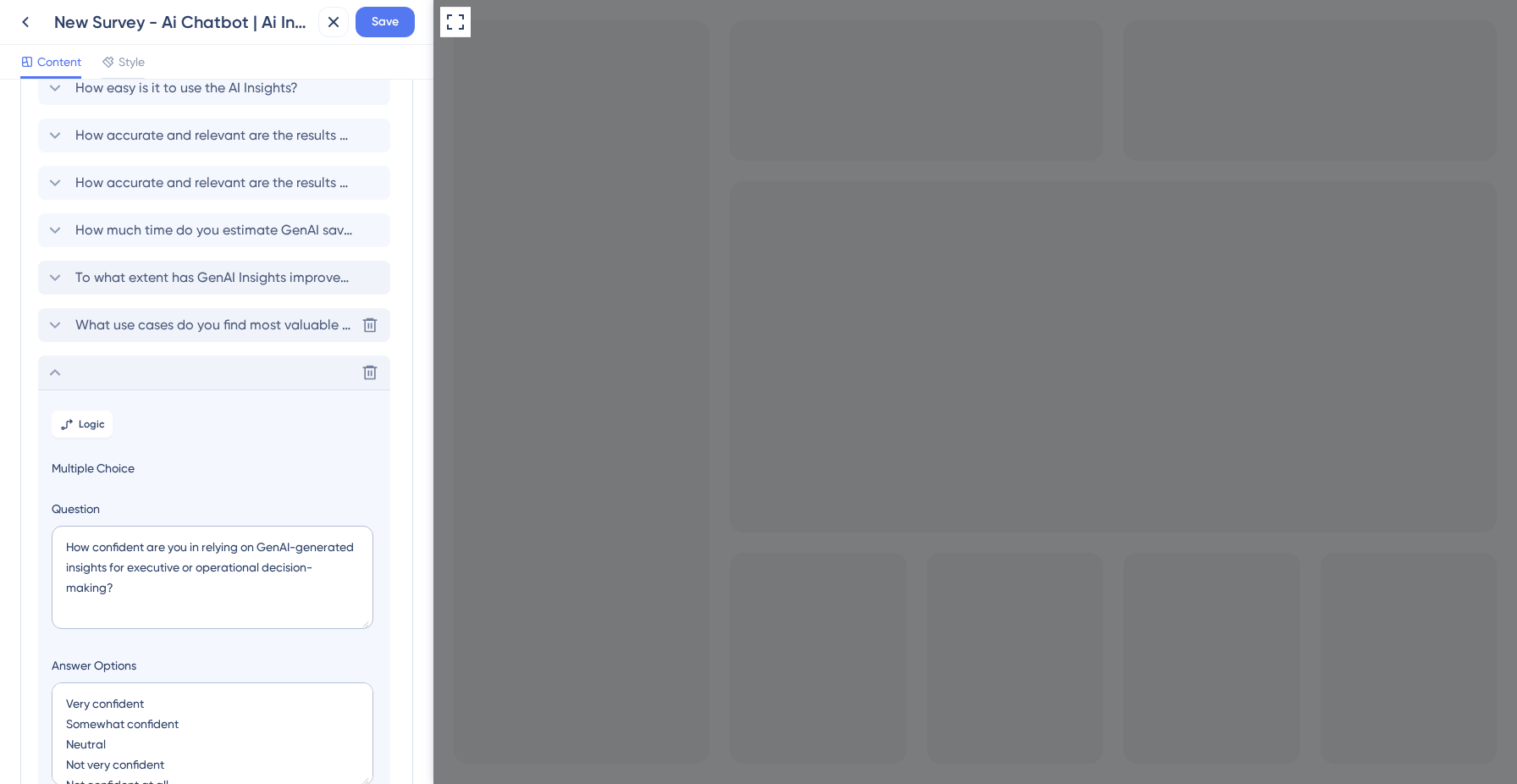
click at [168, 330] on span "What use cases do you find most valuable with GenAI? (Select all that apply)" at bounding box center [214, 325] width 279 height 20
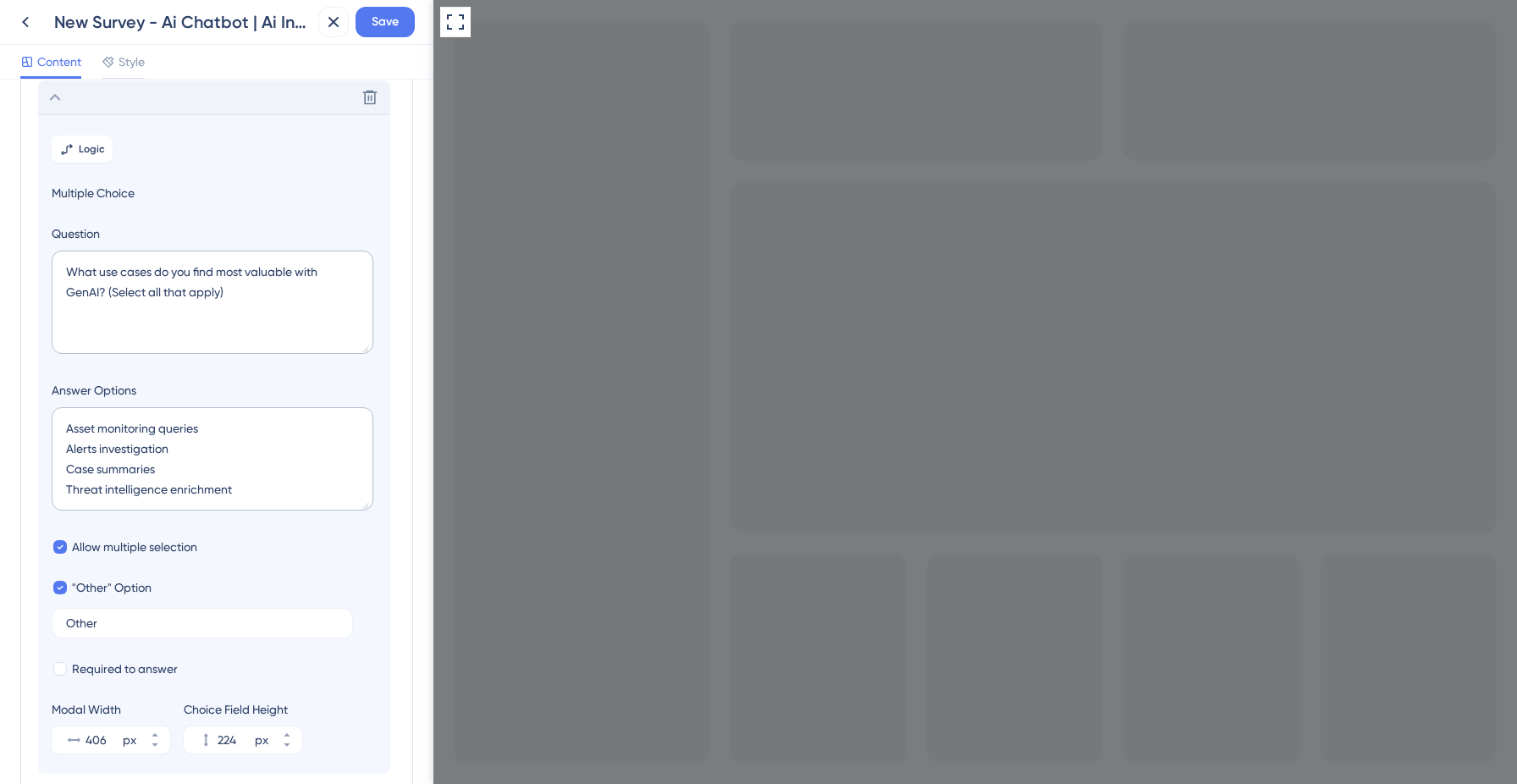
scroll to position [478, 0]
click at [92, 740] on input "406" at bounding box center [102, 739] width 33 height 20
paste input "600"
type input "600"
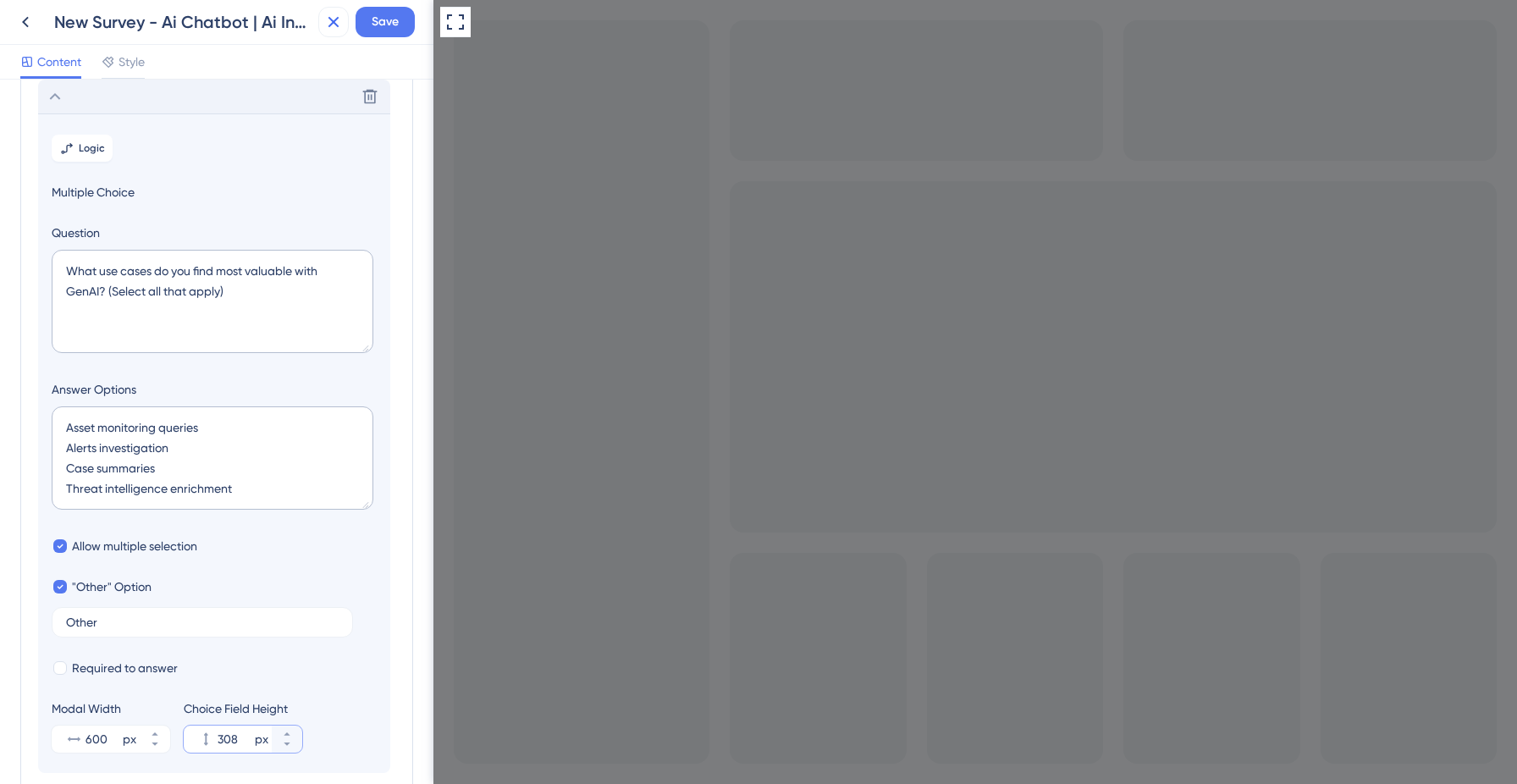
type input "308"
click at [326, 24] on icon at bounding box center [333, 22] width 20 height 20
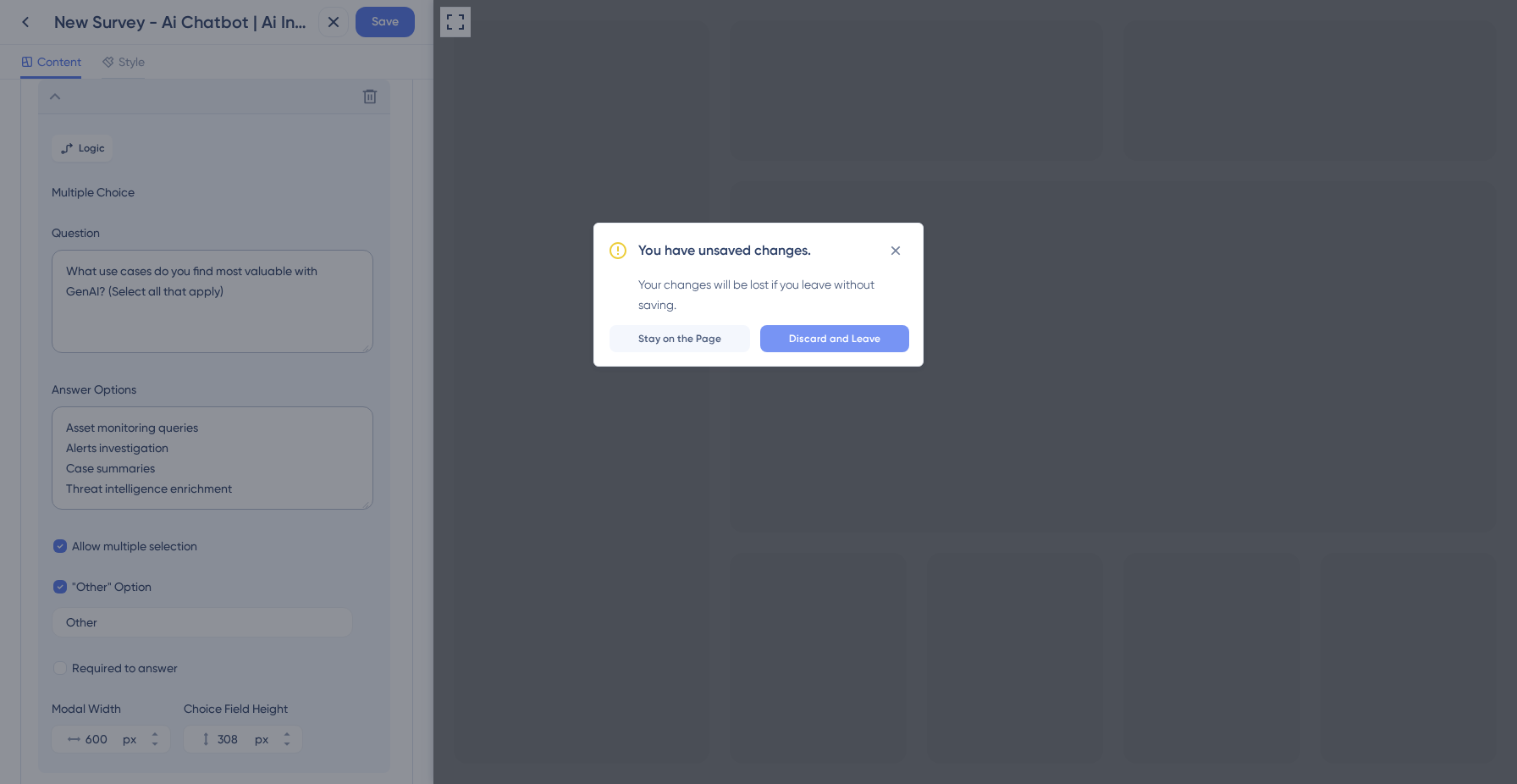
click at [827, 332] on span "Discard and Leave" at bounding box center [835, 339] width 92 height 14
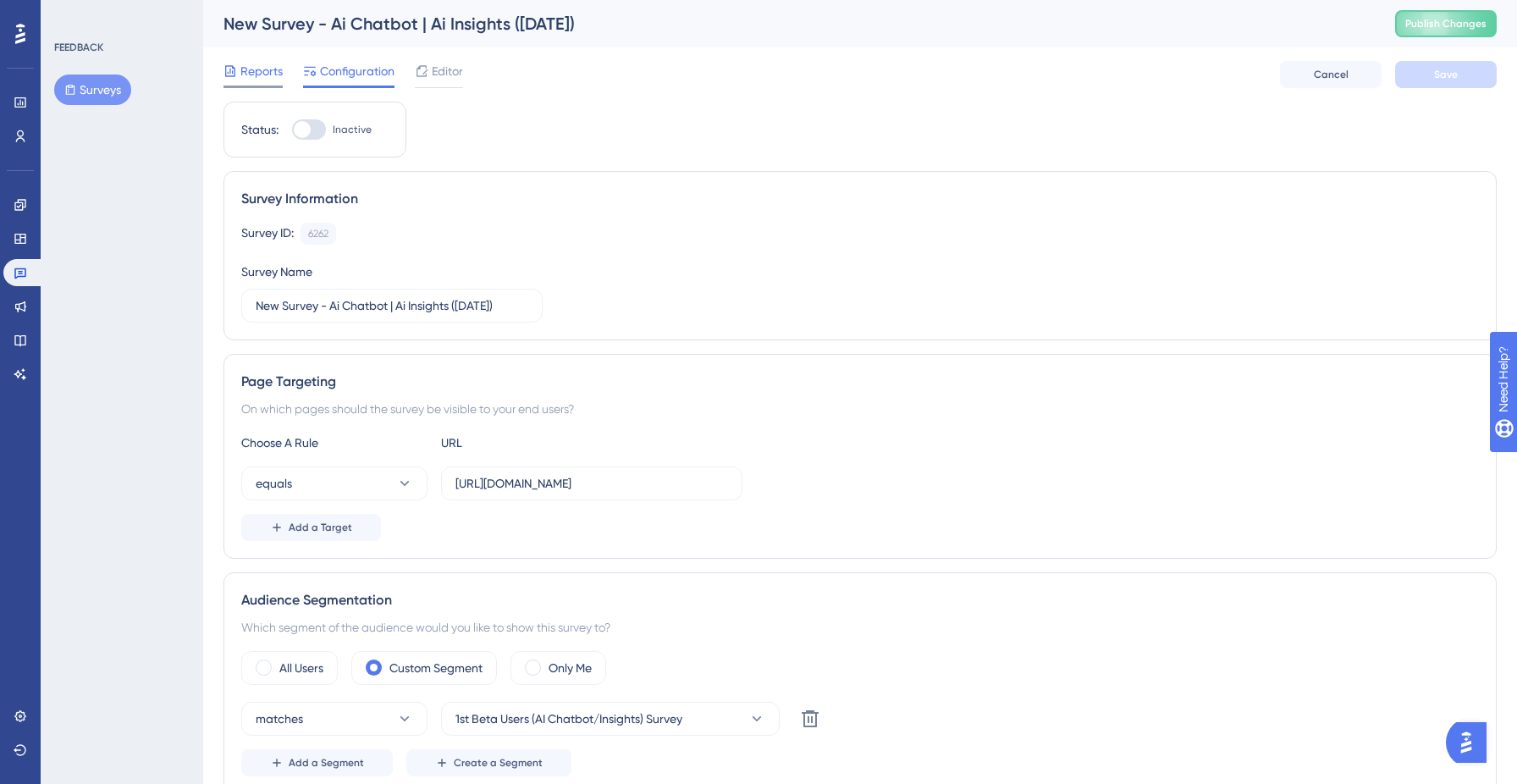
click at [258, 77] on span "Reports" at bounding box center [262, 71] width 43 height 20
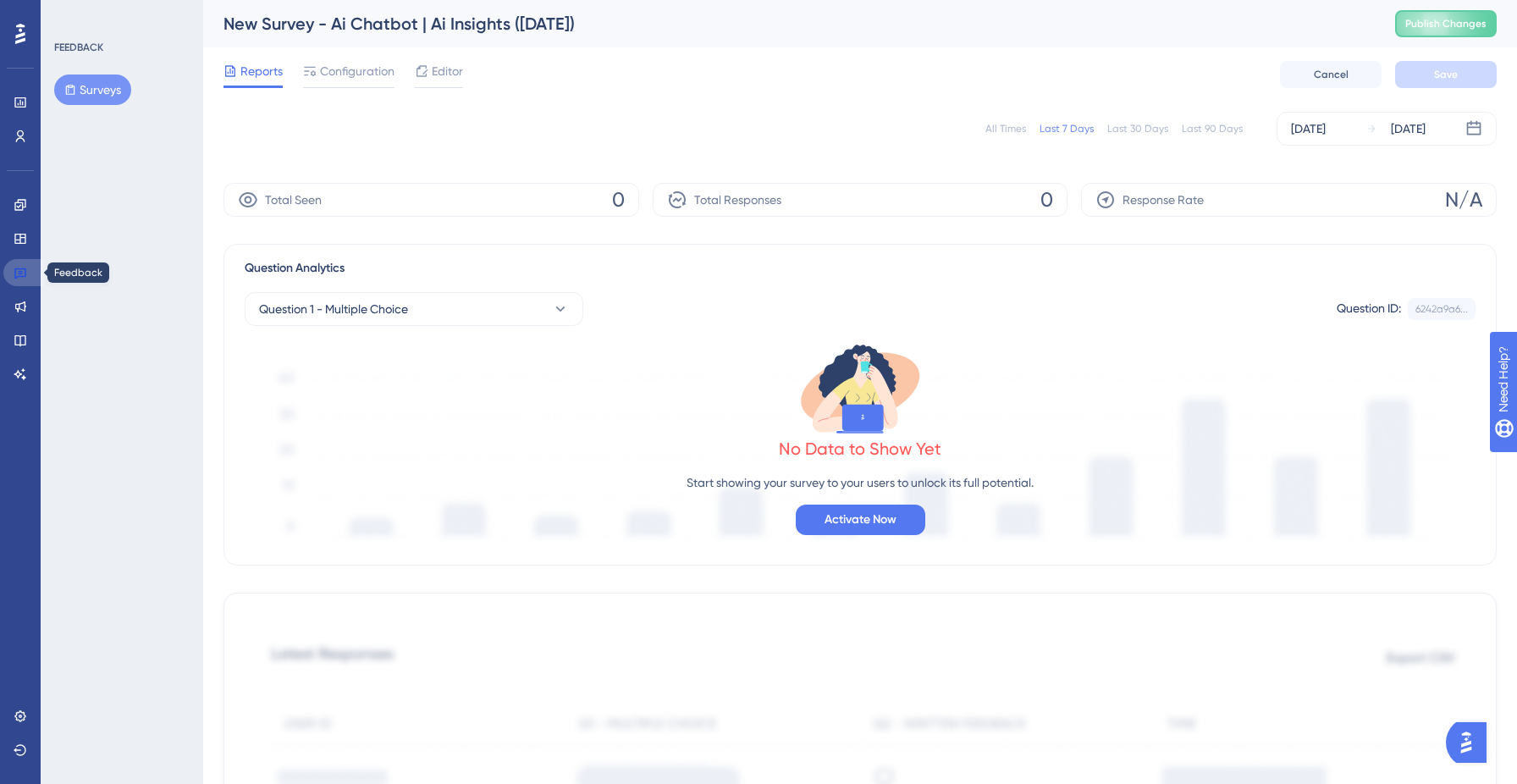
click at [23, 267] on icon at bounding box center [20, 272] width 14 height 14
